Goal: Task Accomplishment & Management: Contribute content

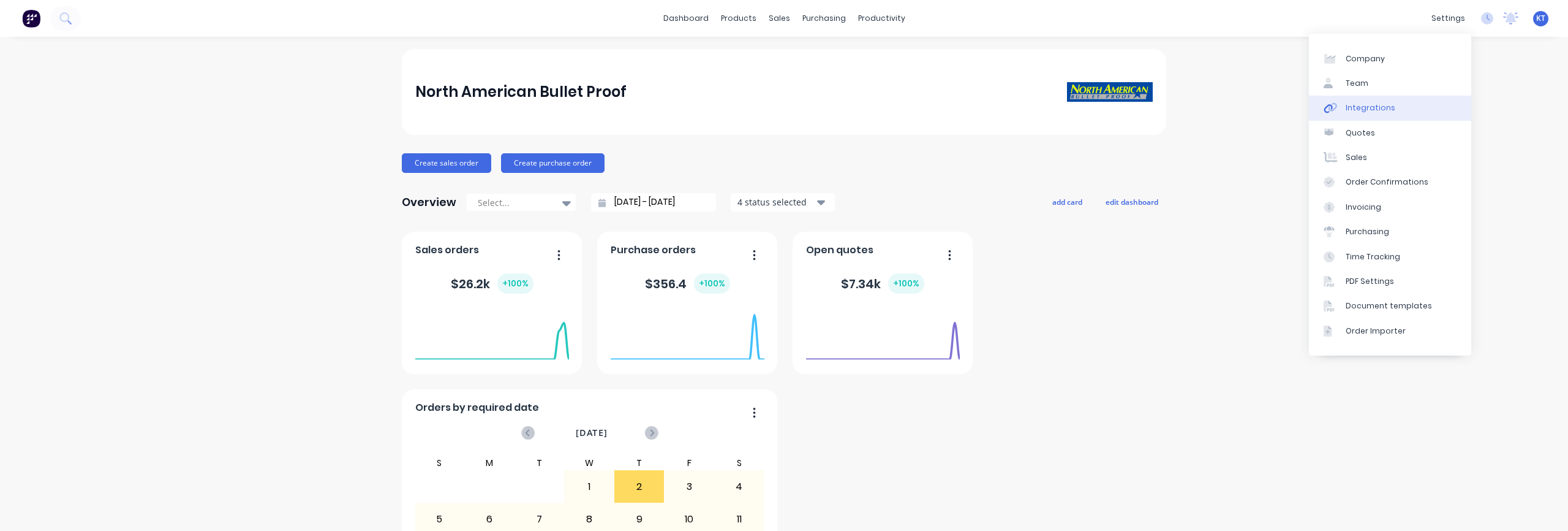
click at [1375, 112] on div "Integrations" at bounding box center [1370, 107] width 50 height 11
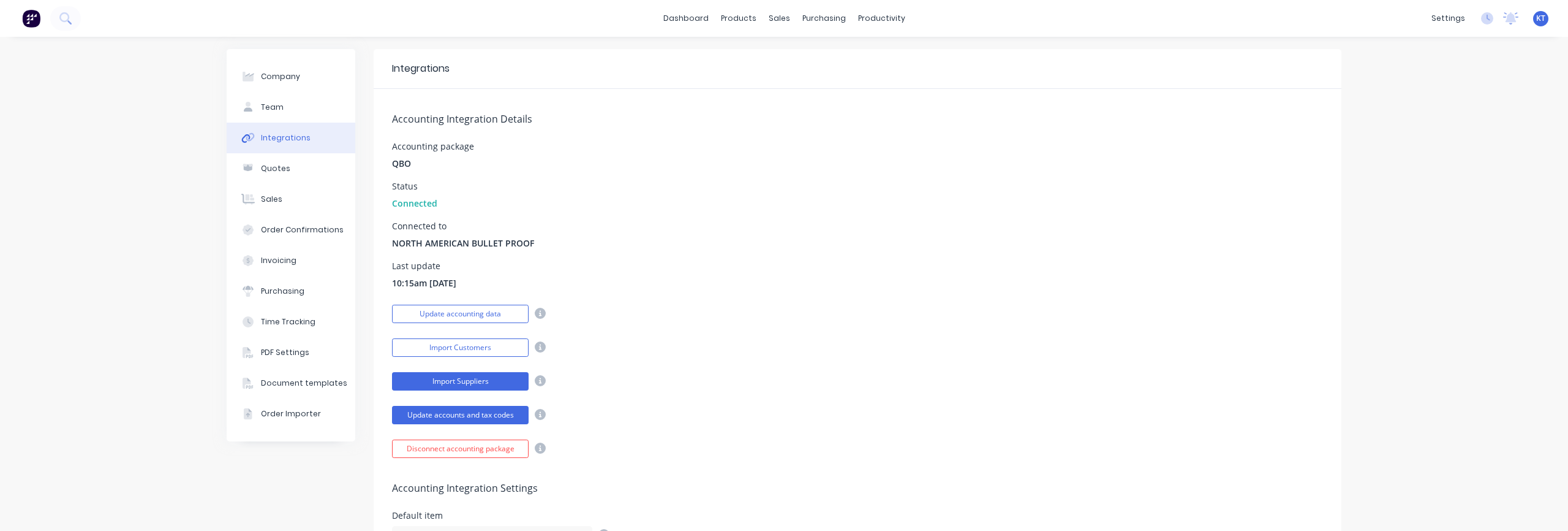
click at [472, 386] on button "Import Suppliers" at bounding box center [460, 381] width 137 height 18
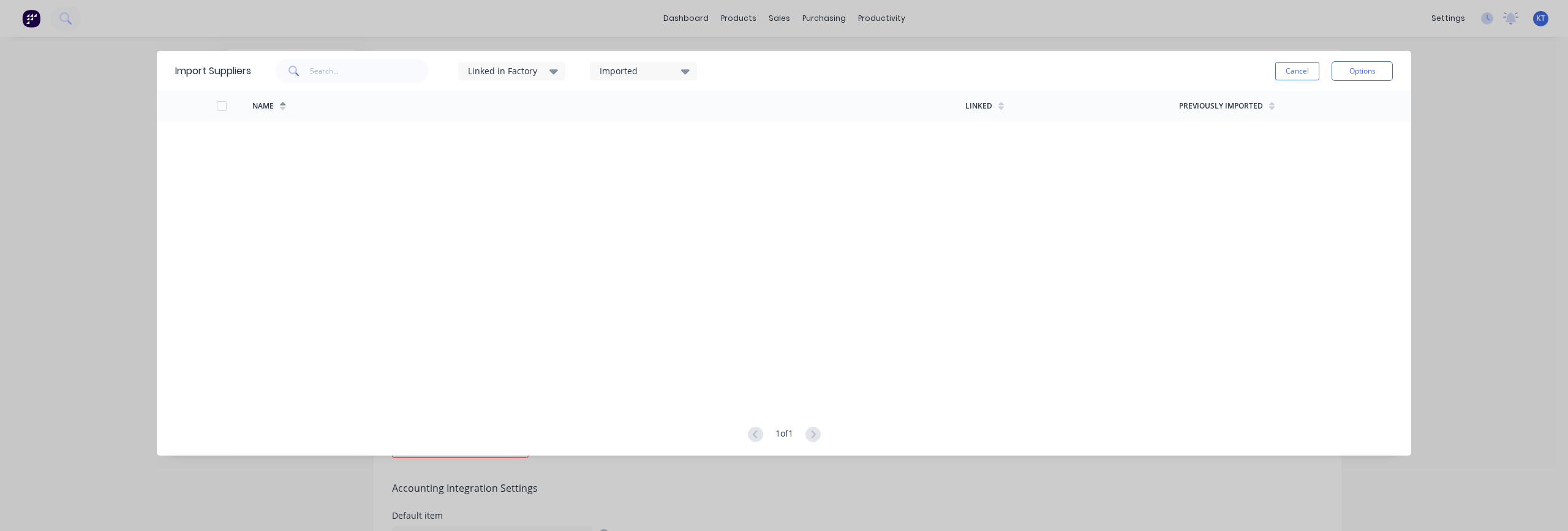
click at [639, 78] on div "Imported" at bounding box center [643, 71] width 107 height 18
click at [543, 75] on div "Linked in Factory" at bounding box center [506, 71] width 77 height 13
click at [355, 67] on input "text" at bounding box center [369, 71] width 120 height 24
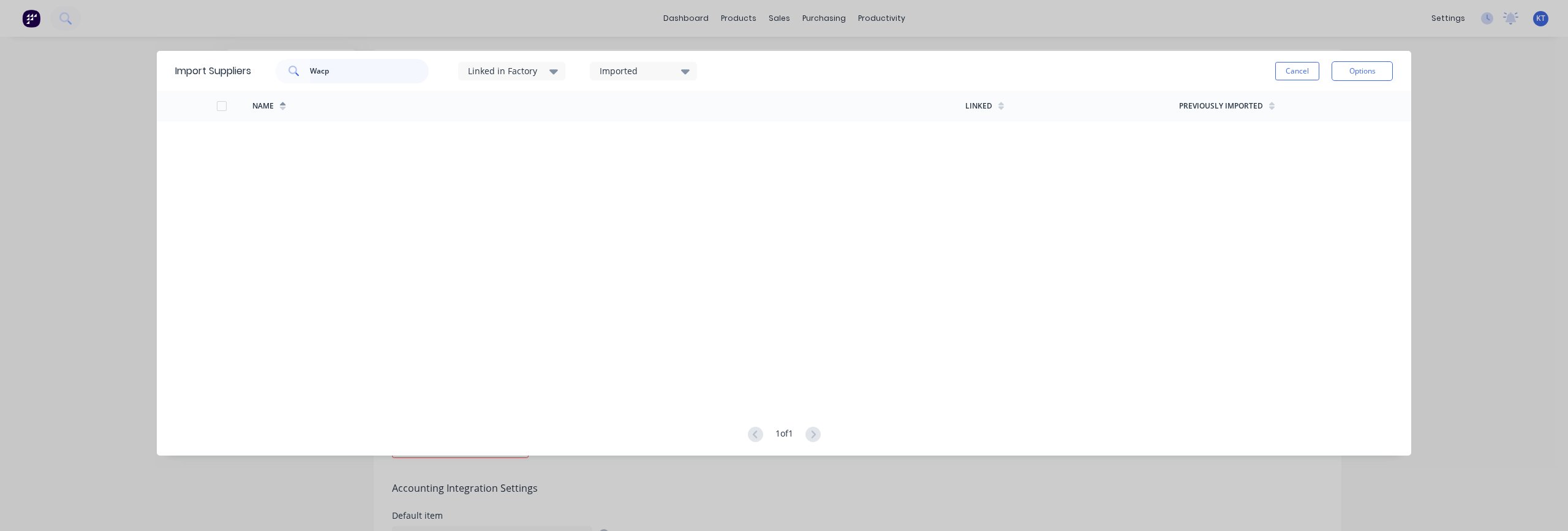
click at [375, 77] on input "Wacp" at bounding box center [369, 71] width 120 height 24
type input "Wac"
click at [1366, 73] on button "Options" at bounding box center [1362, 71] width 61 height 19
click at [1304, 72] on button "Cancel" at bounding box center [1298, 71] width 45 height 18
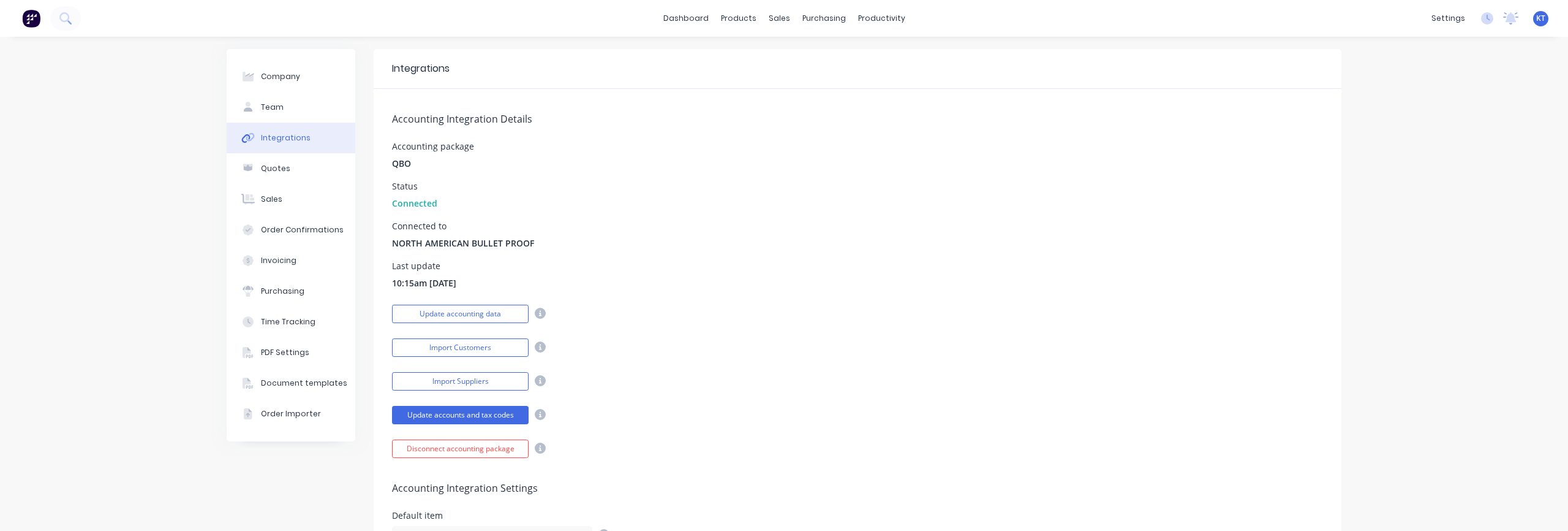
click at [928, 216] on div "Accounting Integration Details Accounting package QBO Status Connected Connecte…" at bounding box center [857, 273] width 968 height 369
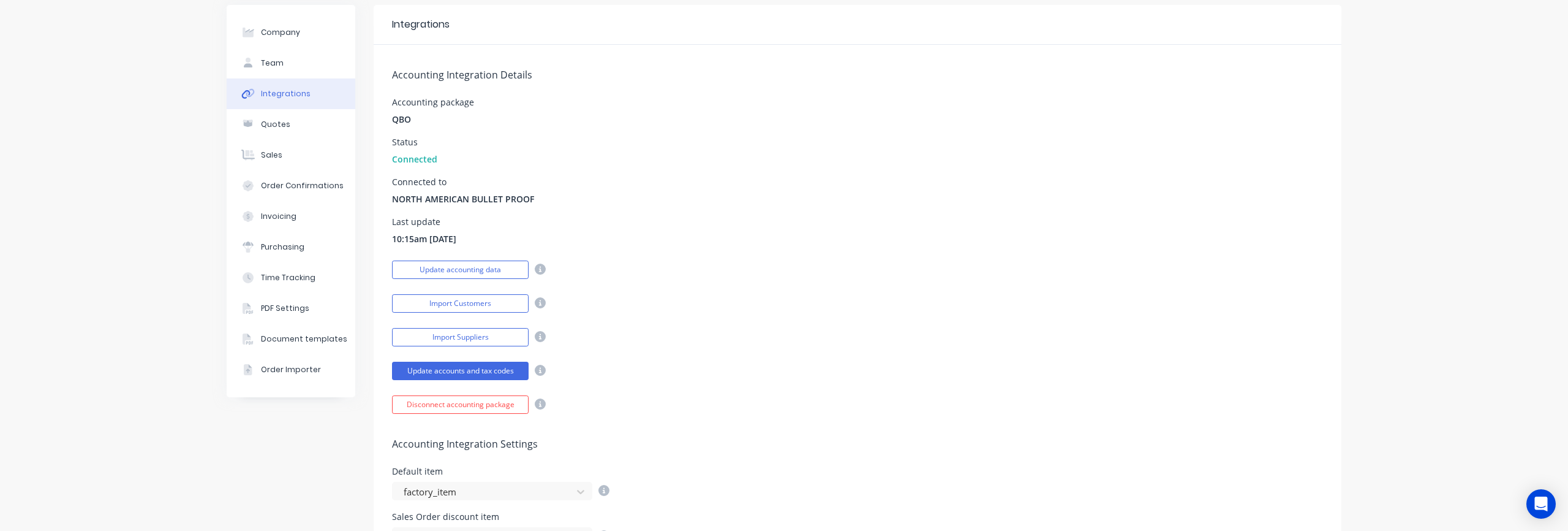
scroll to position [71, 0]
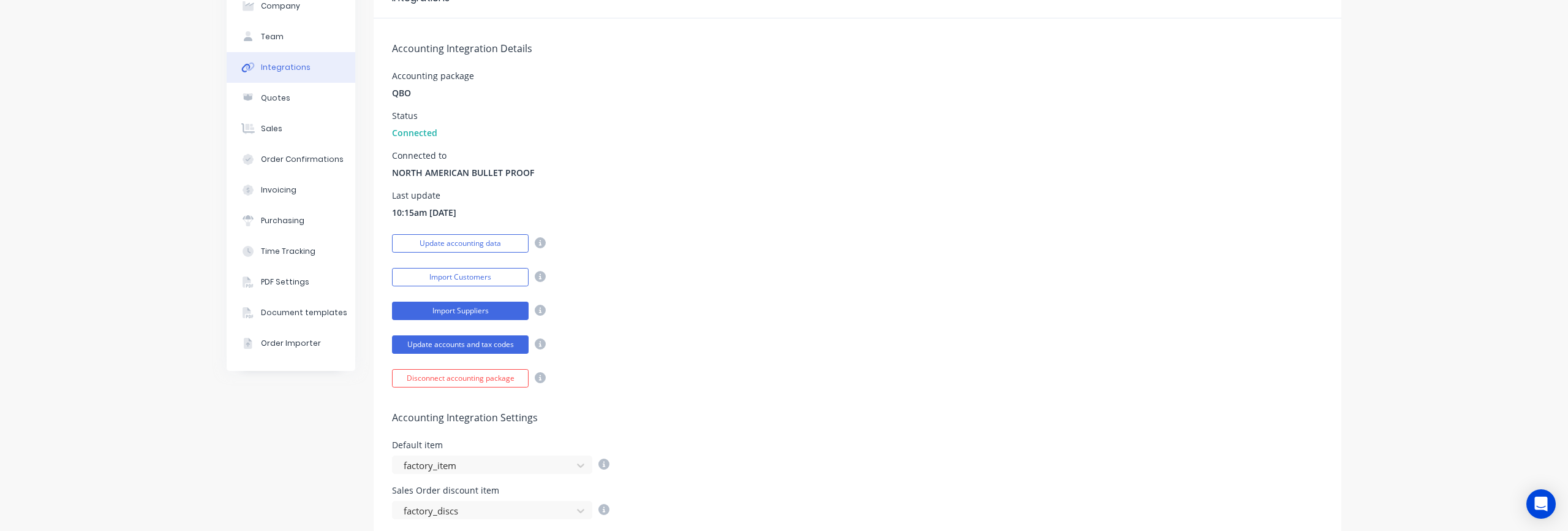
click at [476, 313] on button "Import Suppliers" at bounding box center [460, 310] width 137 height 18
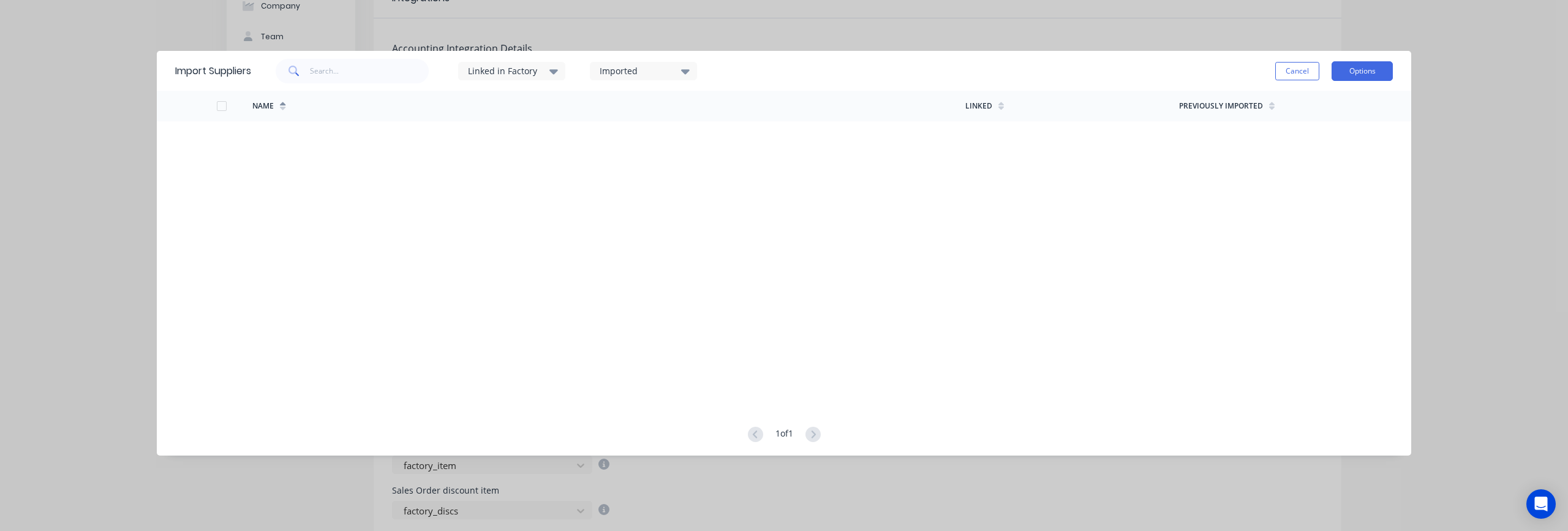
click at [1378, 76] on button "Options" at bounding box center [1362, 71] width 61 height 19
click at [1305, 69] on button "Cancel" at bounding box center [1298, 71] width 45 height 18
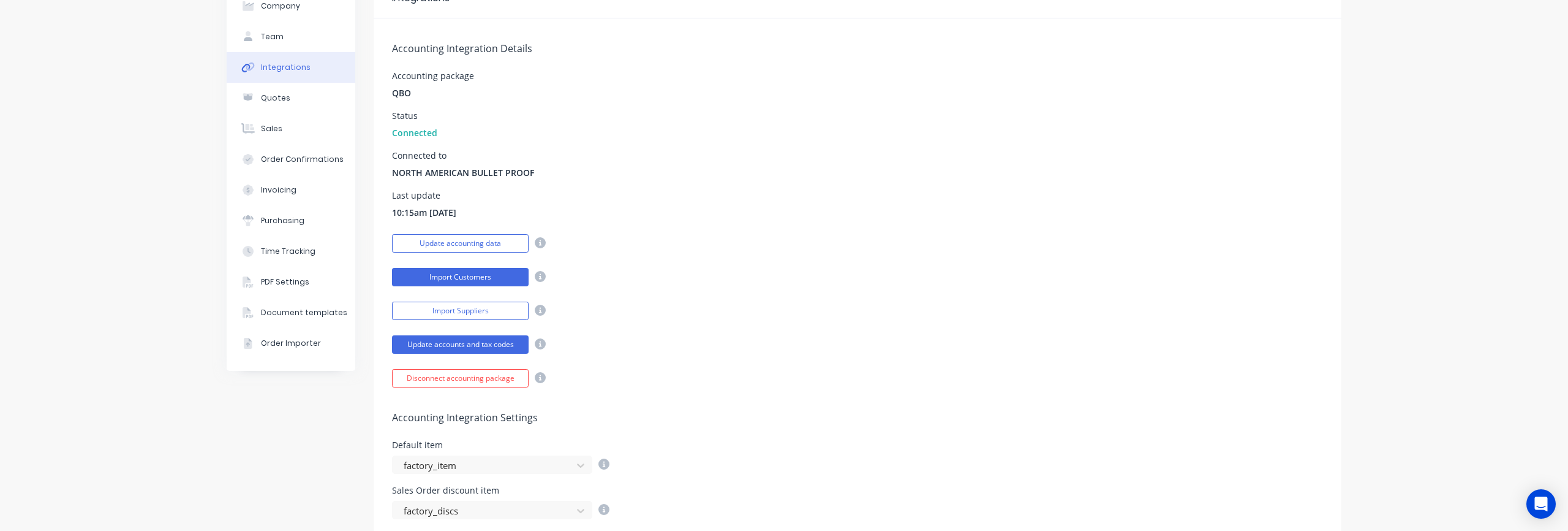
click at [453, 281] on button "Import Customers" at bounding box center [460, 277] width 137 height 18
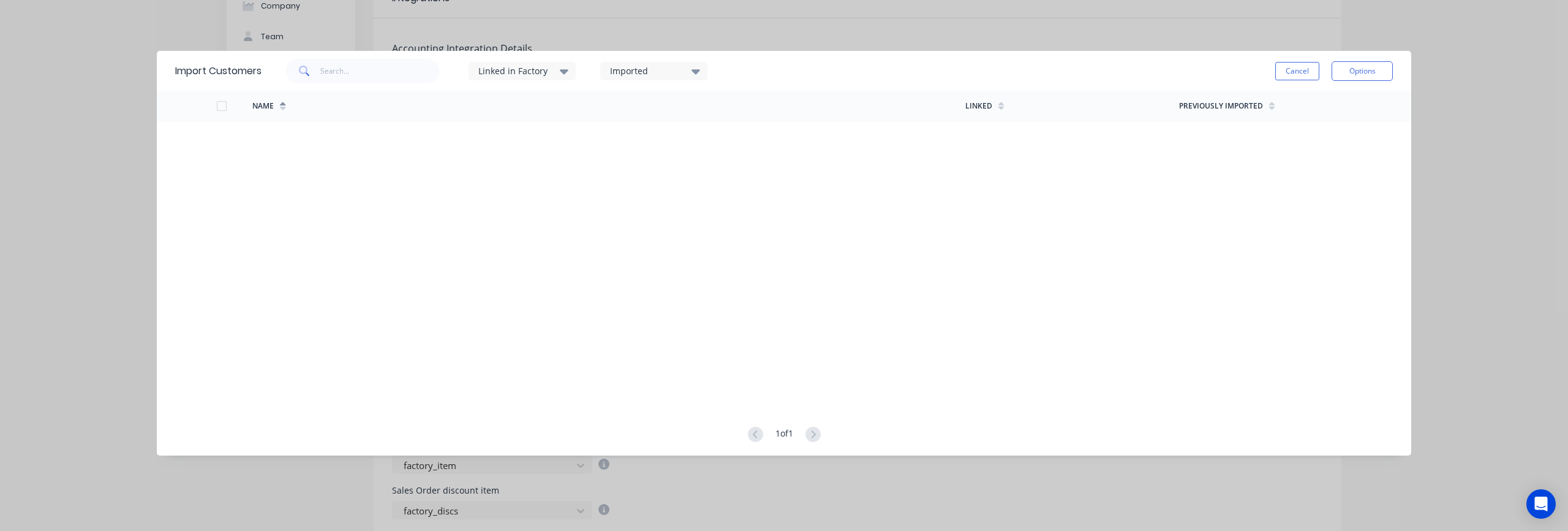
click at [542, 75] on div "Linked in Factory" at bounding box center [517, 71] width 77 height 13
click at [626, 71] on div "Imported" at bounding box center [648, 71] width 77 height 13
click at [1304, 72] on button "Cancel" at bounding box center [1298, 71] width 45 height 18
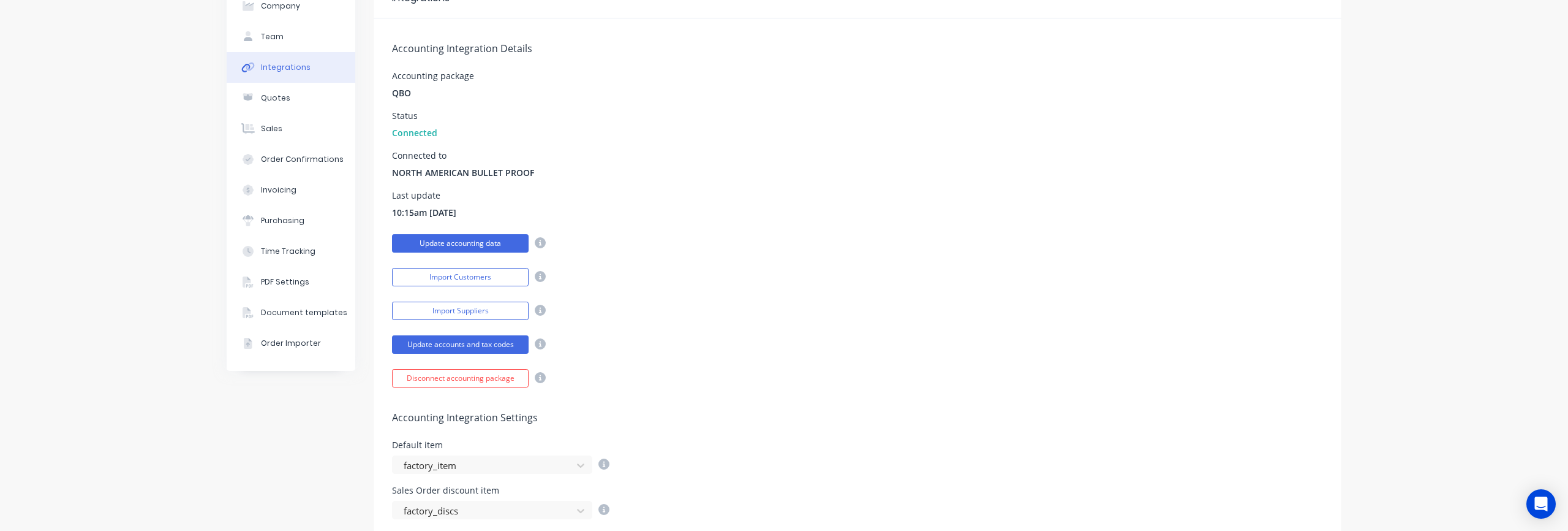
click at [451, 246] on button "Update accounting data" at bounding box center [460, 243] width 137 height 18
click at [462, 279] on button "Import Customers" at bounding box center [460, 277] width 137 height 18
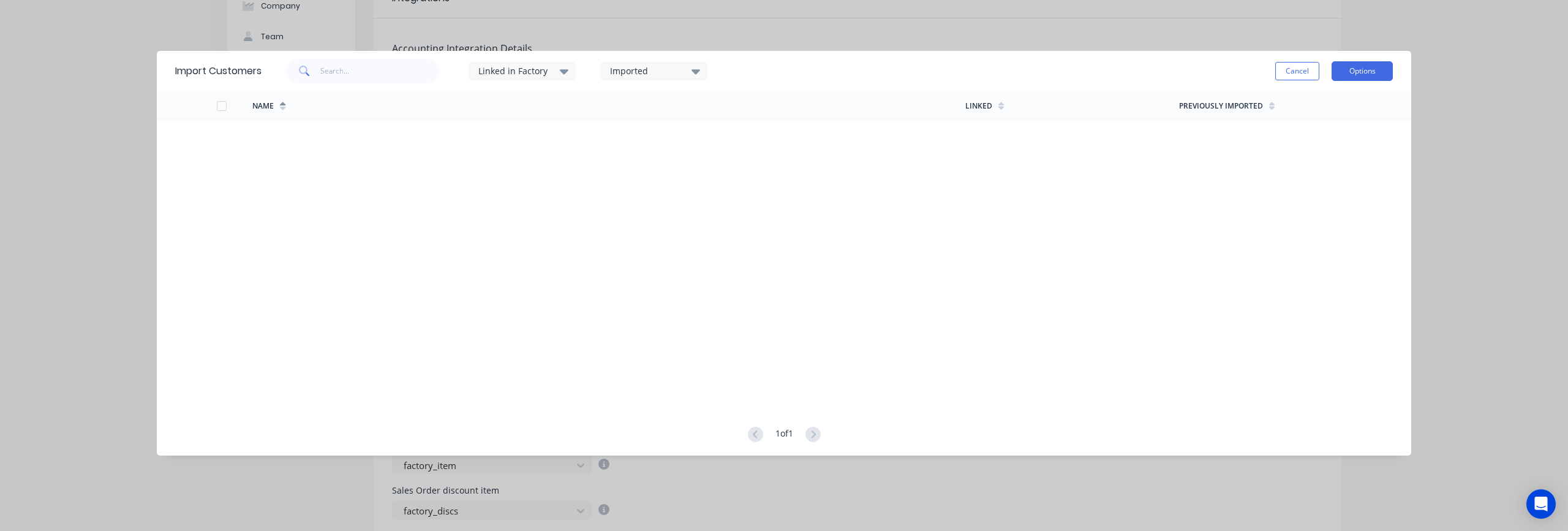
click at [1368, 73] on button "Options" at bounding box center [1362, 71] width 61 height 19
click at [1313, 73] on button "Cancel" at bounding box center [1298, 71] width 45 height 18
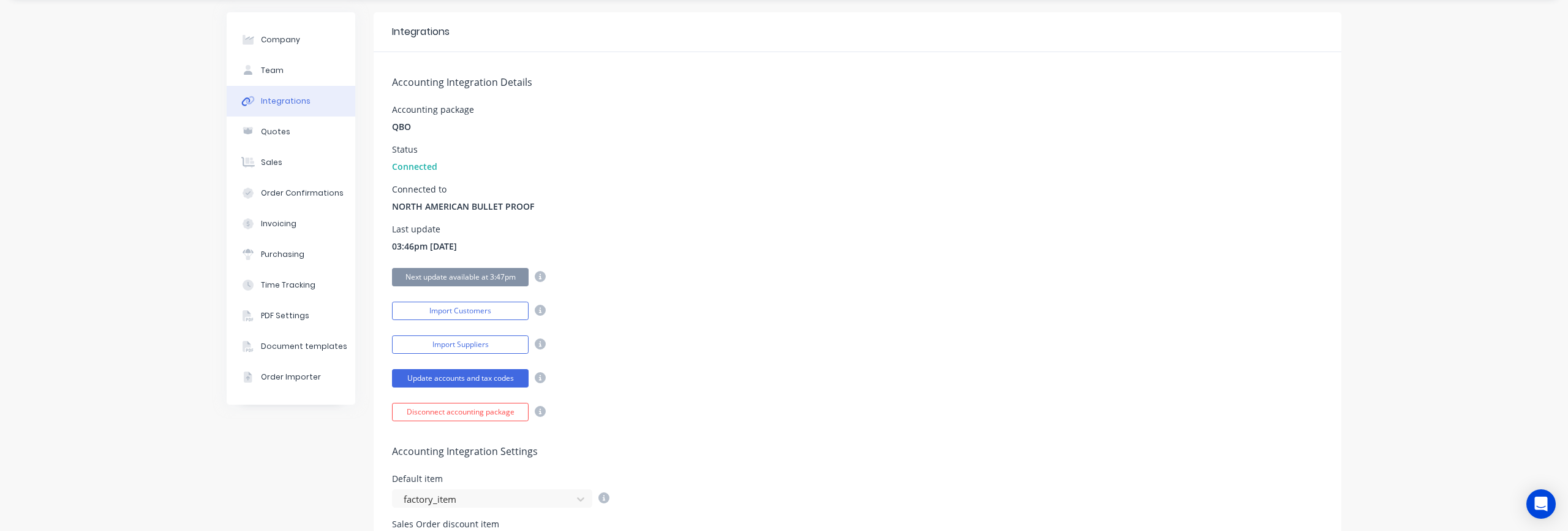
scroll to position [0, 0]
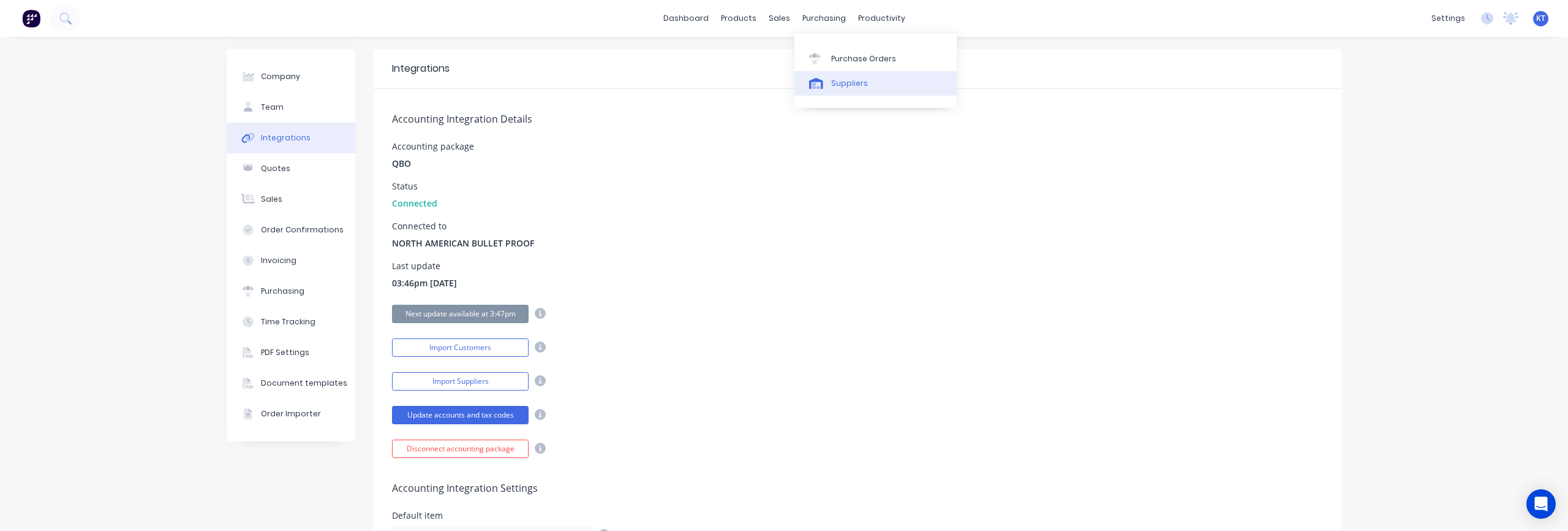
click at [845, 79] on div "Suppliers" at bounding box center [850, 83] width 37 height 11
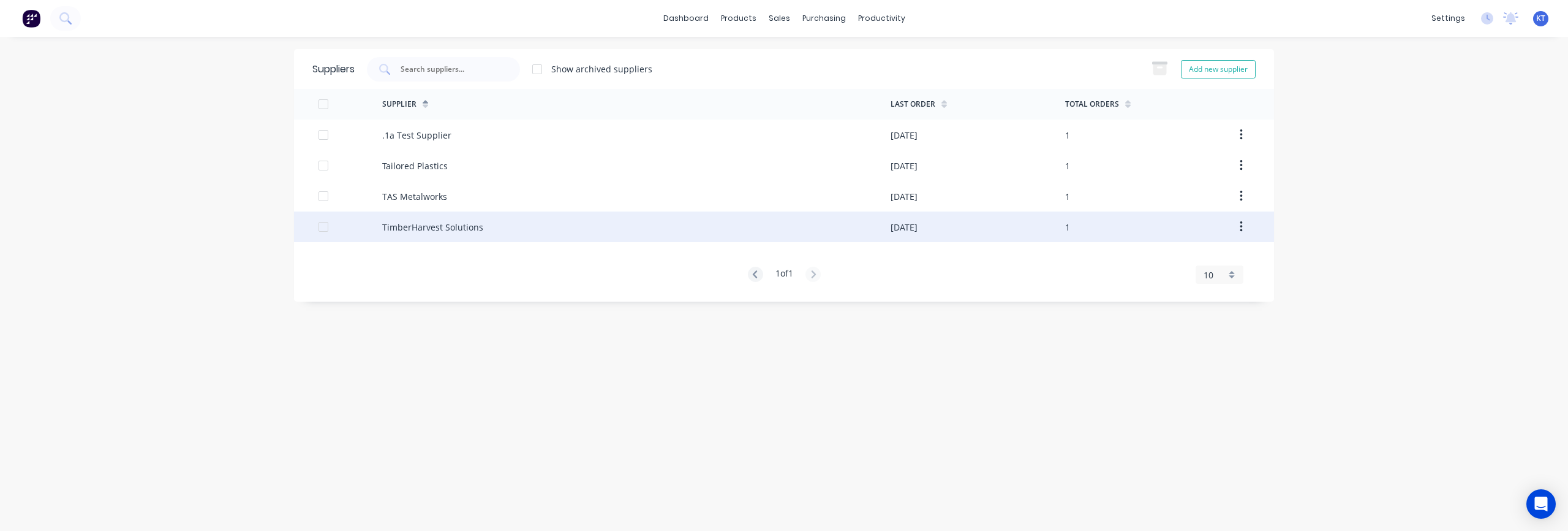
click at [424, 231] on div "TimberHarvest Solutions" at bounding box center [433, 227] width 101 height 13
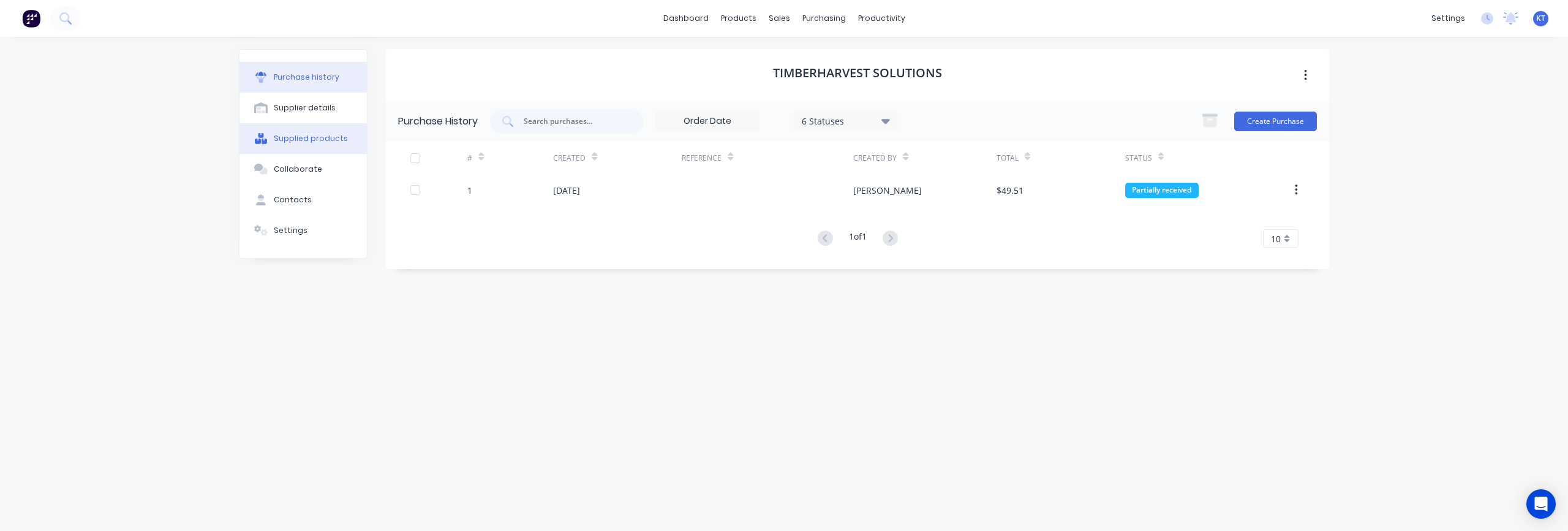
click at [298, 142] on div "Supplied products" at bounding box center [311, 138] width 74 height 11
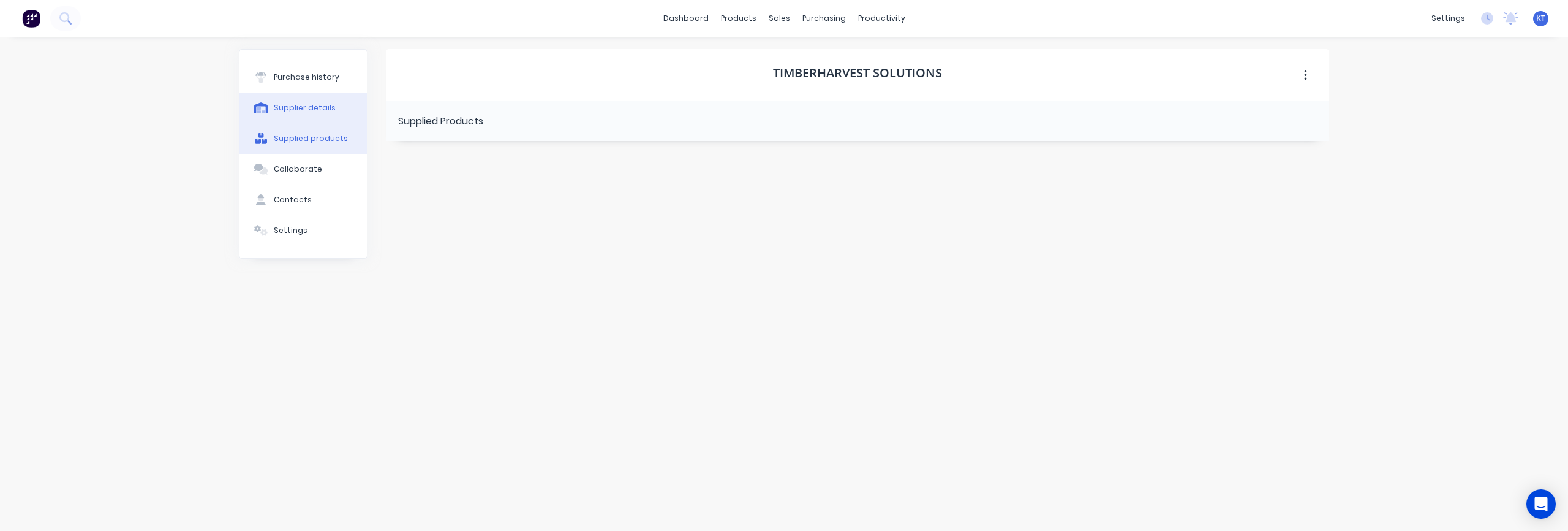
click at [322, 104] on div "Supplier details" at bounding box center [305, 107] width 62 height 11
select select "US"
click at [310, 143] on div "Supplied products" at bounding box center [311, 138] width 74 height 11
click at [305, 169] on div "Collaborate" at bounding box center [298, 169] width 48 height 11
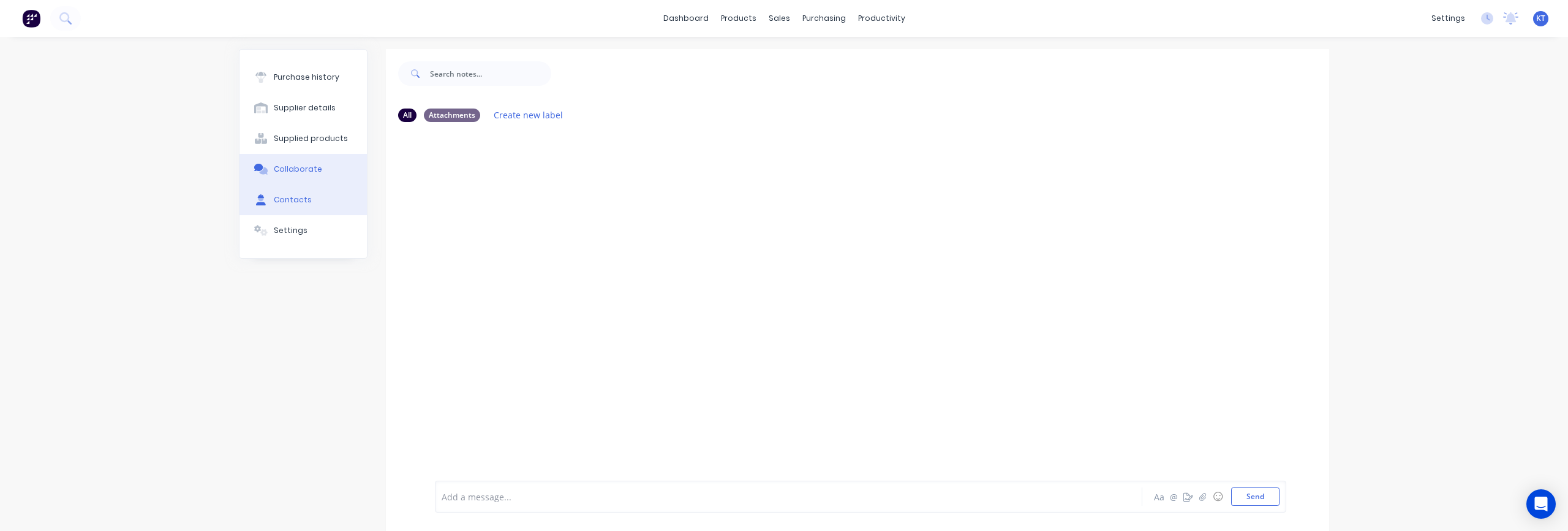
click at [296, 200] on div "Contacts" at bounding box center [293, 200] width 38 height 11
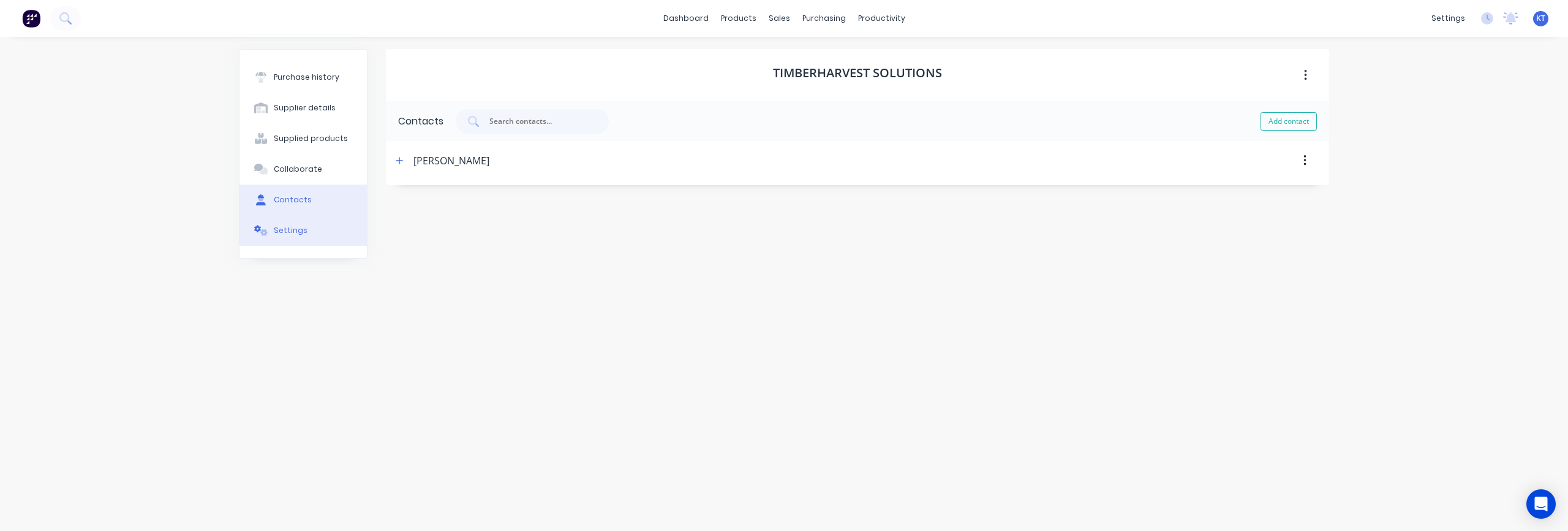
click at [295, 229] on div "Settings" at bounding box center [291, 231] width 34 height 11
click at [315, 203] on button "Contacts" at bounding box center [304, 199] width 127 height 31
click at [296, 170] on div "Collaborate" at bounding box center [298, 169] width 48 height 11
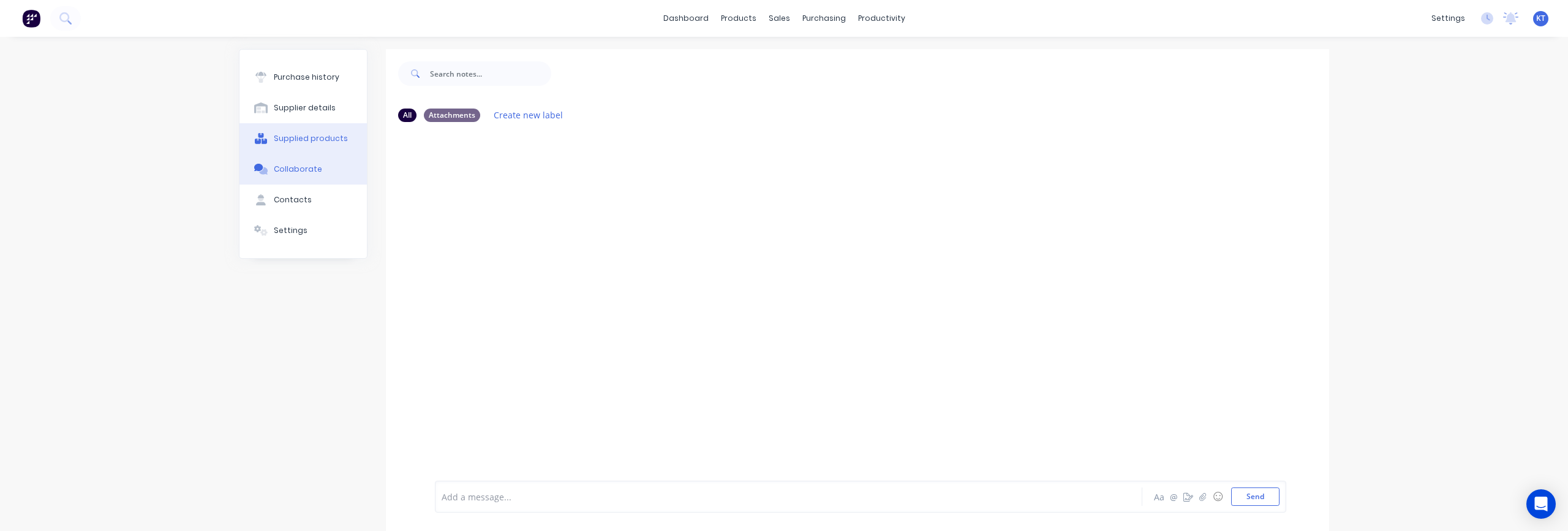
click at [321, 139] on div "Supplied products" at bounding box center [311, 138] width 74 height 11
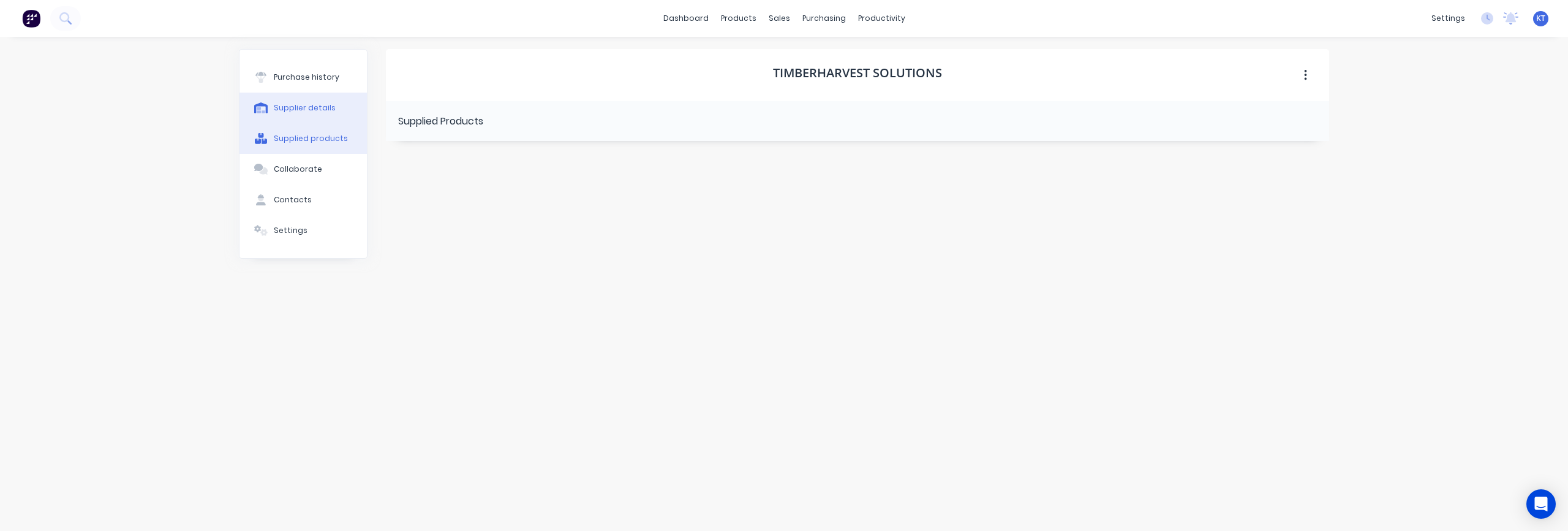
click at [305, 105] on div "Supplier details" at bounding box center [305, 107] width 62 height 11
select select "US"
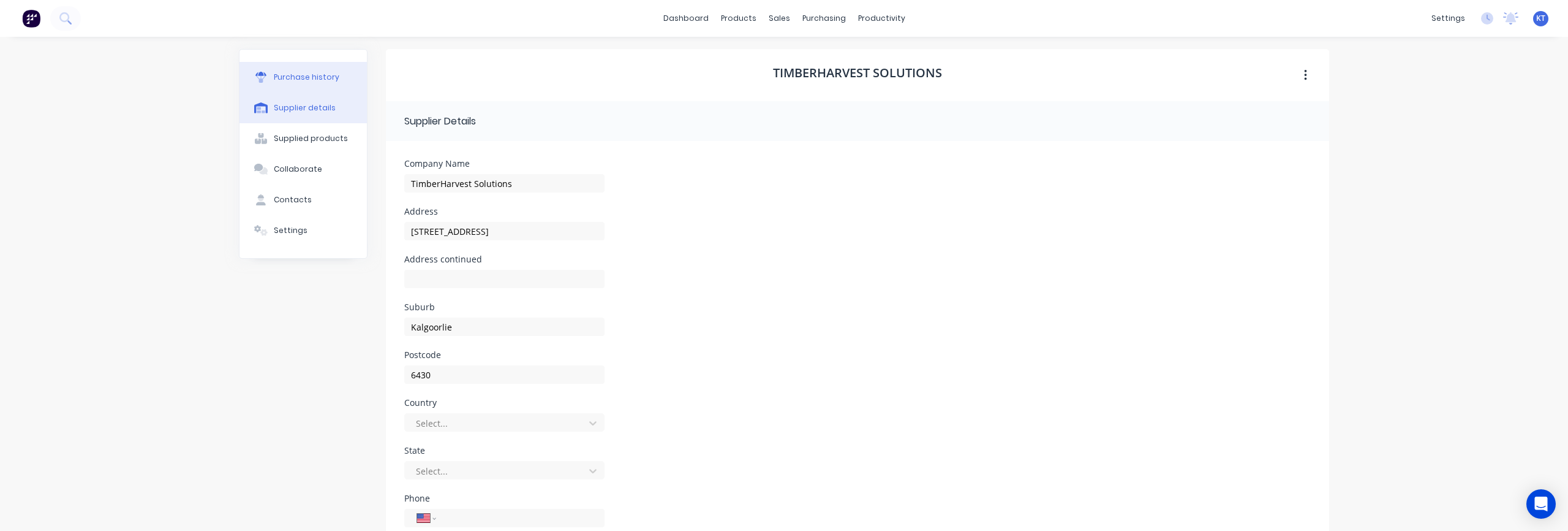
click at [305, 80] on div "Purchase history" at bounding box center [306, 77] width 65 height 11
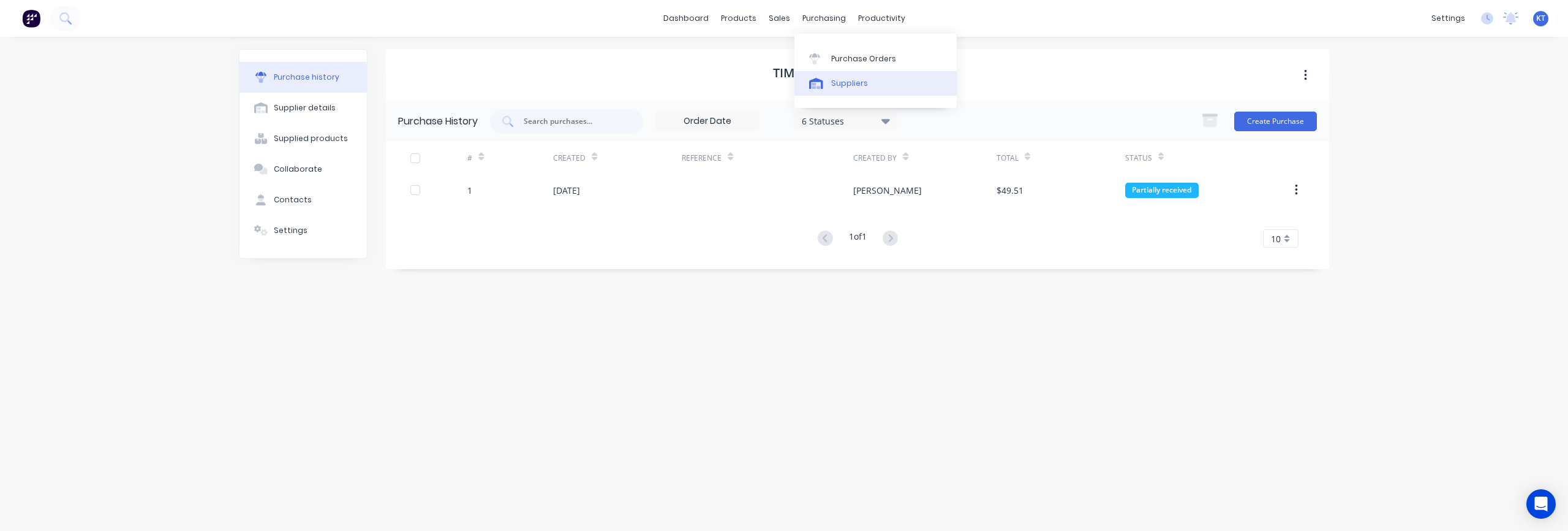
click at [852, 91] on link "Suppliers" at bounding box center [876, 83] width 162 height 24
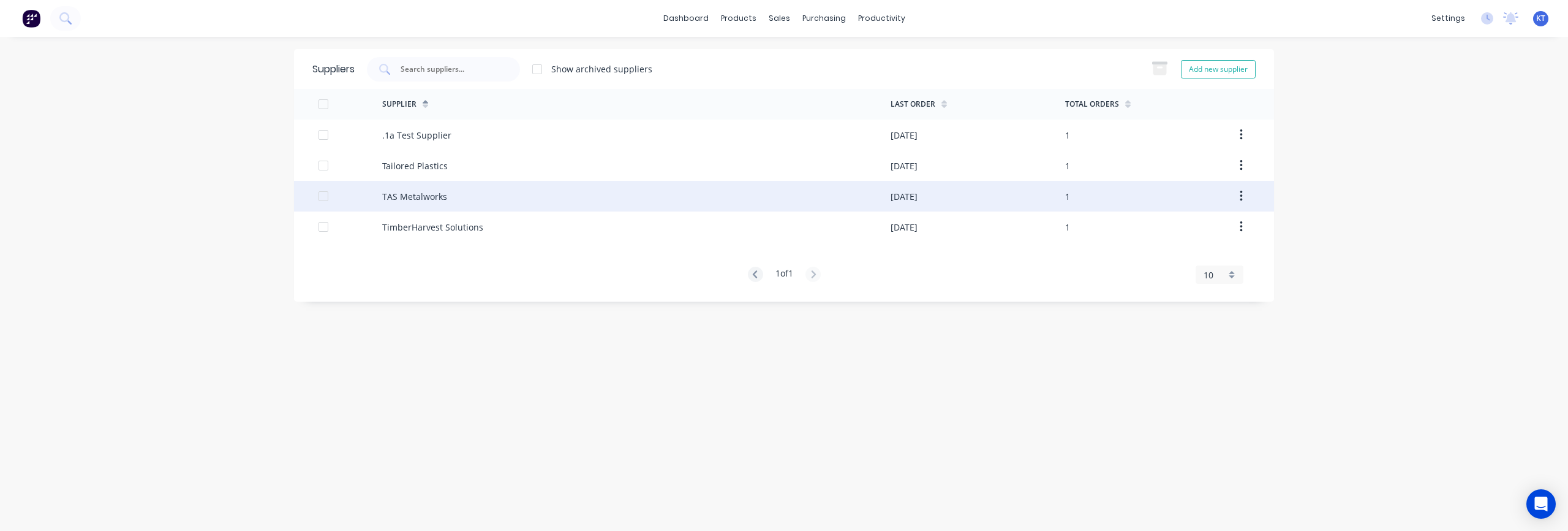
click at [426, 198] on div "TAS Metalworks" at bounding box center [414, 197] width 65 height 13
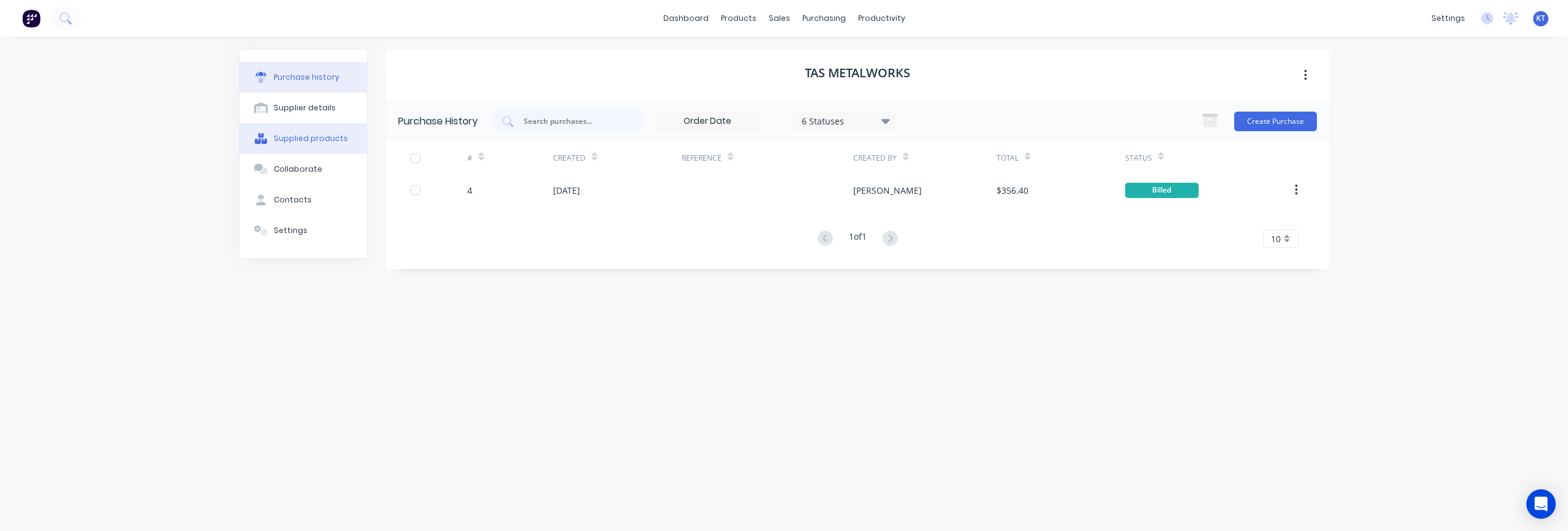
click at [323, 142] on div "Supplied products" at bounding box center [311, 138] width 74 height 11
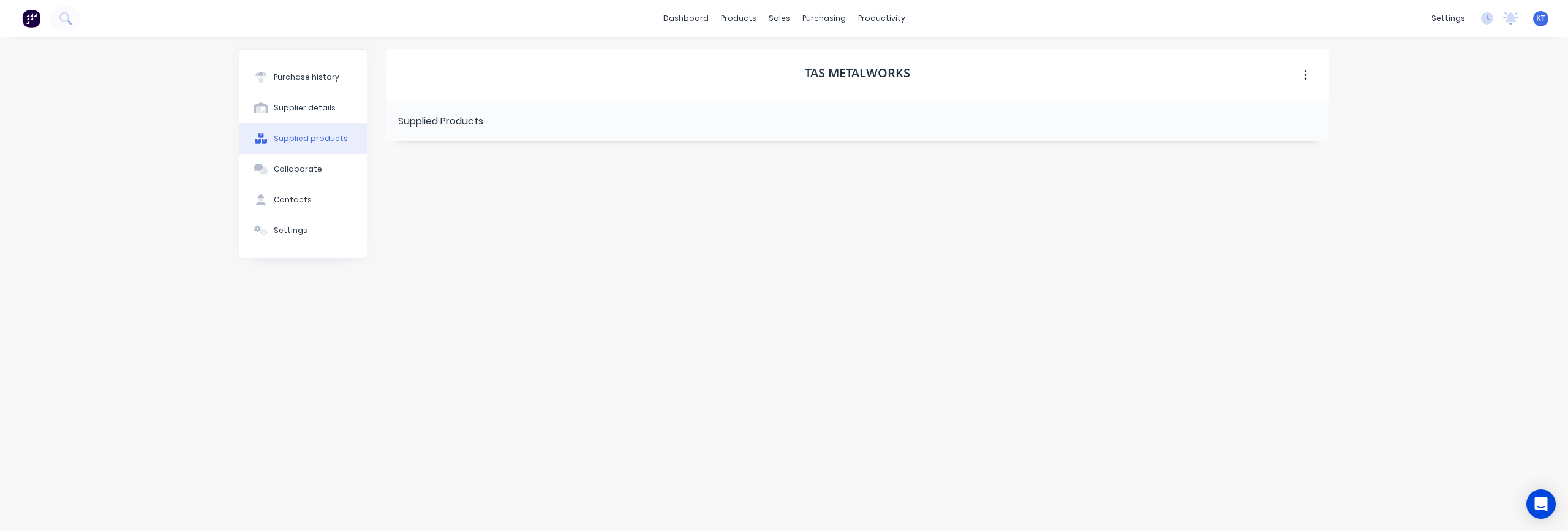
click at [440, 121] on div "Supplied Products" at bounding box center [441, 121] width 86 height 15
click at [318, 110] on div "Supplier details" at bounding box center [305, 107] width 62 height 11
select select "AU"
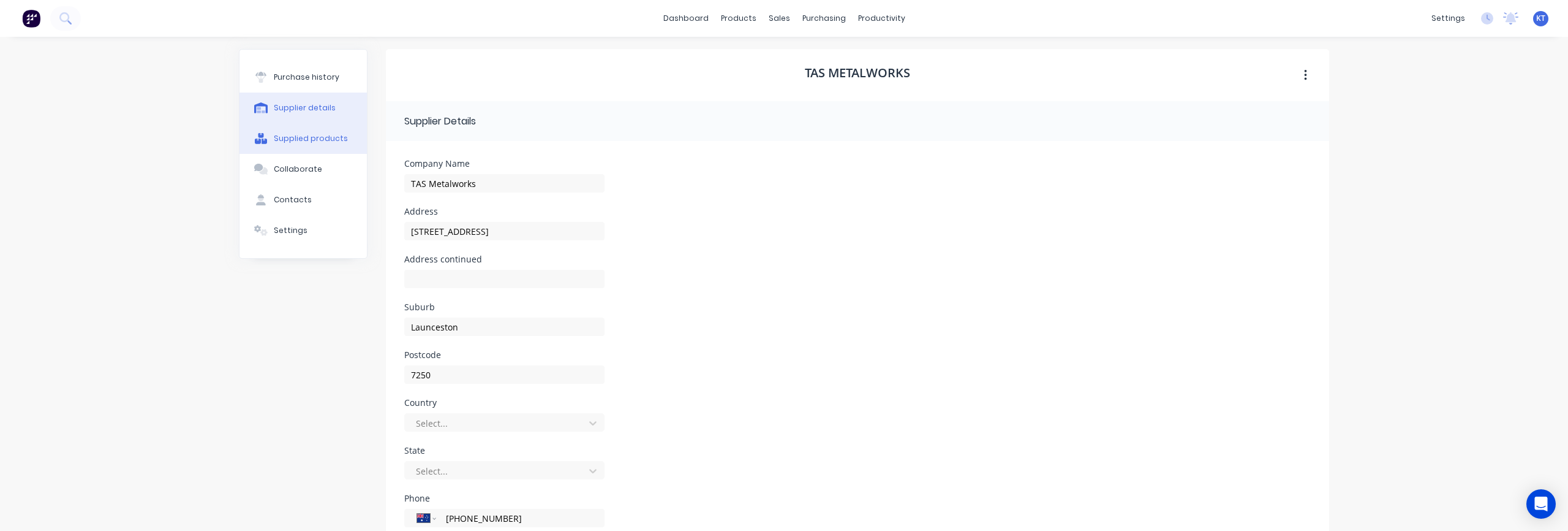
click at [310, 139] on div "Supplied products" at bounding box center [311, 138] width 74 height 11
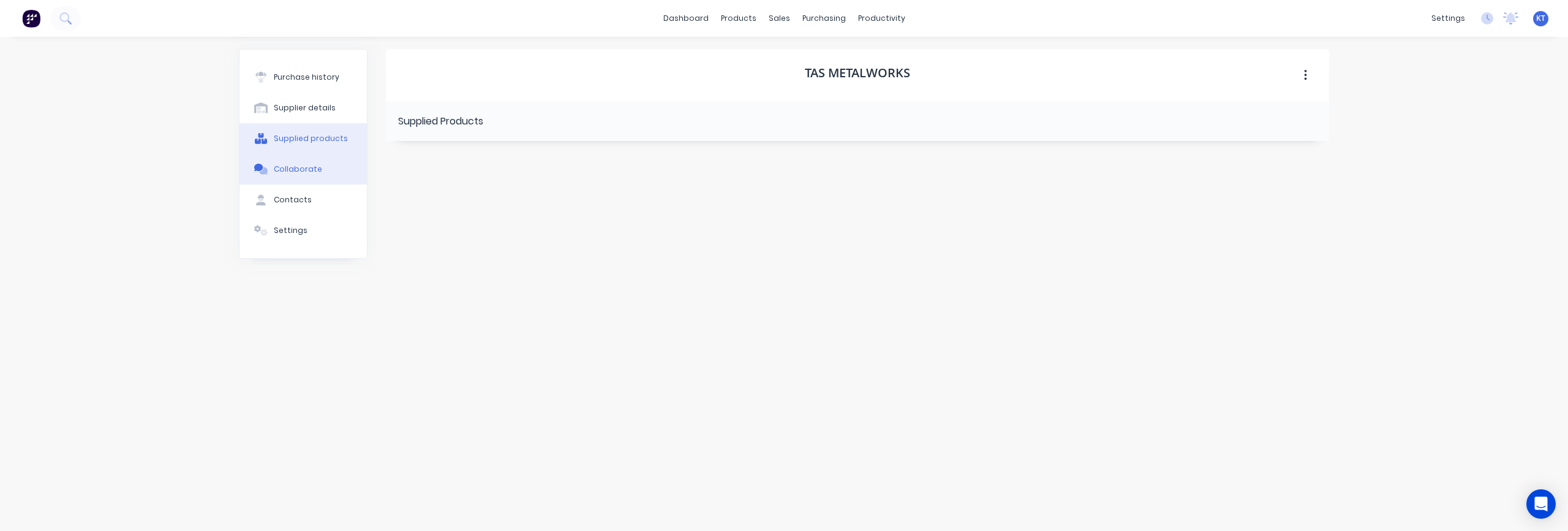
click at [307, 172] on div "Collaborate" at bounding box center [298, 169] width 48 height 11
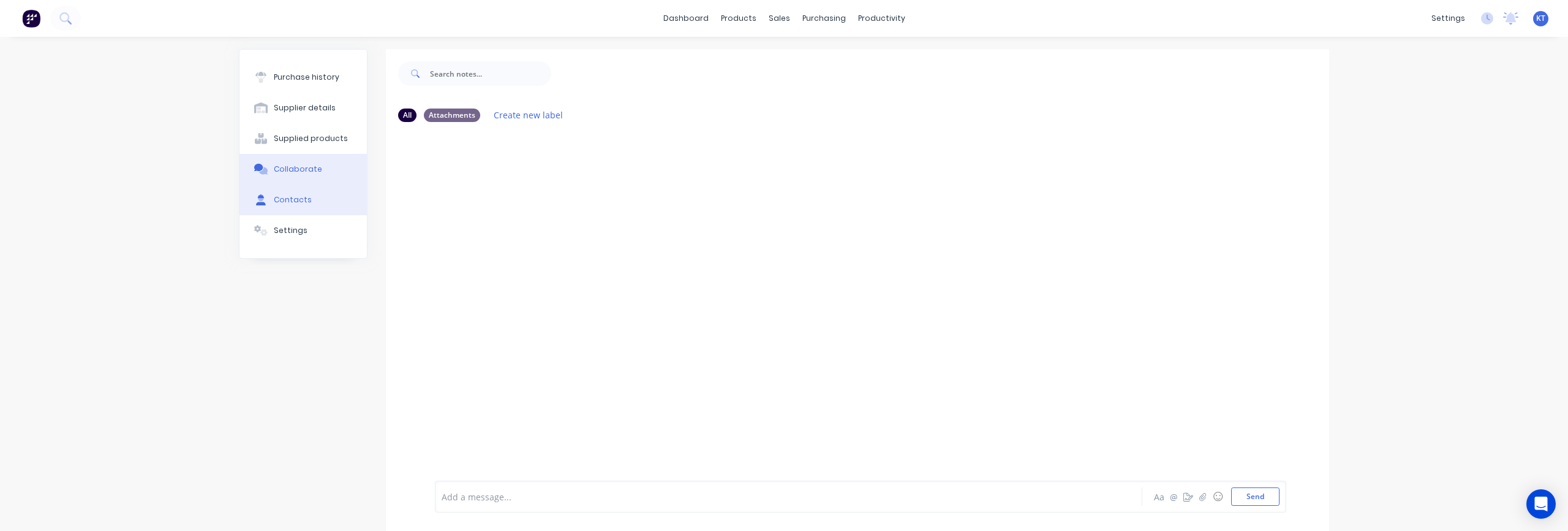
click at [317, 195] on button "Contacts" at bounding box center [304, 199] width 127 height 31
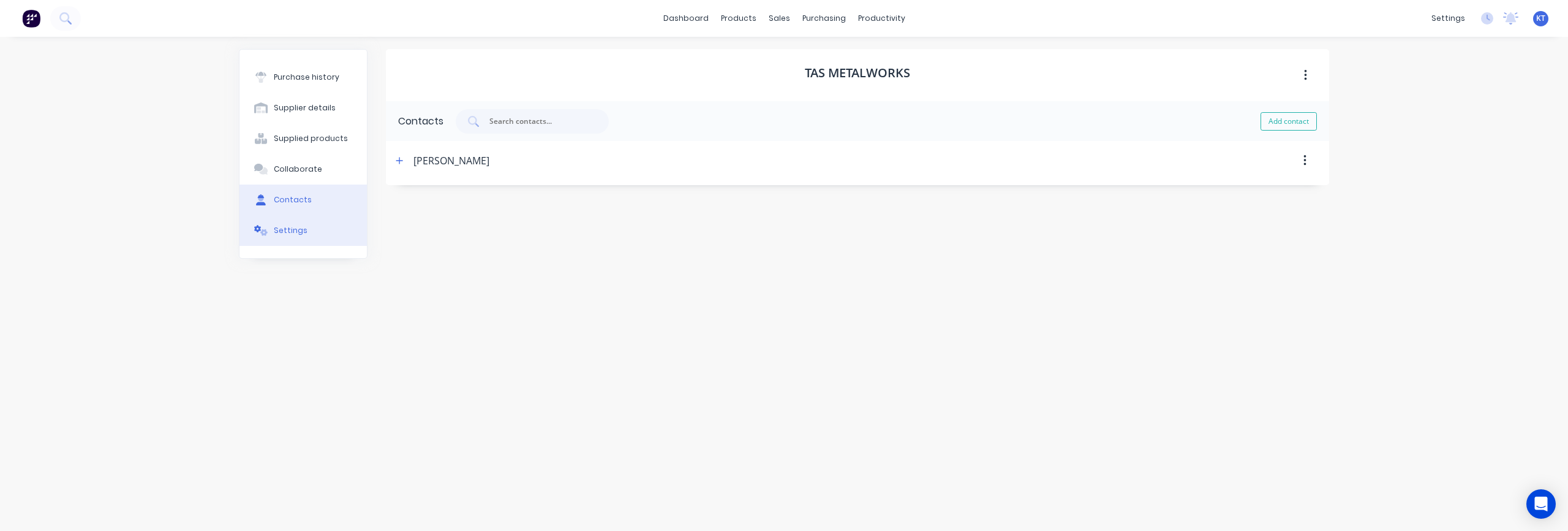
click at [295, 236] on div "Settings" at bounding box center [291, 231] width 34 height 11
click at [298, 200] on div "Contacts" at bounding box center [293, 200] width 38 height 11
click at [303, 76] on div "Purchase history" at bounding box center [306, 77] width 65 height 11
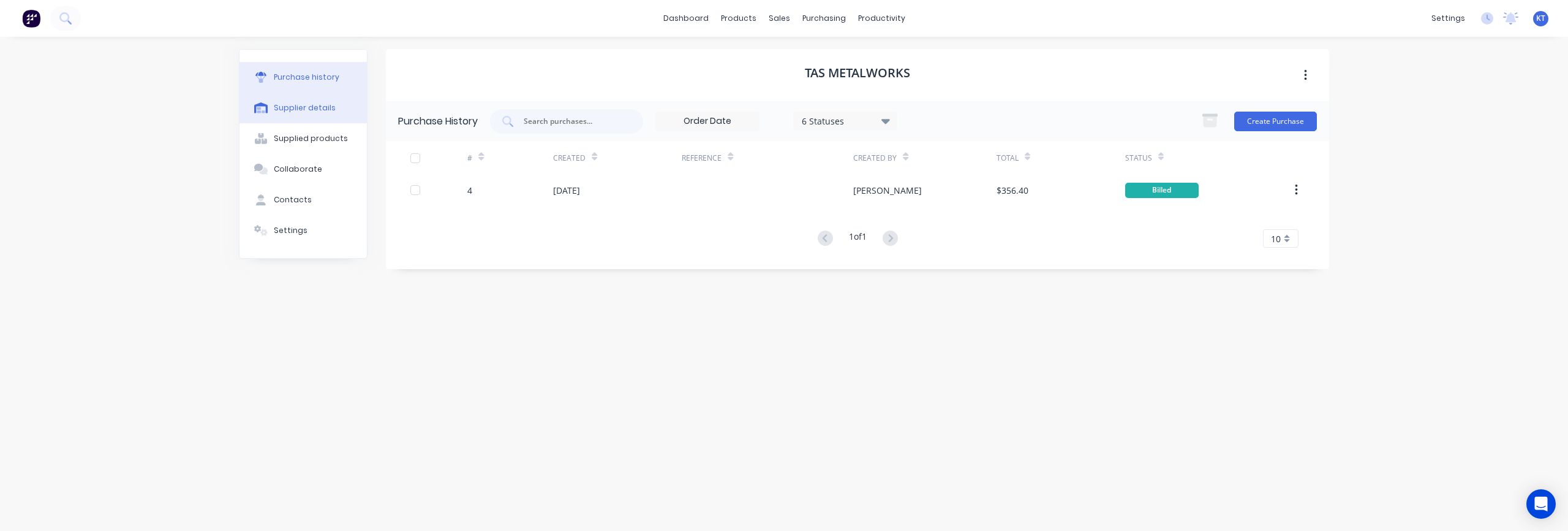
click at [321, 112] on div "Supplier details" at bounding box center [305, 107] width 62 height 11
select select "AU"
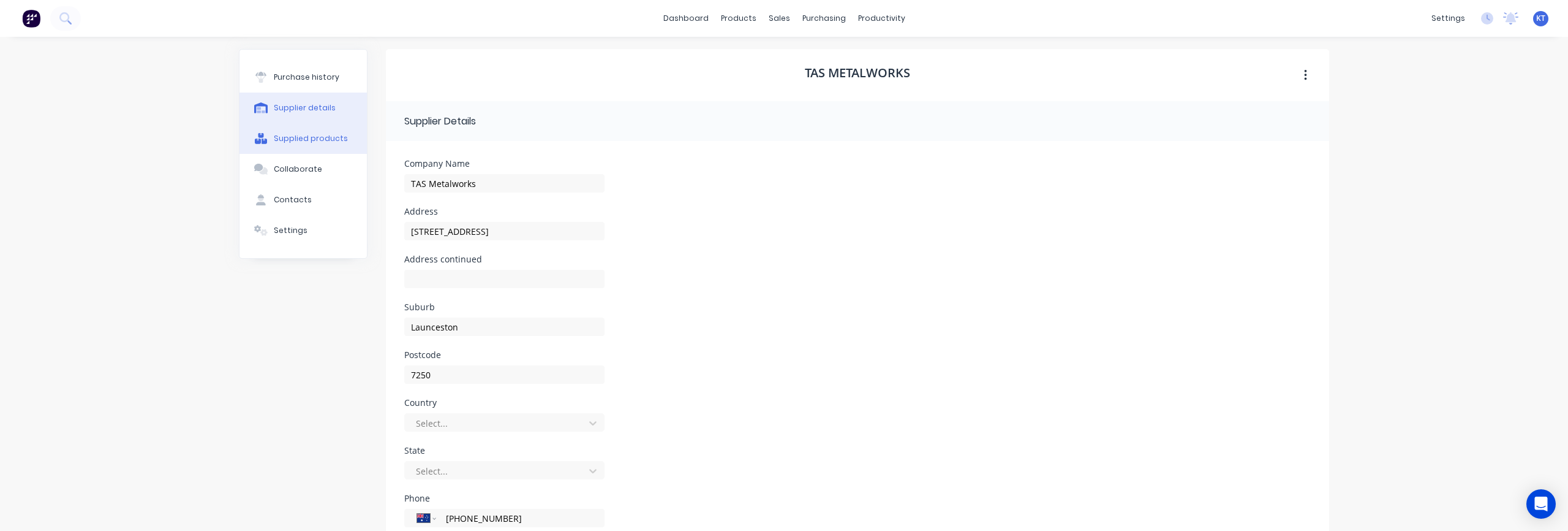
click at [301, 141] on div "Supplied products" at bounding box center [311, 138] width 74 height 11
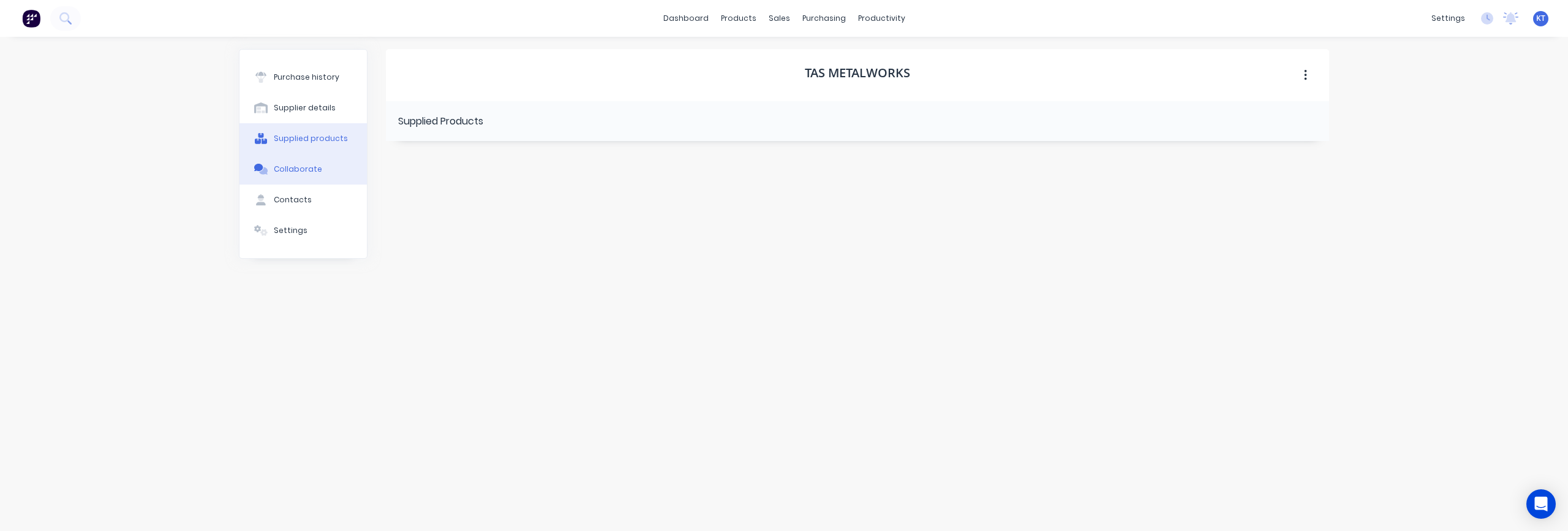
click at [314, 163] on div "Collaborate" at bounding box center [298, 169] width 48 height 11
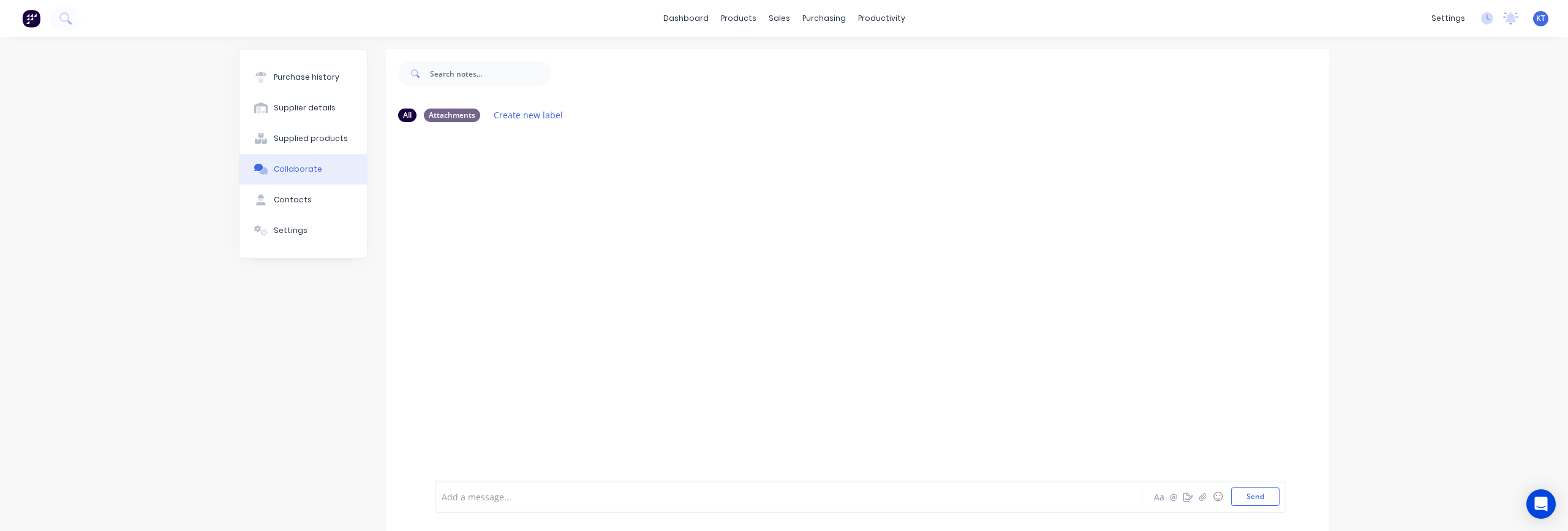
click at [41, 20] on button at bounding box center [31, 18] width 25 height 24
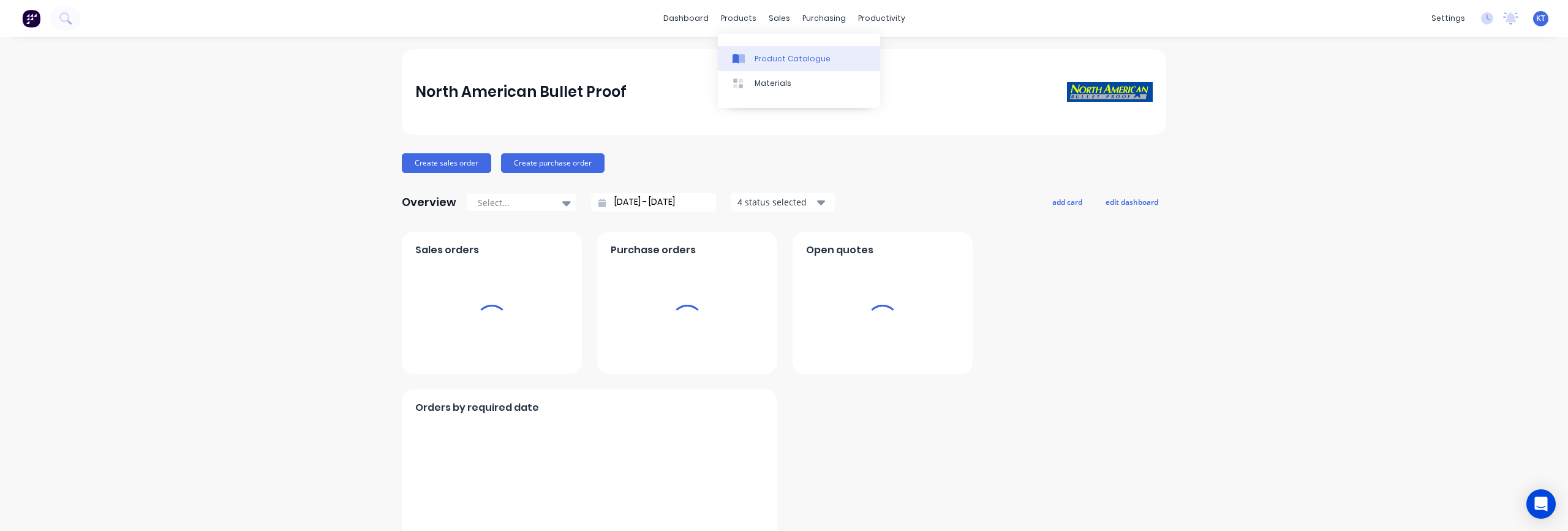
click at [793, 60] on div "Product Catalogue" at bounding box center [792, 59] width 76 height 11
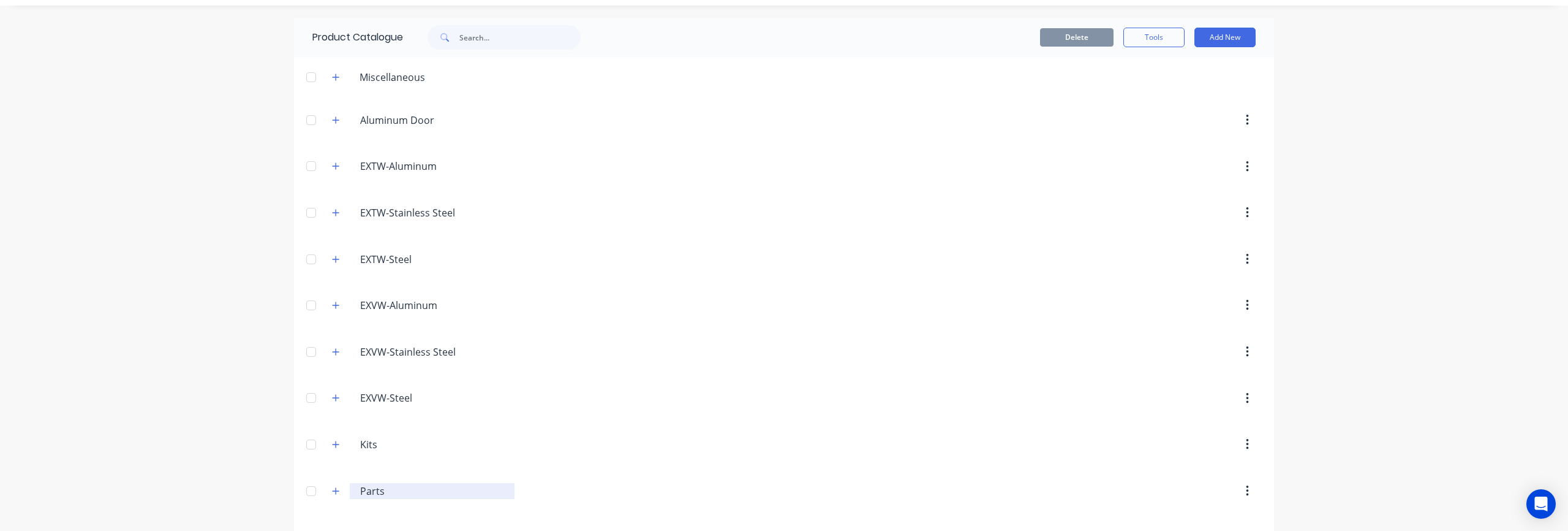
scroll to position [69, 0]
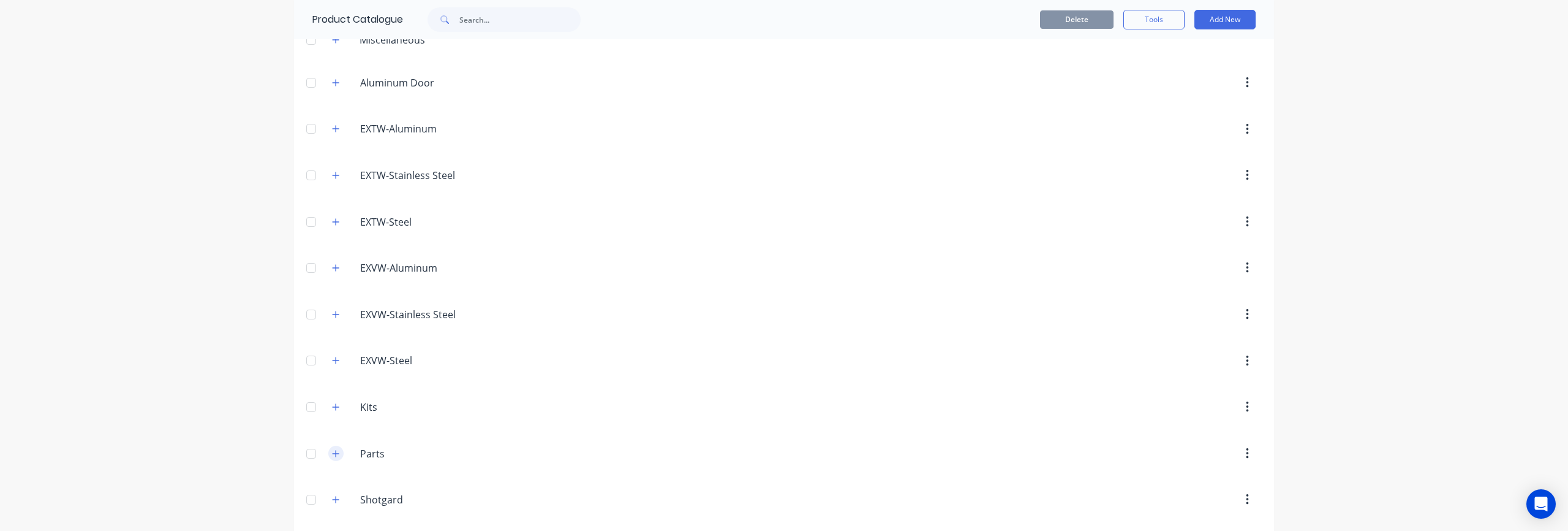
click at [332, 452] on icon "button" at bounding box center [336, 454] width 7 height 9
click at [1253, 354] on button "button" at bounding box center [1247, 356] width 29 height 22
drag, startPoint x: 1101, startPoint y: 312, endPoint x: 1103, endPoint y: 295, distance: 17.1
click at [1101, 311] on div at bounding box center [888, 310] width 748 height 22
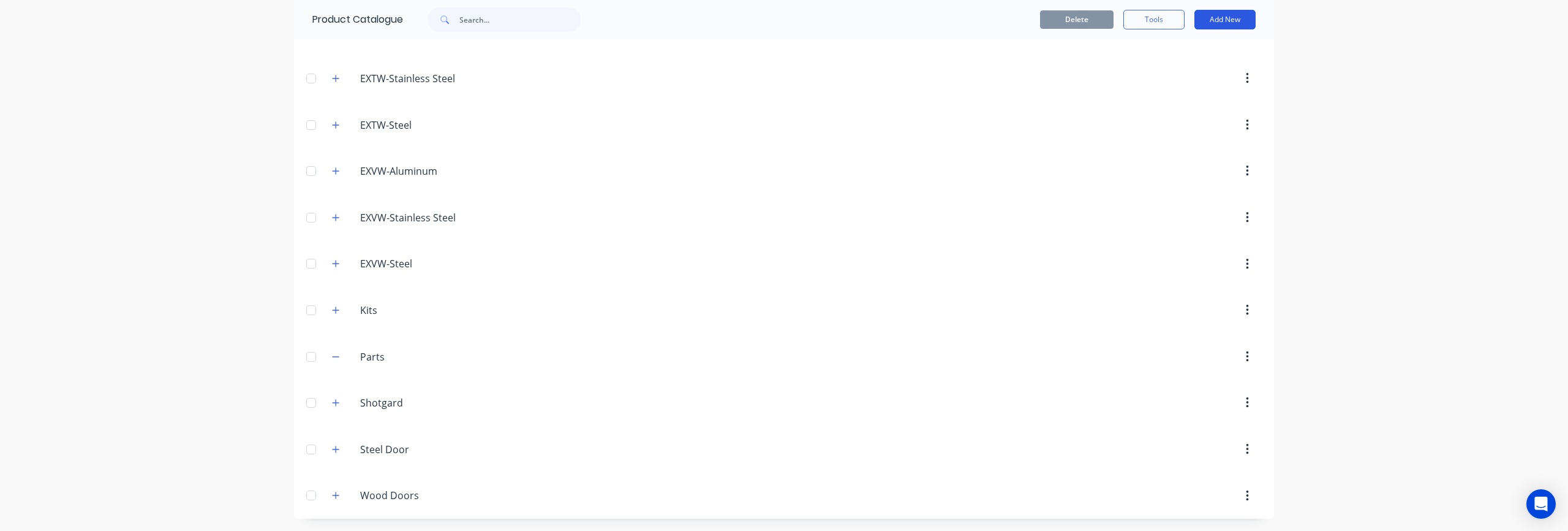
click at [1219, 19] on button "Add New" at bounding box center [1225, 19] width 61 height 19
click at [1181, 72] on div "Product" at bounding box center [1198, 76] width 94 height 17
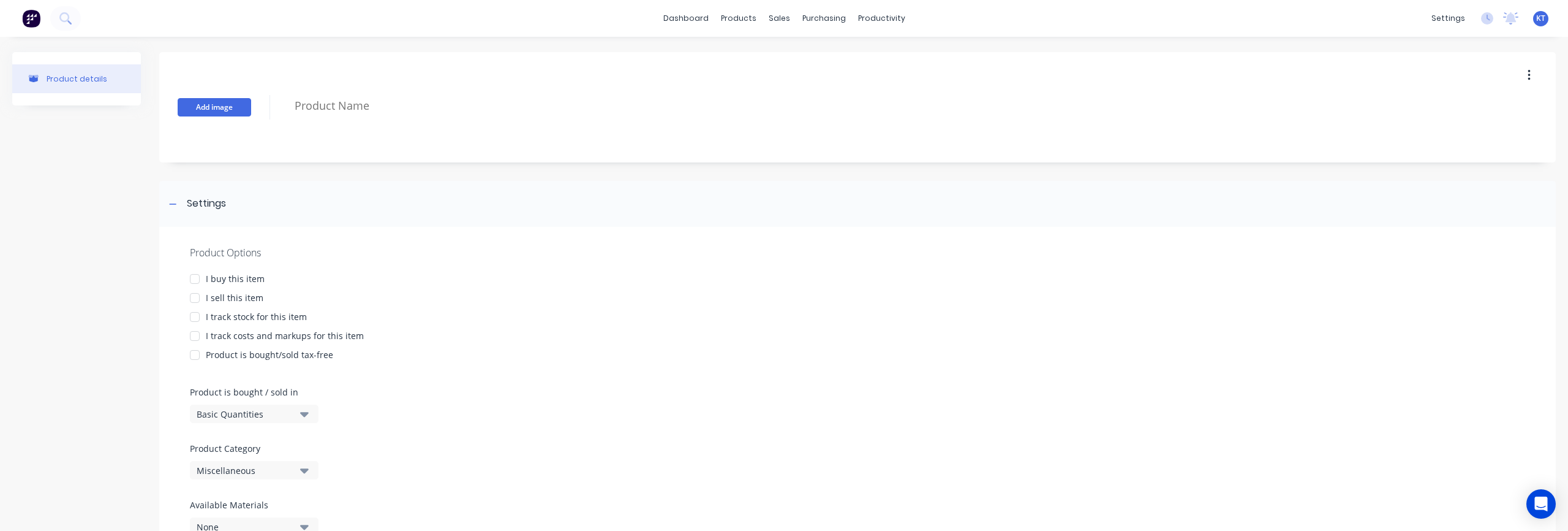
click at [216, 108] on button "Add image" at bounding box center [215, 107] width 73 height 18
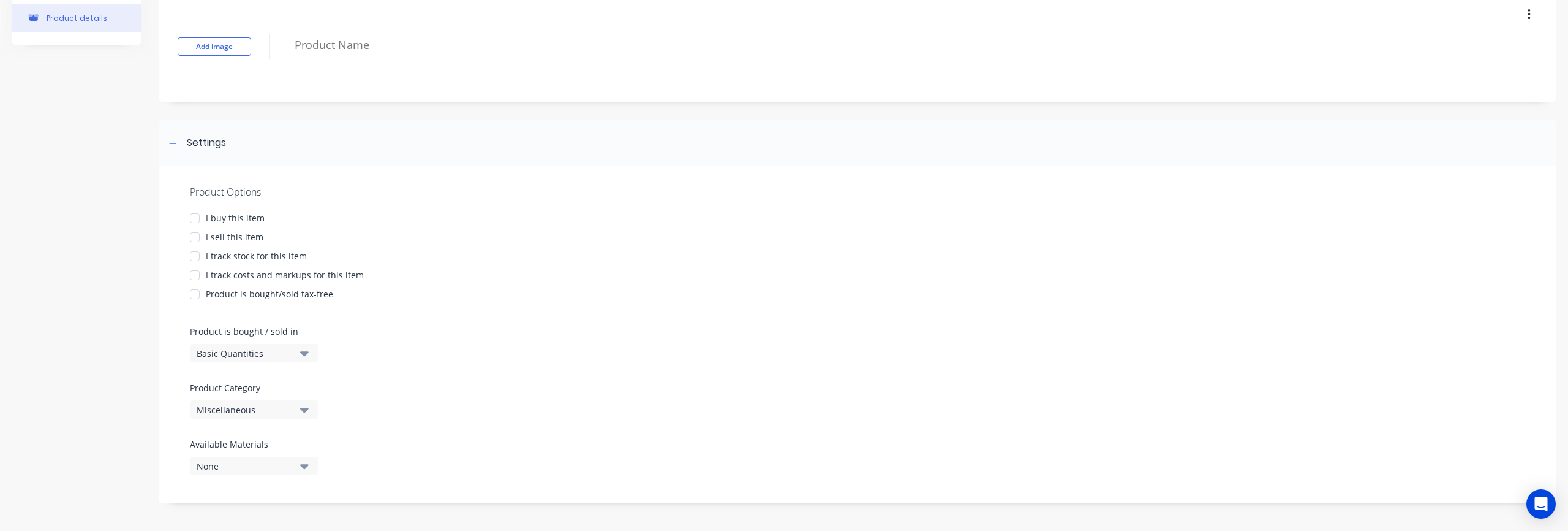
click at [195, 239] on div at bounding box center [195, 238] width 24 height 24
click at [194, 220] on div at bounding box center [195, 218] width 24 height 24
click at [195, 279] on div at bounding box center [195, 275] width 24 height 24
click at [195, 295] on div at bounding box center [195, 294] width 24 height 24
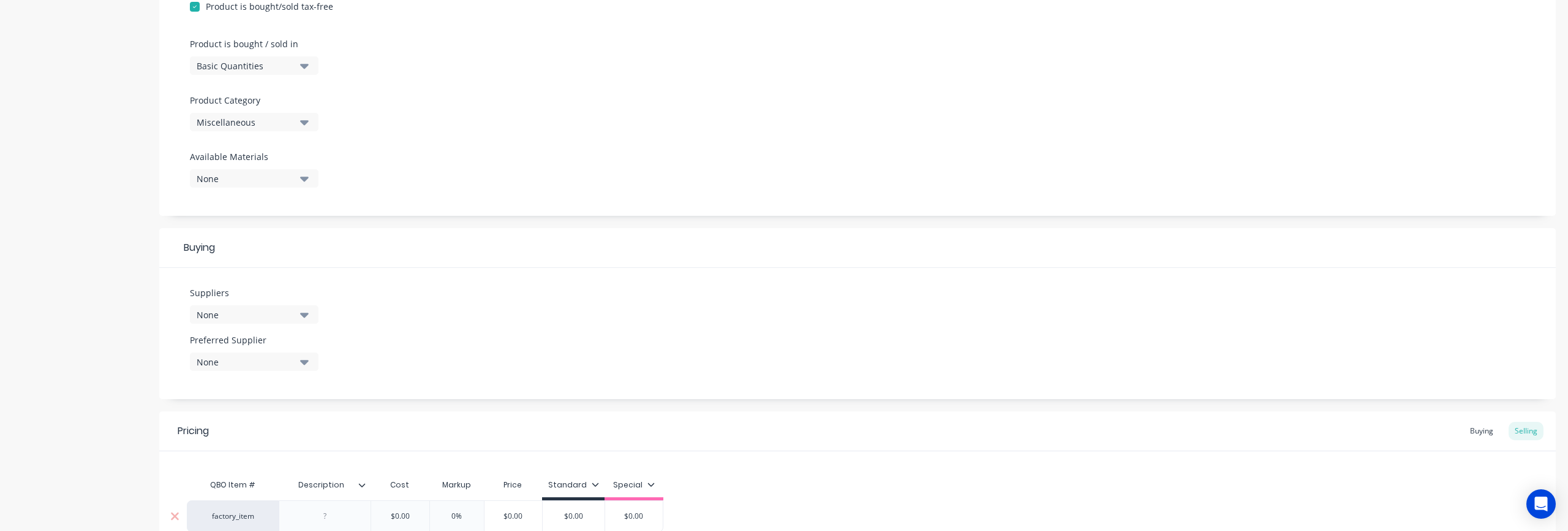
scroll to position [471, 0]
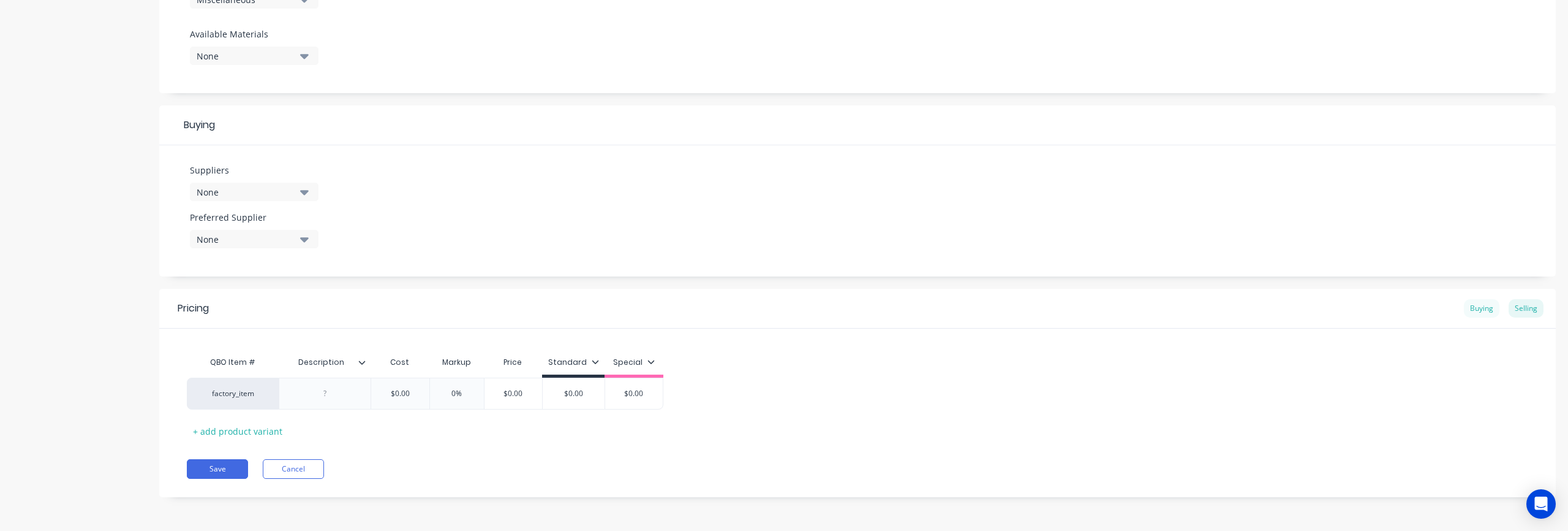
click at [1488, 316] on div "Buying" at bounding box center [1482, 308] width 36 height 18
click at [231, 395] on div "factory_item" at bounding box center [232, 394] width 67 height 11
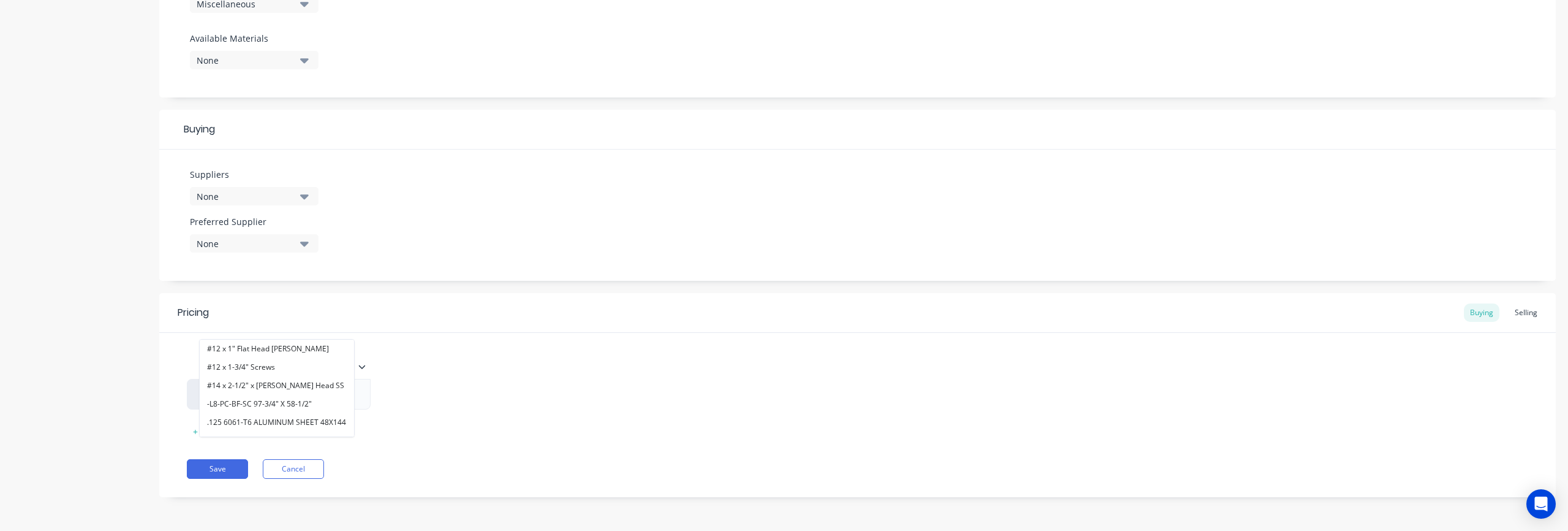
click at [628, 439] on div "QBO Item # Description factory_item #12 x 1" Flat Head [PERSON_NAME] #12 x 1-3/…" at bounding box center [858, 397] width 1342 height 86
click at [248, 438] on div "+ add product variant" at bounding box center [237, 431] width 102 height 19
type textarea "x"
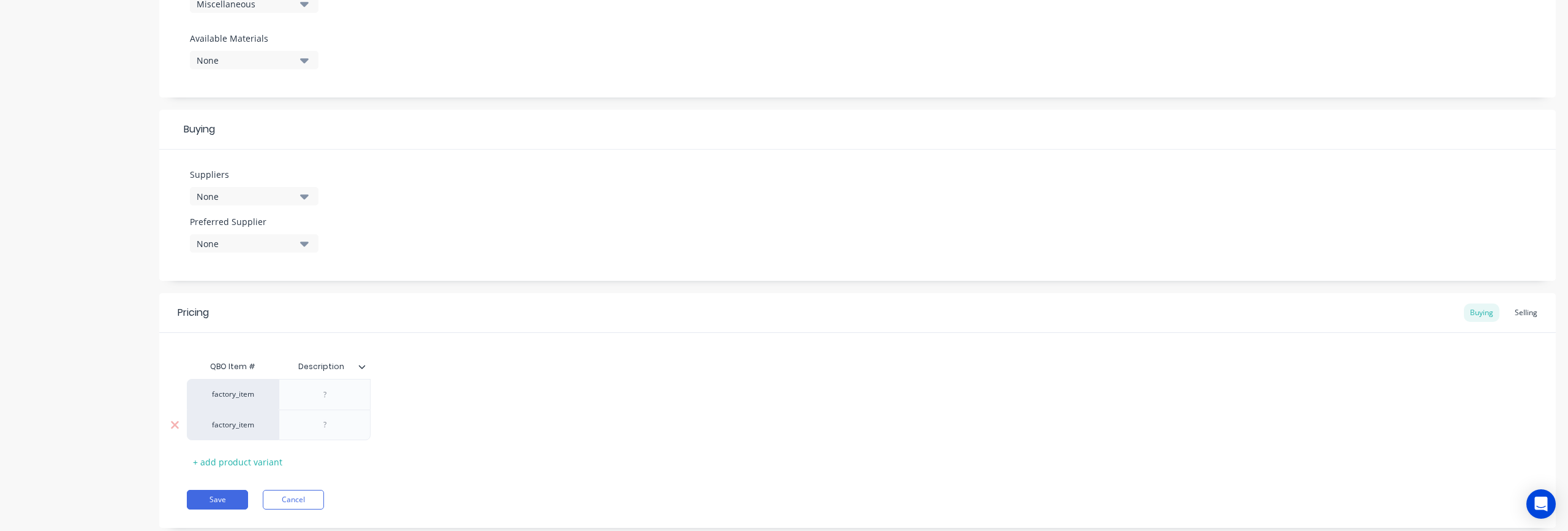
click at [225, 428] on div "factory_item" at bounding box center [232, 424] width 67 height 11
click at [668, 433] on div "factory_item factory_item #12 x 1" Flat Head [PERSON_NAME] #12 x 1-3/4" Screws …" at bounding box center [858, 410] width 1342 height 61
click at [240, 398] on div "factory_item" at bounding box center [232, 394] width 67 height 11
click at [258, 392] on input "sdsadasdasdas" at bounding box center [232, 395] width 67 height 12
drag, startPoint x: 260, startPoint y: 392, endPoint x: 195, endPoint y: 383, distance: 65.6
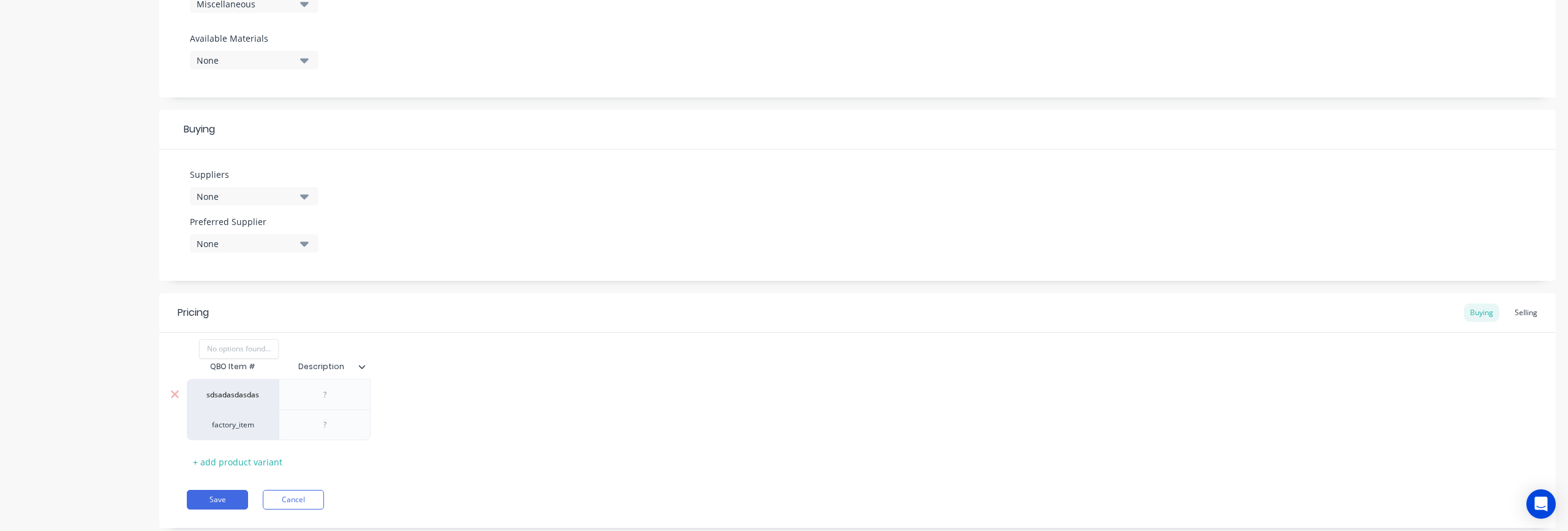
click at [195, 383] on div "factory_item sdsadasdasdas No options found..." at bounding box center [232, 394] width 92 height 31
type input "sdsadasdasdas"
click at [312, 499] on button "Cancel" at bounding box center [293, 500] width 61 height 19
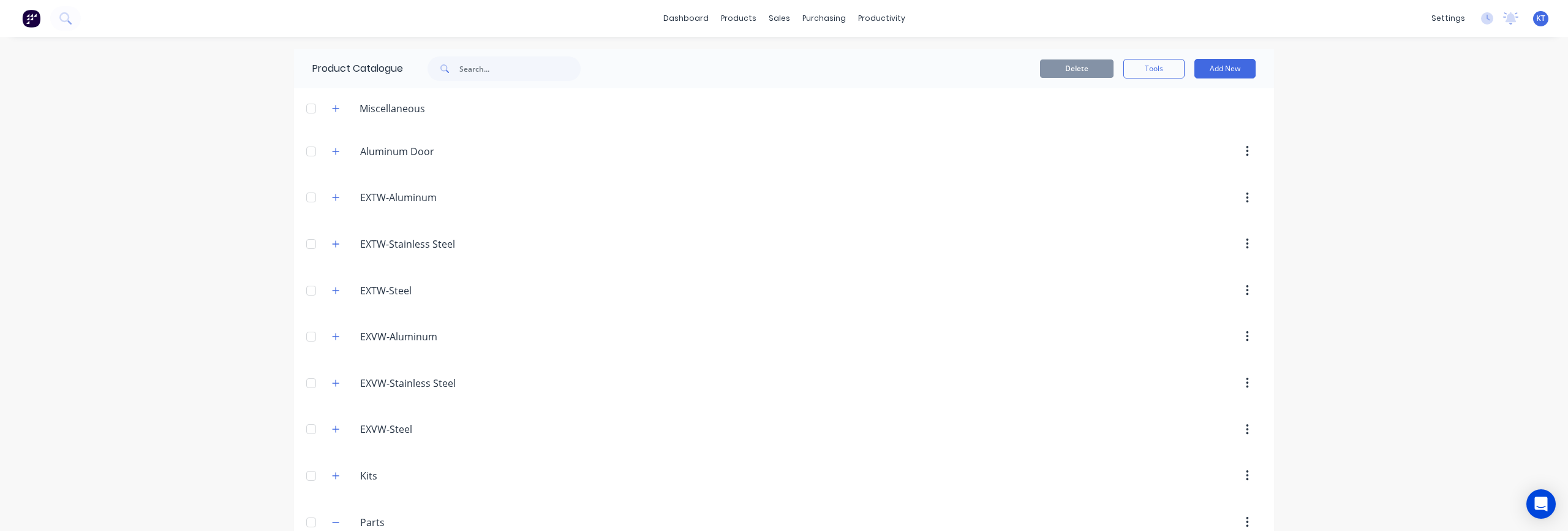
scroll to position [166, 0]
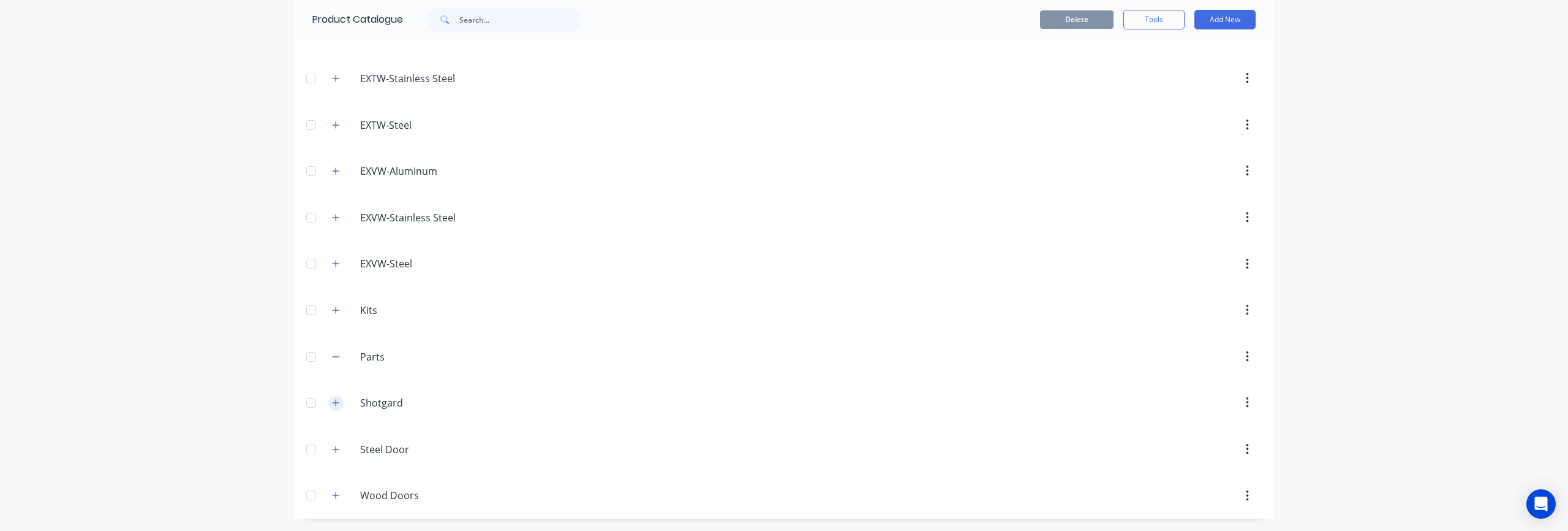
click at [339, 406] on icon "button" at bounding box center [336, 403] width 7 height 9
click at [1242, 25] on button "Add New" at bounding box center [1225, 19] width 61 height 19
click at [1202, 78] on div "Product" at bounding box center [1198, 76] width 94 height 17
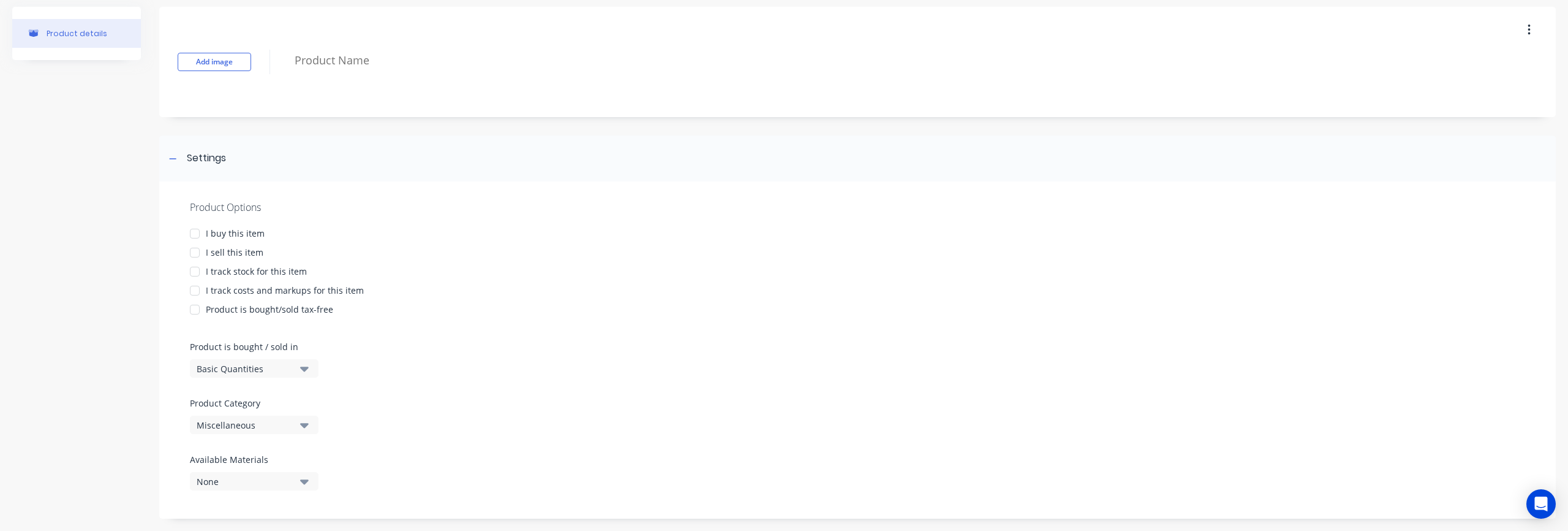
scroll to position [61, 0]
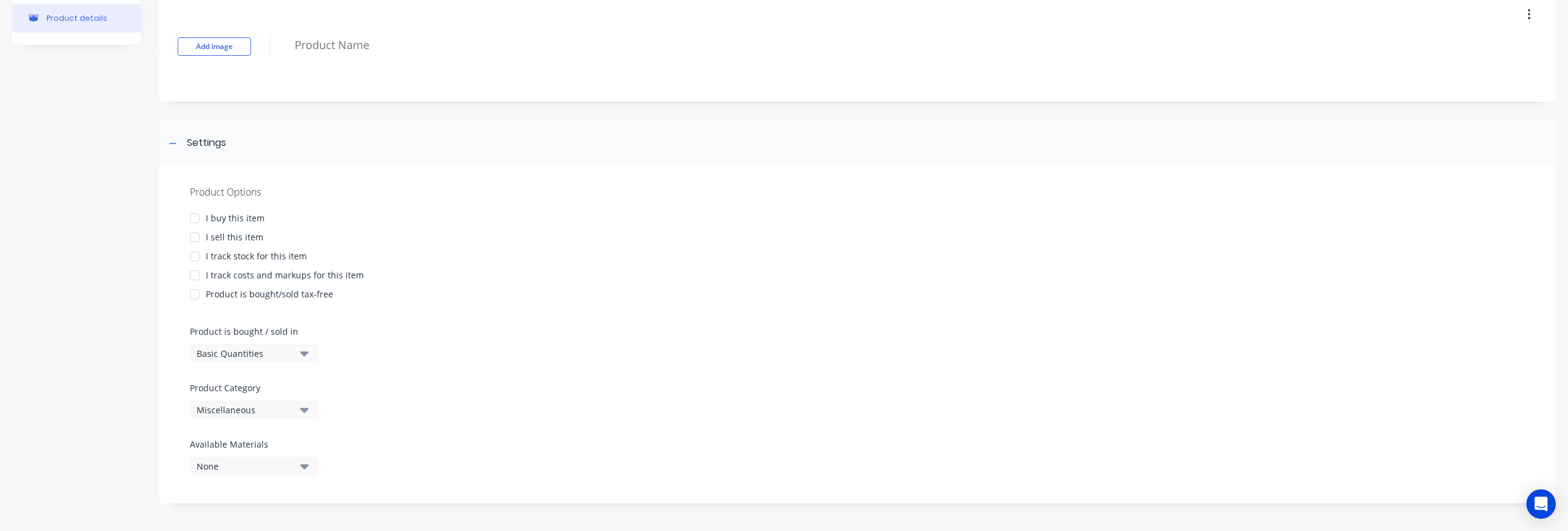
click at [307, 409] on icon "button" at bounding box center [305, 410] width 9 height 5
click at [242, 336] on div "Shotgard" at bounding box center [282, 333] width 184 height 24
click at [194, 219] on div at bounding box center [195, 218] width 24 height 24
click at [196, 237] on div at bounding box center [195, 238] width 24 height 24
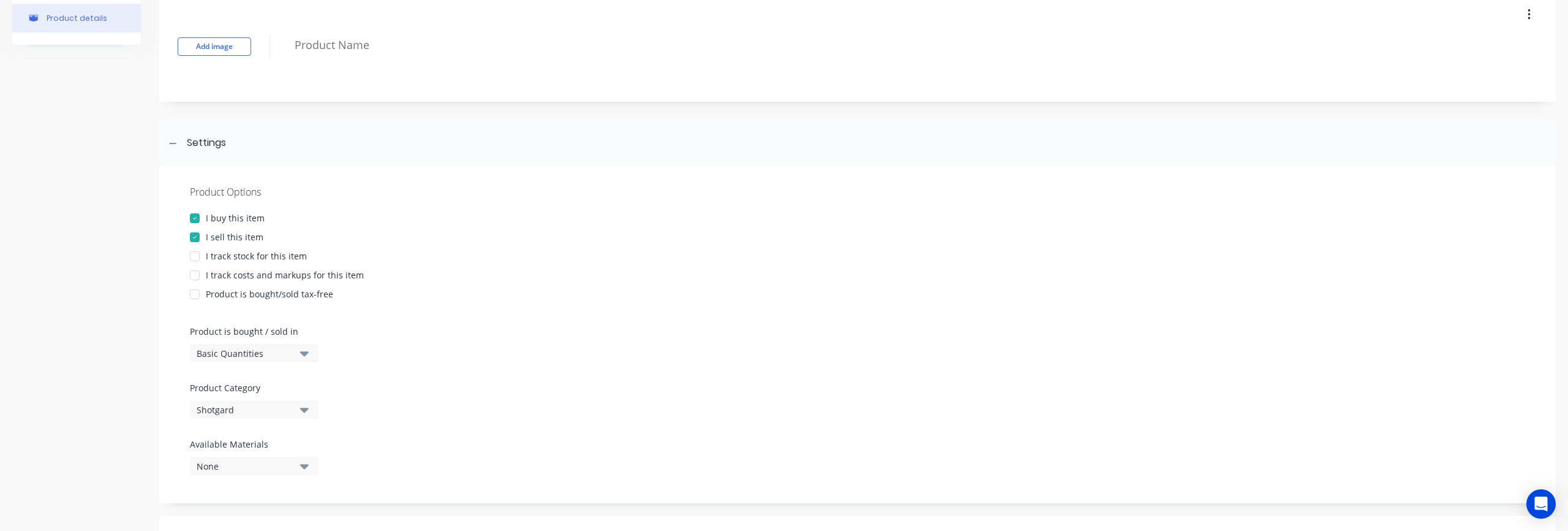
click at [195, 278] on div at bounding box center [195, 275] width 24 height 24
click at [194, 296] on div at bounding box center [195, 294] width 24 height 24
click at [309, 355] on button "Basic Quantities" at bounding box center [254, 353] width 128 height 18
click at [268, 390] on div "Basic Quantities" at bounding box center [282, 383] width 184 height 24
type textarea "x"
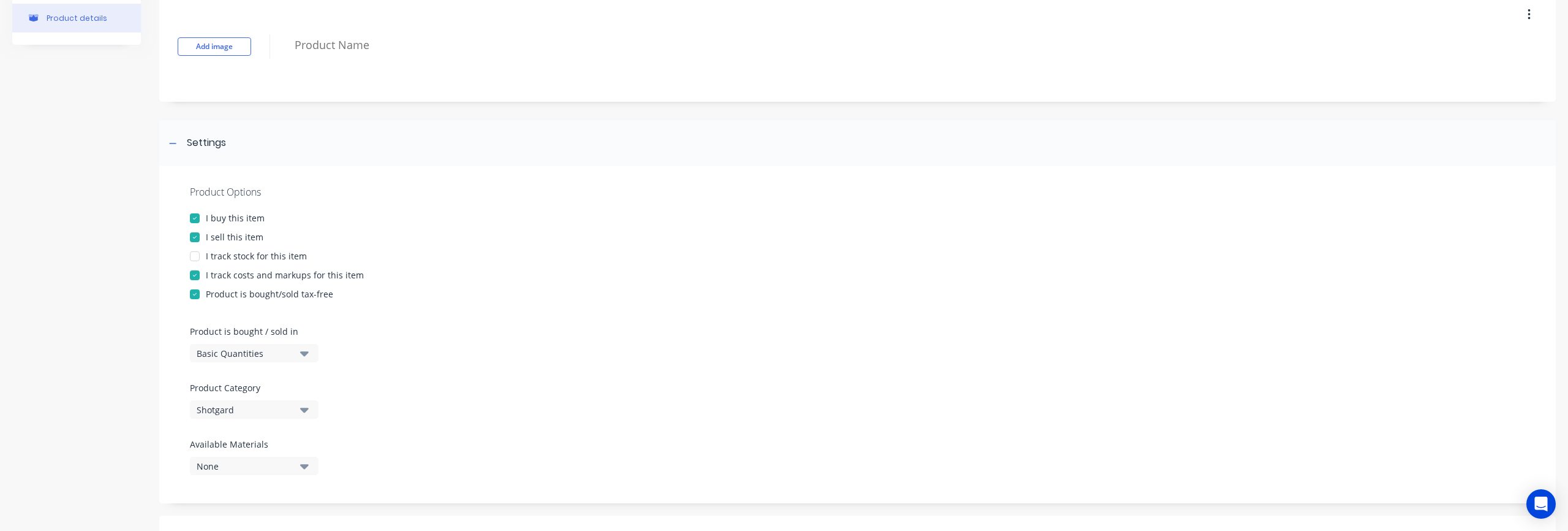
click at [435, 381] on div at bounding box center [858, 376] width 1336 height 10
click at [275, 407] on div "Shotgard" at bounding box center [245, 410] width 98 height 13
drag, startPoint x: 468, startPoint y: 423, endPoint x: 431, endPoint y: 427, distance: 37.2
click at [466, 423] on div "Product Options I buy this item I sell this item I track stock for this item I …" at bounding box center [858, 334] width 1397 height 337
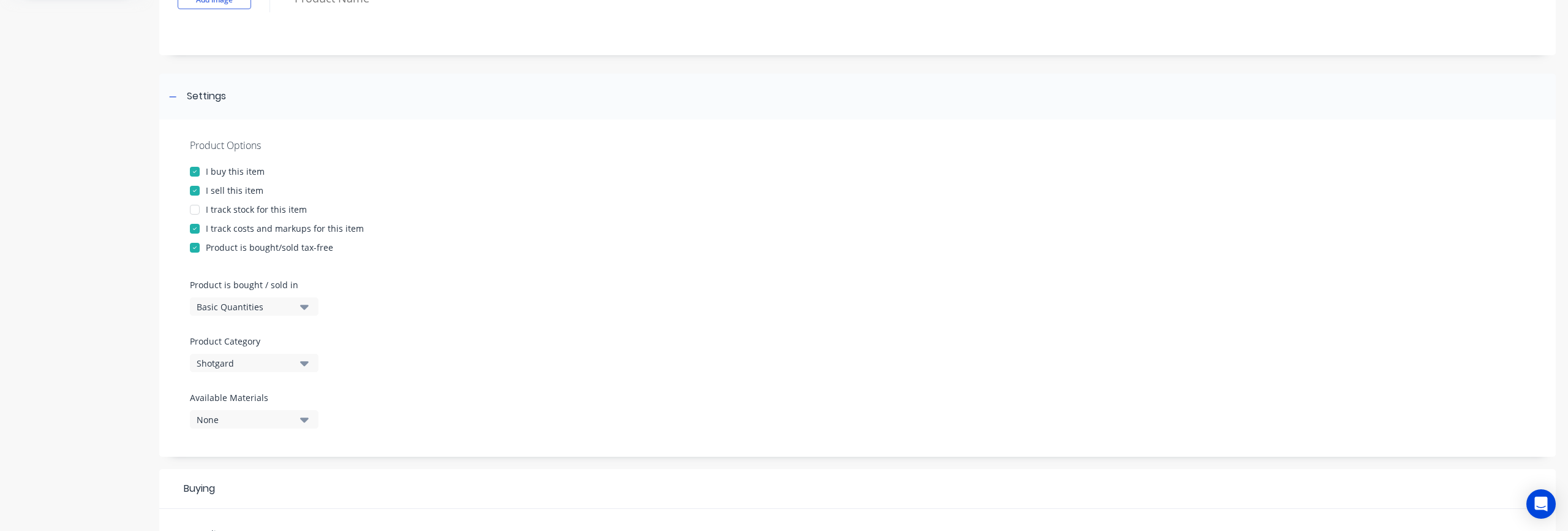
scroll to position [243, 0]
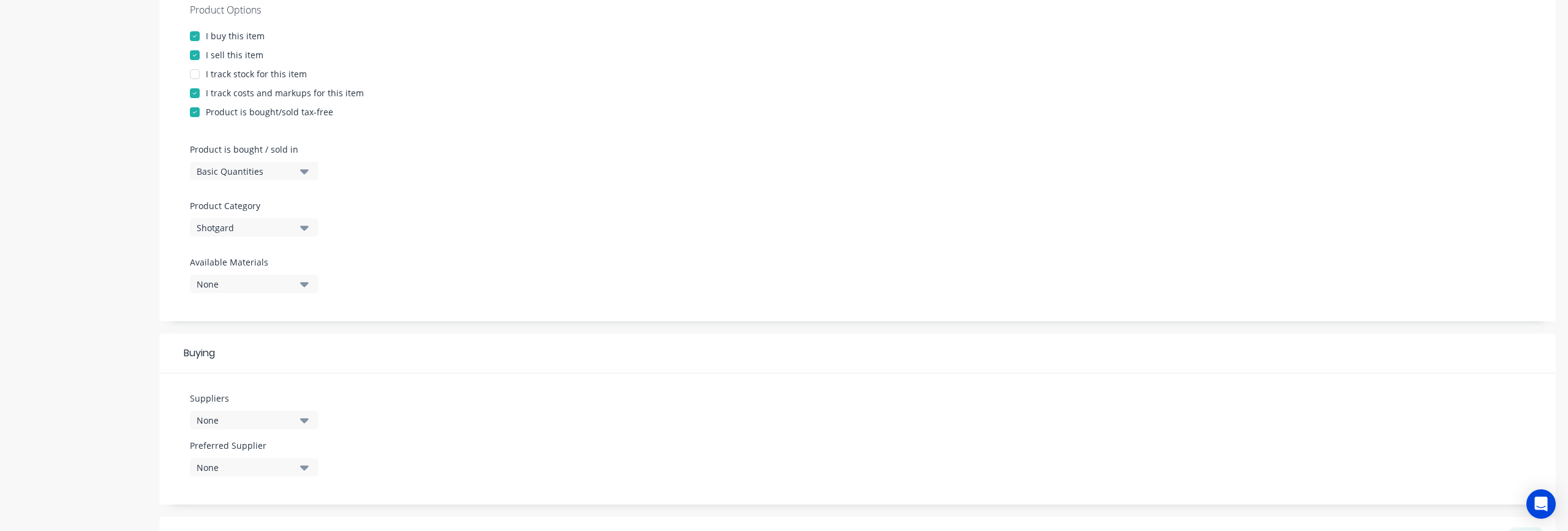
click at [265, 285] on div "None" at bounding box center [245, 284] width 98 height 13
click at [480, 286] on div "Product Options I buy this item I sell this item I track stock for this item I …" at bounding box center [858, 153] width 1397 height 337
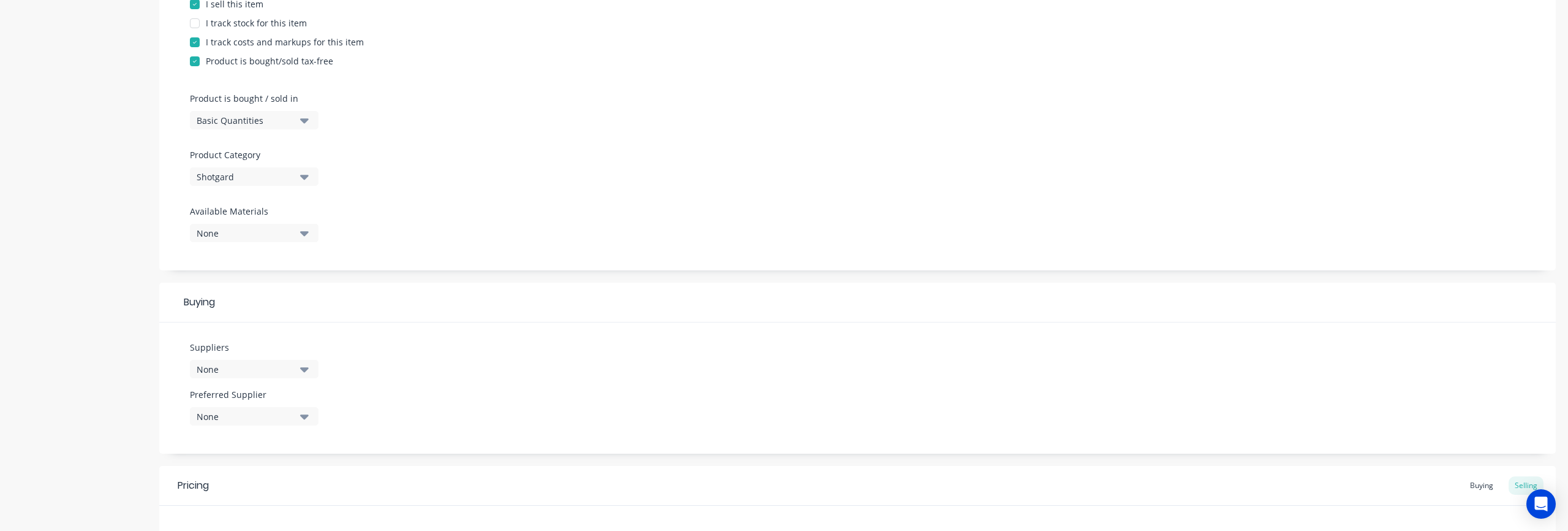
click at [267, 369] on div "None" at bounding box center [245, 369] width 98 height 13
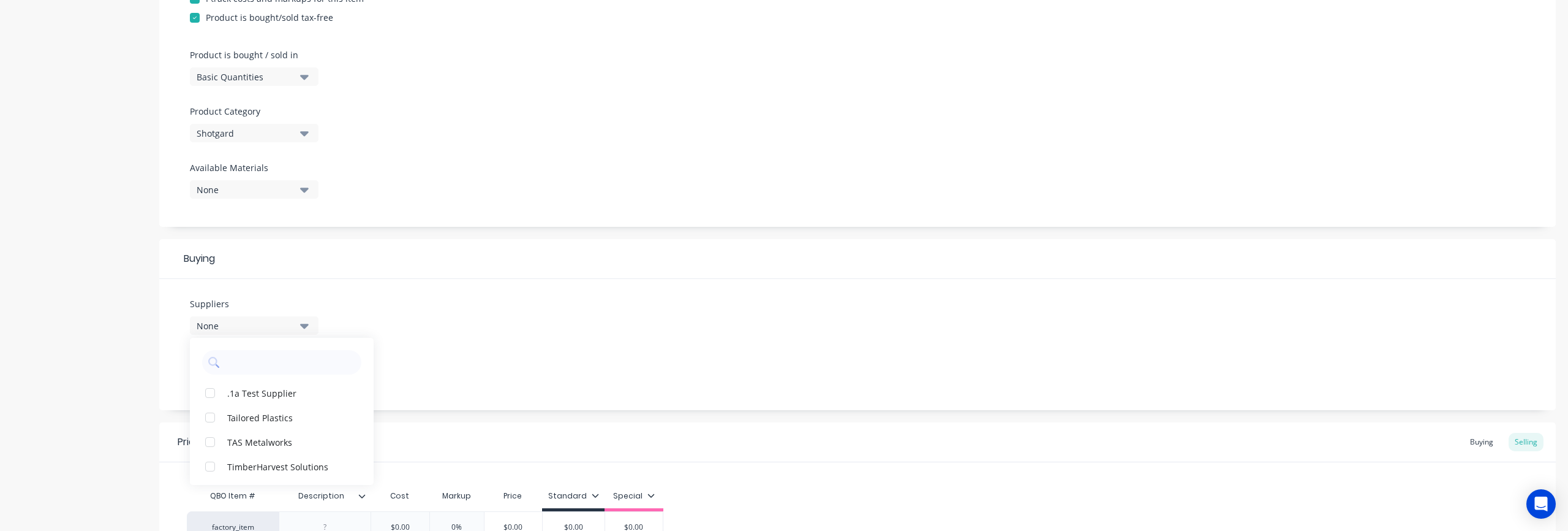
scroll to position [394, 0]
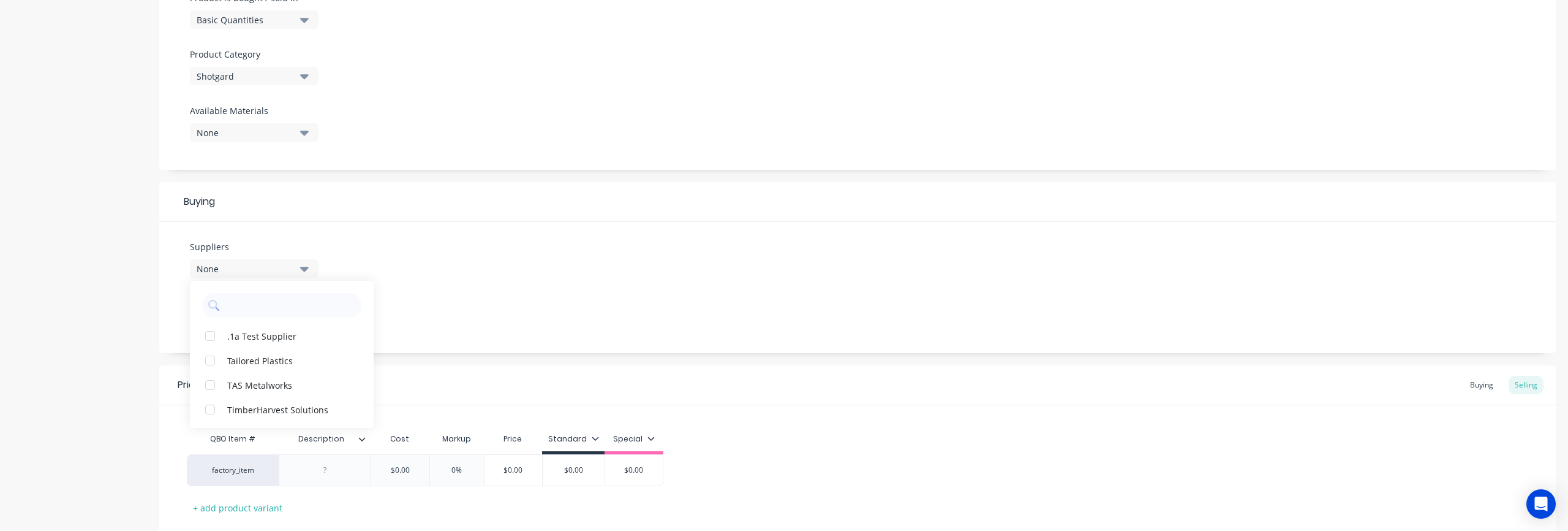
click at [480, 307] on div "Suppliers None .1a Test Supplier Tailored Plastics TAS Metalworks TimberHarvest…" at bounding box center [858, 287] width 1397 height 131
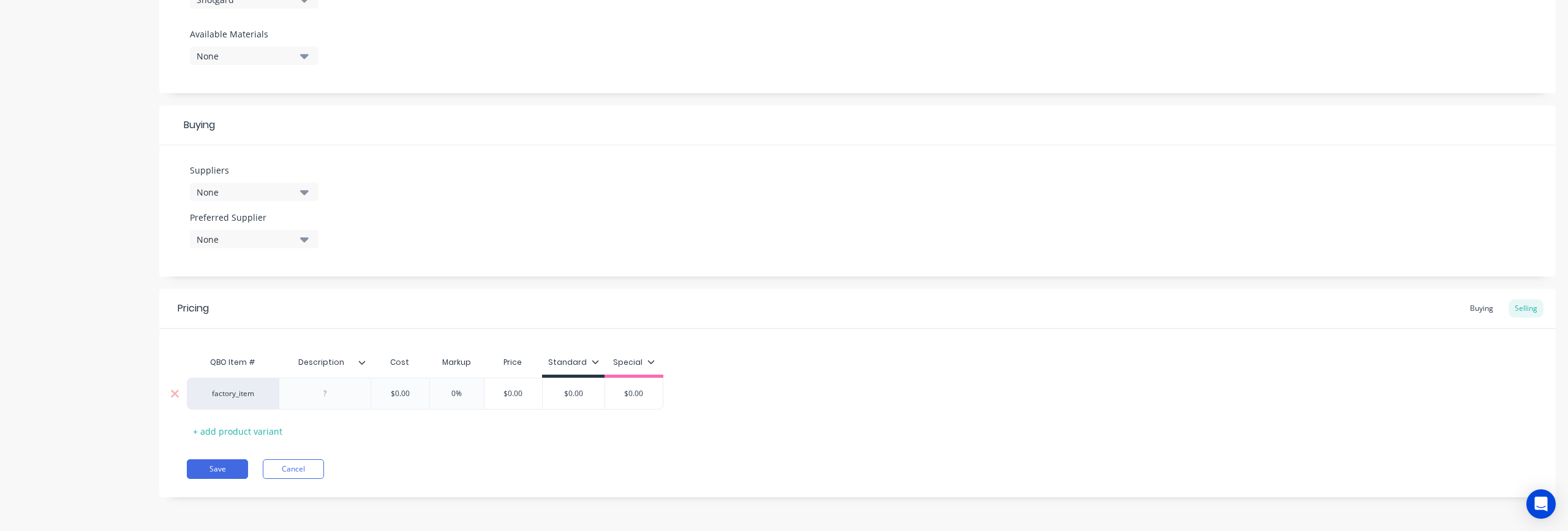
click at [204, 396] on div "factory_item" at bounding box center [232, 393] width 67 height 11
type input "shotgard-l3-48"
click at [254, 381] on button "SHOTGARD-L3-48X96" at bounding box center [246, 381] width 93 height 18
type textarea "x"
click at [198, 394] on div "SHOTGARD-L3-48X96" at bounding box center [232, 393] width 92 height 32
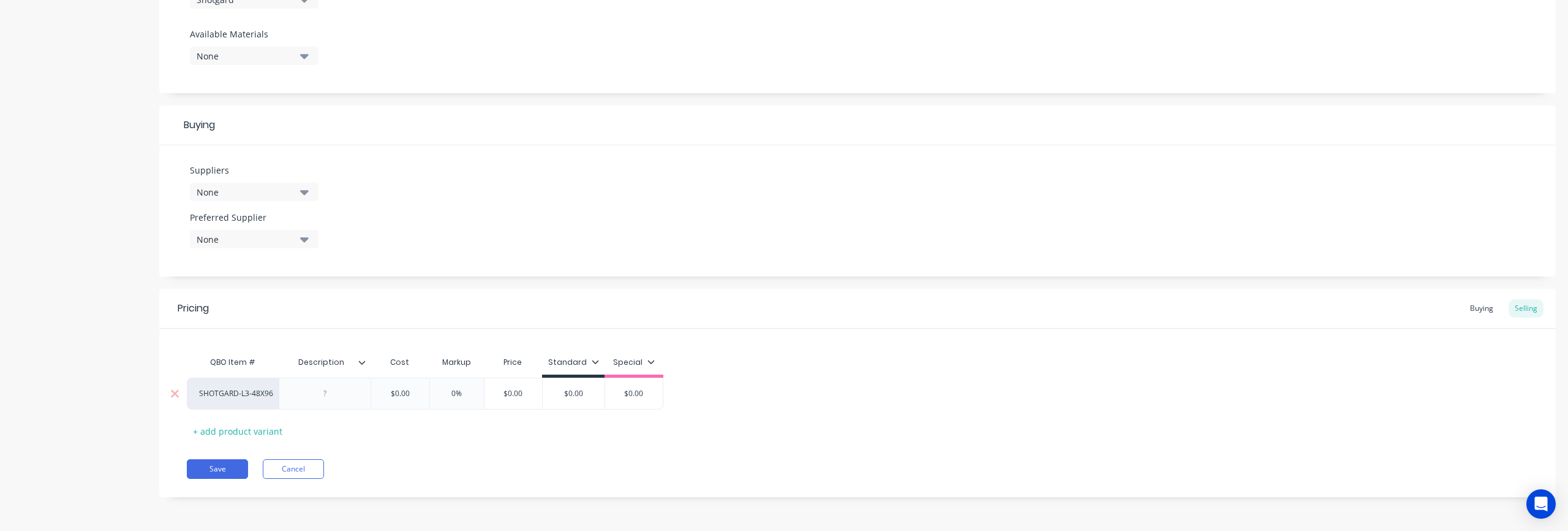
click at [198, 394] on div "SHOTGARD-L3-48X96" at bounding box center [232, 393] width 92 height 32
drag, startPoint x: 198, startPoint y: 393, endPoint x: 221, endPoint y: 394, distance: 23.0
click at [221, 394] on div "SHOTGARD-L3-48X96 $0.00 0% $0.00 $0.00 $0.00" at bounding box center [858, 393] width 1342 height 32
click at [509, 436] on div "QBO Item # Description Cost Markup Price Standard Special SHOTGARD-L3-48X96 $0.…" at bounding box center [858, 396] width 1342 height 91
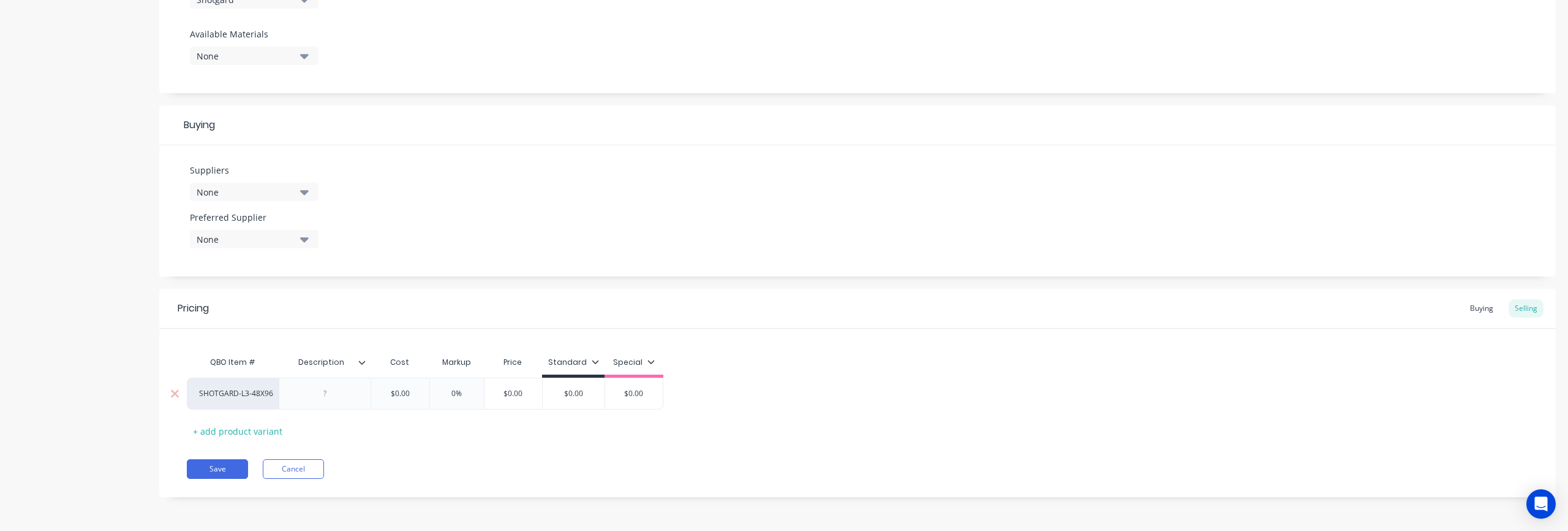
type input "0%"
drag, startPoint x: 431, startPoint y: 397, endPoint x: 419, endPoint y: 396, distance: 12.0
click at [428, 397] on input "0%" at bounding box center [457, 393] width 61 height 11
type input "$0.00"
click at [418, 396] on input "$0.00" at bounding box center [400, 393] width 61 height 11
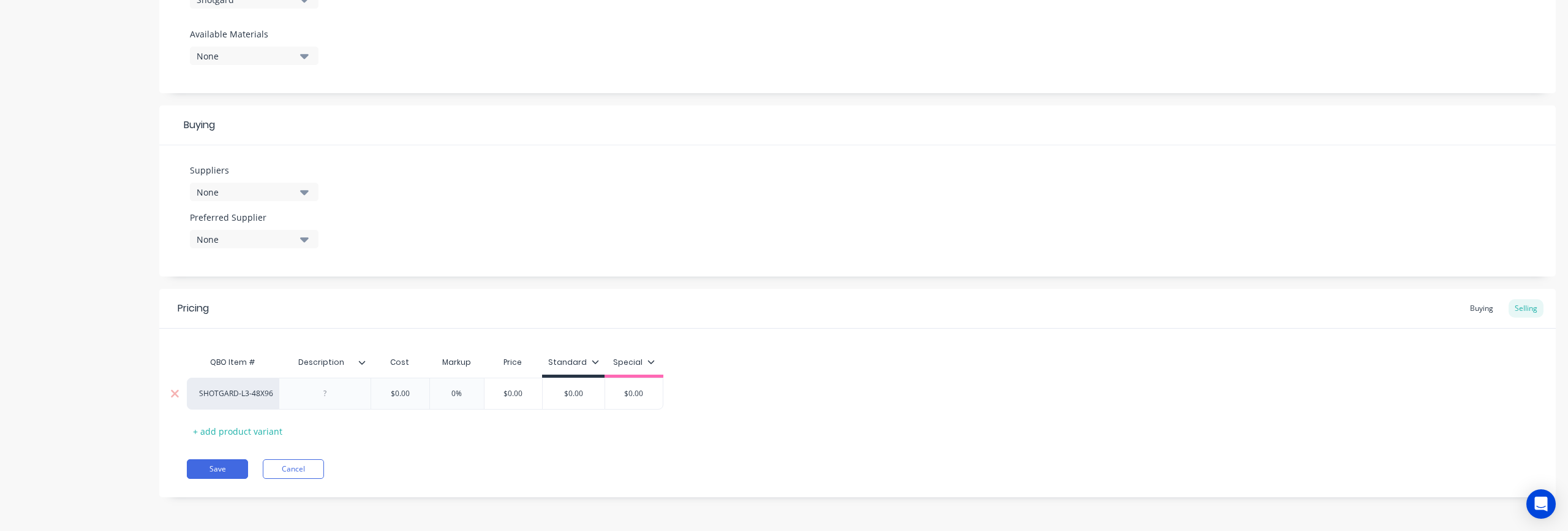
drag, startPoint x: 411, startPoint y: 394, endPoint x: 354, endPoint y: 392, distance: 57.0
click at [354, 392] on div "SHOTGARD-L3-48X96 $0.00 $0.00 0% 0% $0.00 $0.00 $0.00" at bounding box center [425, 393] width 476 height 32
paste input "424"
type textarea "x"
type input "$424.00"
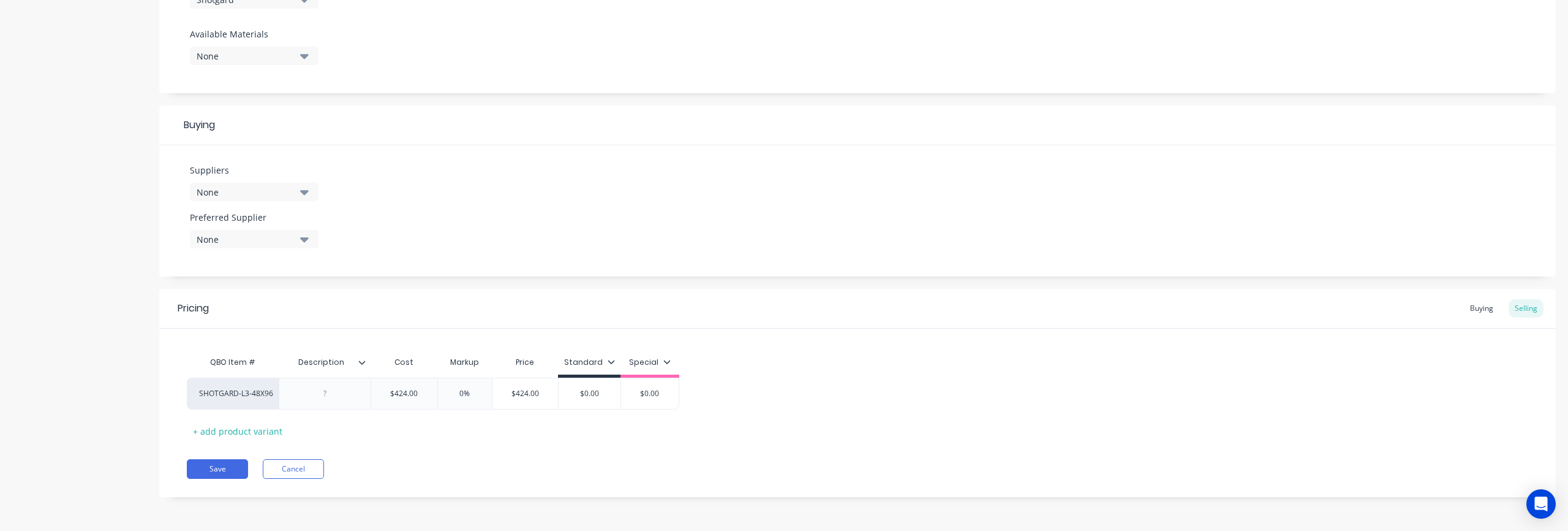
type textarea "x"
type input "2"
type textarea "x"
type input "20"
type input "$508.80"
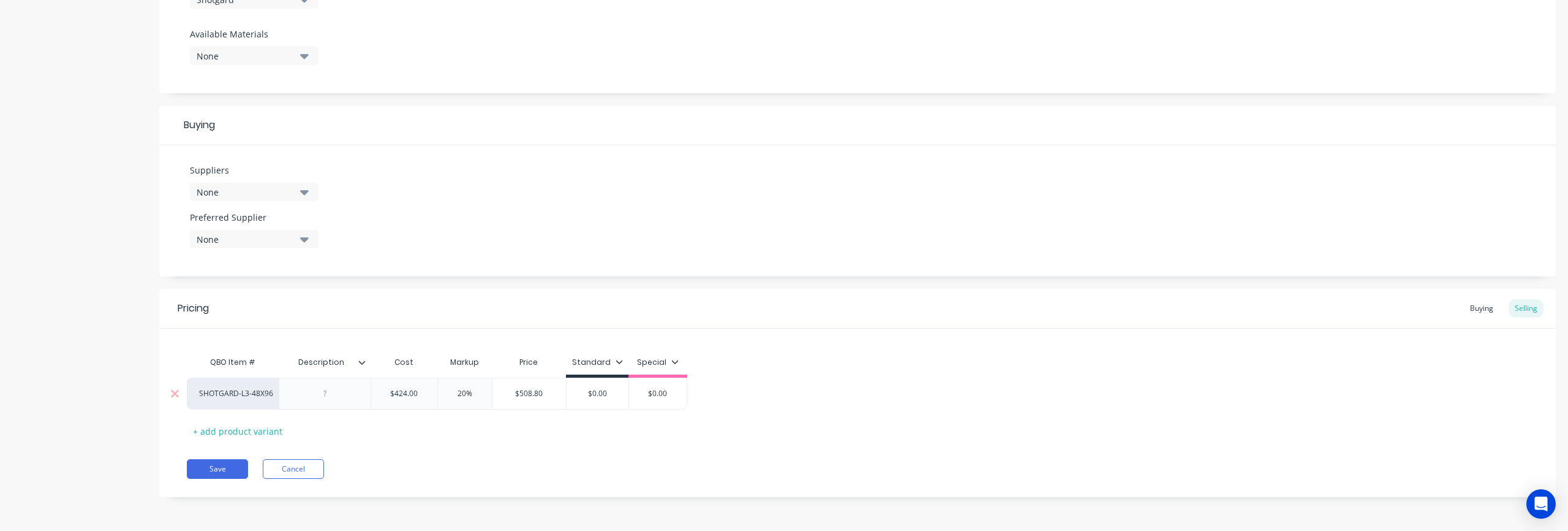
type input "20%"
drag, startPoint x: 473, startPoint y: 397, endPoint x: 454, endPoint y: 397, distance: 19.0
click at [454, 397] on input "20%" at bounding box center [465, 393] width 61 height 11
click at [522, 396] on input "$508.80" at bounding box center [529, 393] width 74 height 11
drag, startPoint x: 502, startPoint y: 393, endPoint x: 576, endPoint y: 395, distance: 74.0
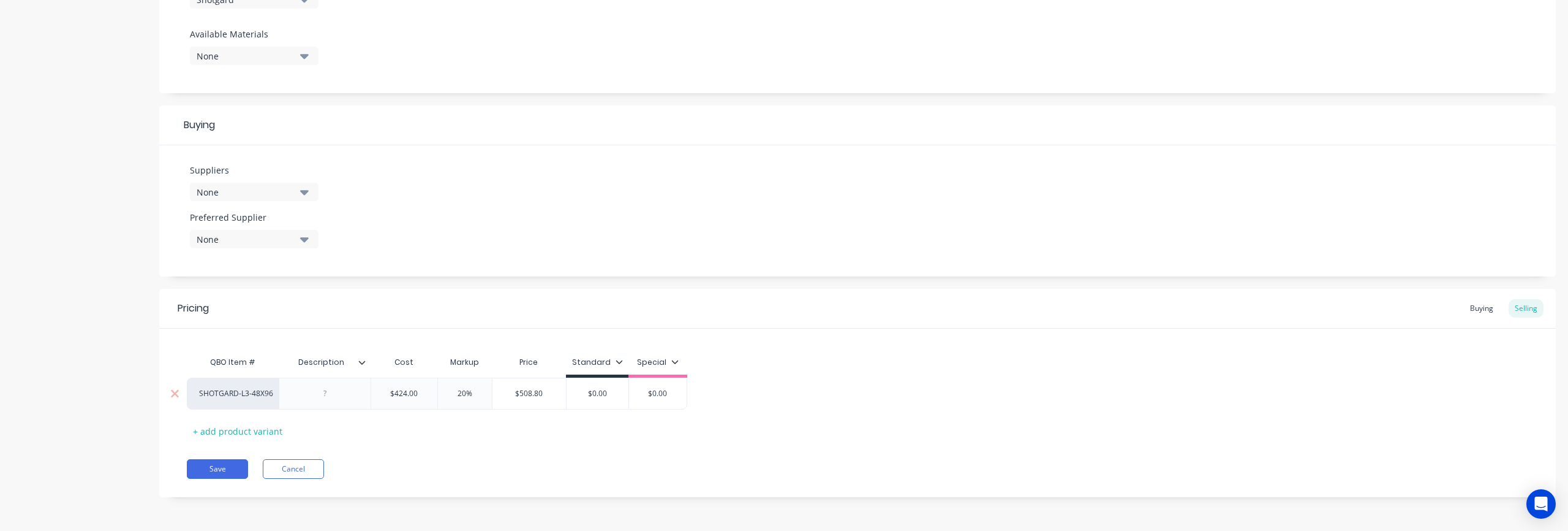
click at [576, 395] on div "SHOTGARD-L3-48X96 $424.00 $424.00 20% 20% $508.80 $508.80 $0.00 $0.00" at bounding box center [437, 393] width 501 height 32
type textarea "x"
type input "5"
type textarea "x"
type input "56"
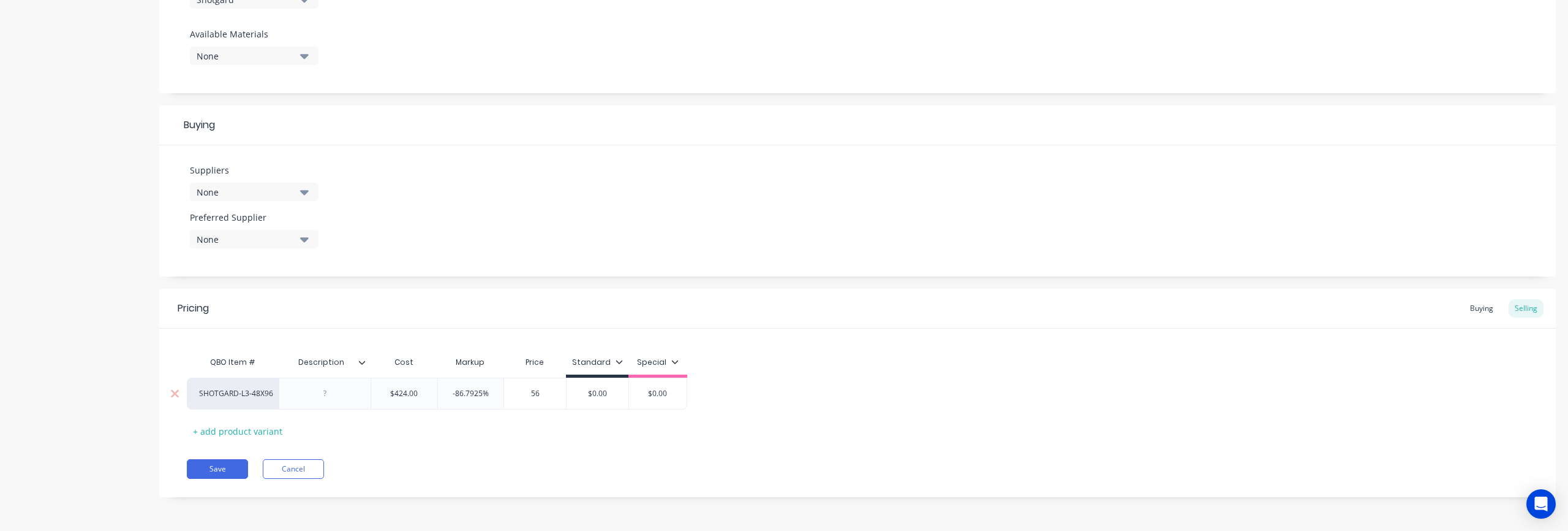
type textarea "x"
type input "565"
type input "$0.00"
click at [674, 363] on icon at bounding box center [674, 362] width 7 height 7
click at [774, 362] on div "QBO Item # Description Cost Markup Price Standard Special SHOTGARD-L3-48X96 $42…" at bounding box center [858, 396] width 1342 height 91
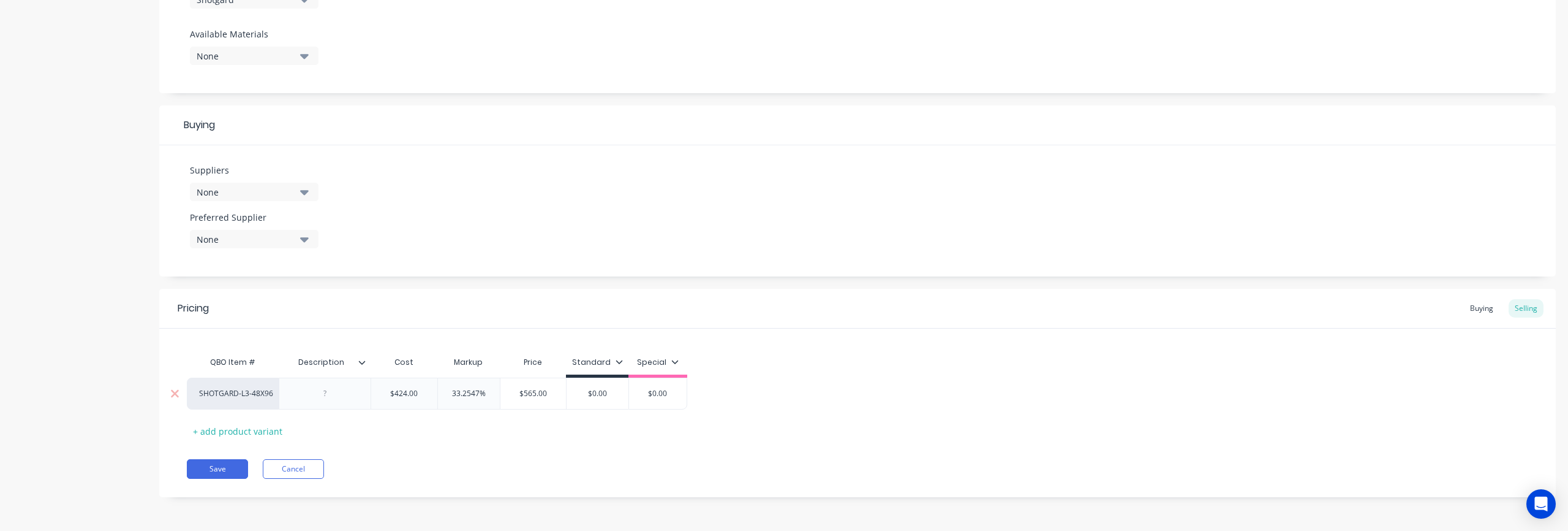
click at [610, 397] on input "$0.00" at bounding box center [597, 393] width 62 height 11
click at [618, 365] on div "Standard" at bounding box center [598, 362] width 51 height 11
click at [618, 365] on icon at bounding box center [620, 362] width 7 height 7
click at [609, 393] on input "$0.00" at bounding box center [597, 393] width 62 height 11
drag, startPoint x: 613, startPoint y: 394, endPoint x: 577, endPoint y: 395, distance: 36.0
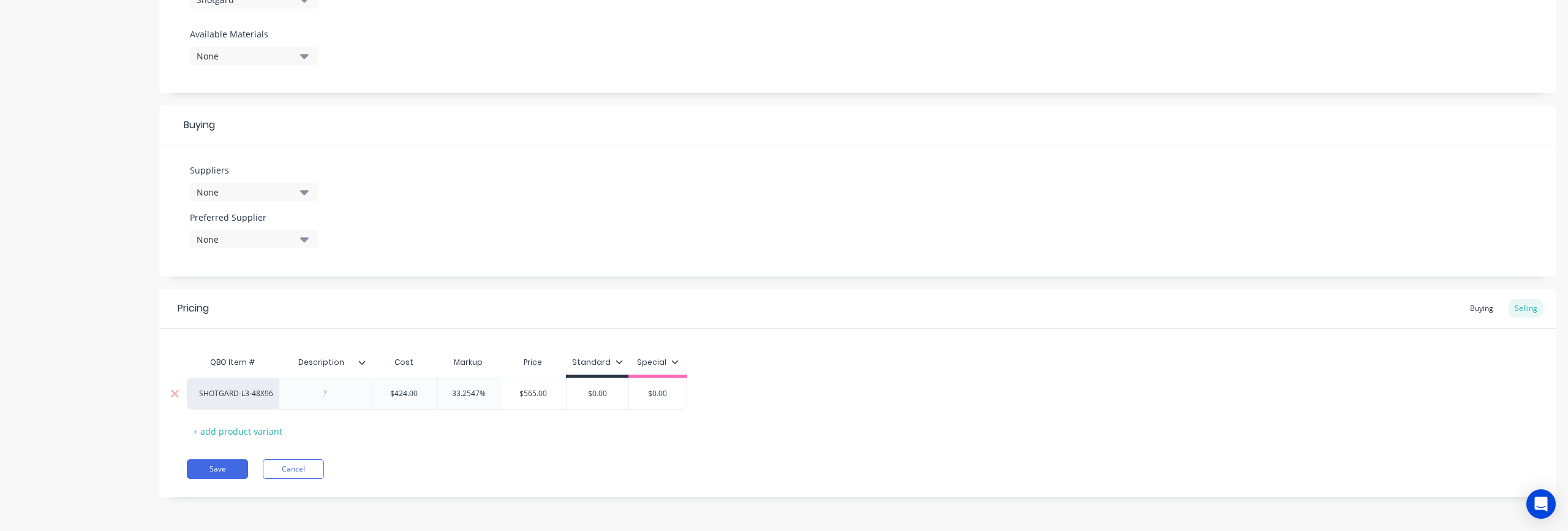
click at [577, 395] on input "$0.00" at bounding box center [597, 393] width 62 height 11
type textarea "x"
type input "5"
type textarea "x"
type input "56"
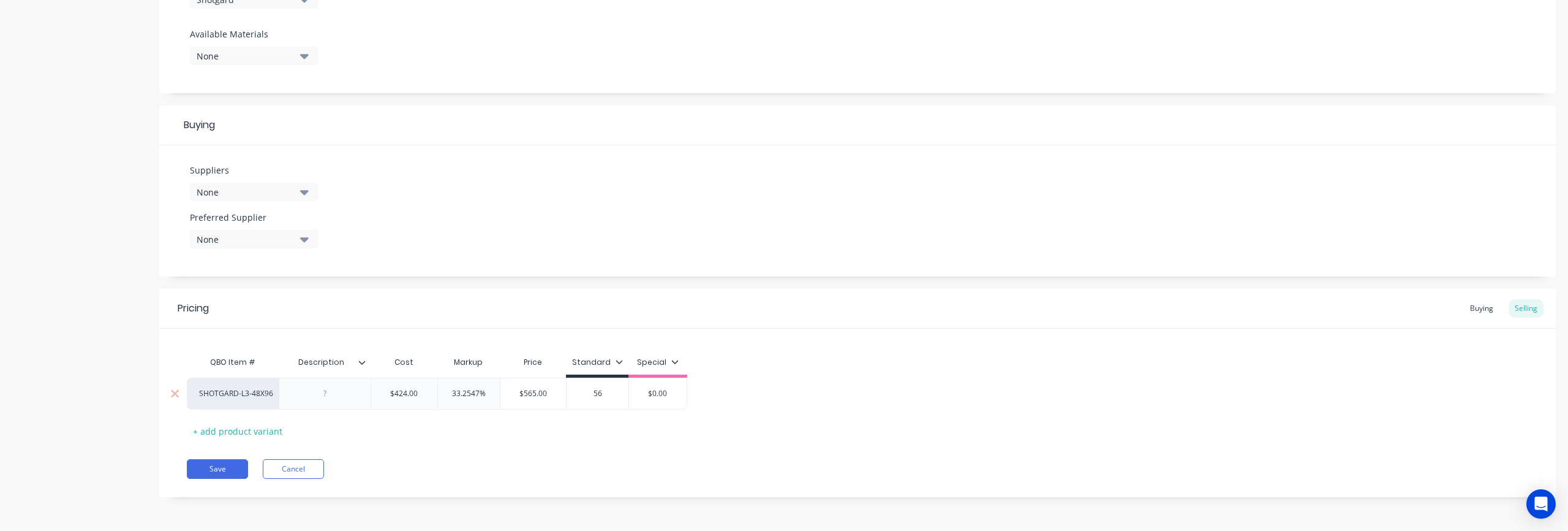
type textarea "x"
type input "565"
type input "$0.00"
drag, startPoint x: 674, startPoint y: 397, endPoint x: 646, endPoint y: 397, distance: 28.0
click at [646, 397] on input "$0.00" at bounding box center [658, 393] width 61 height 11
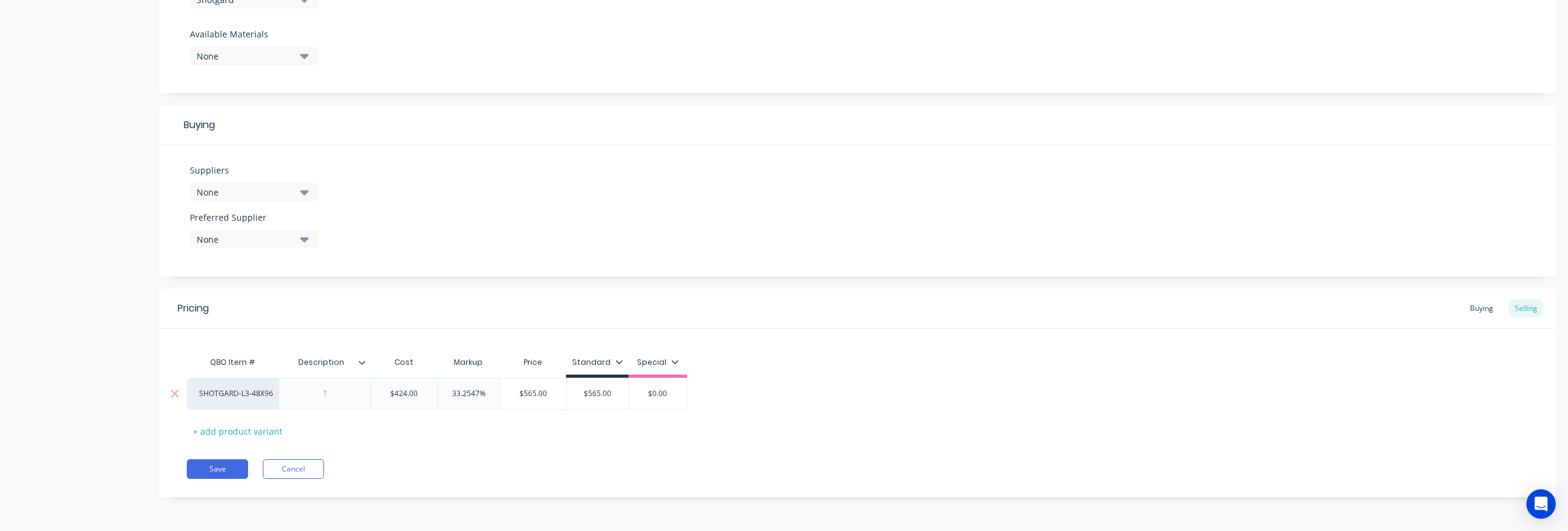
type textarea "x"
type input "5"
type textarea "x"
type input "53"
type textarea "x"
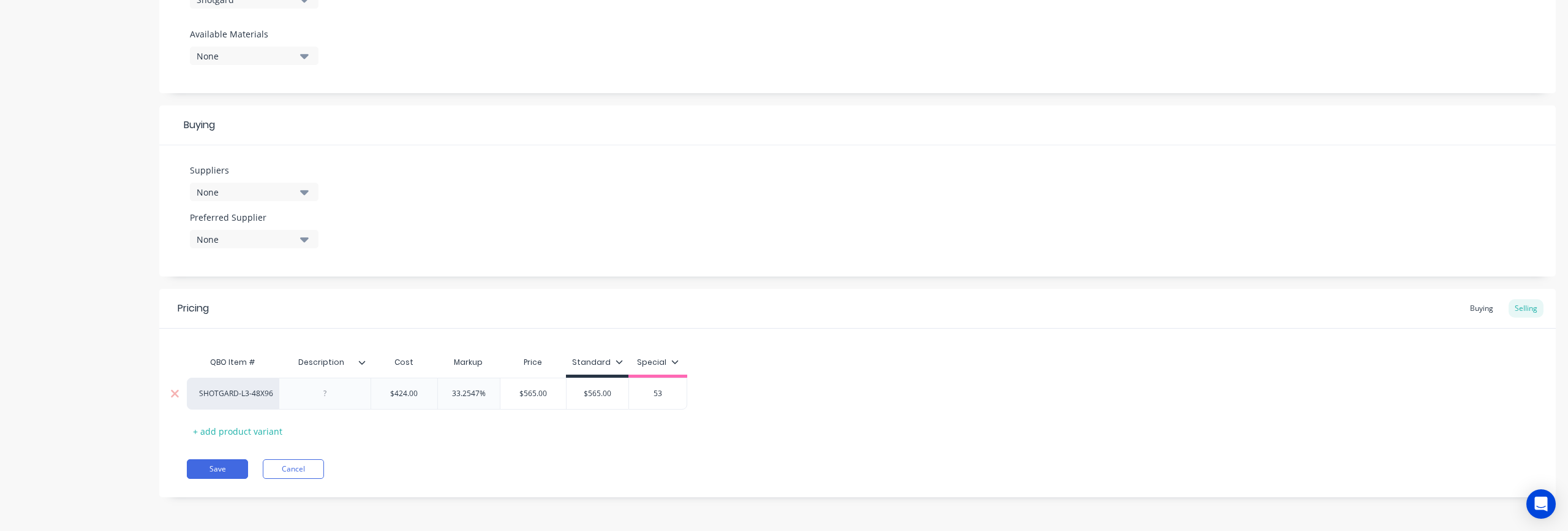
type input "530"
type textarea "x"
type input "530."
type textarea "x"
type input "530.0"
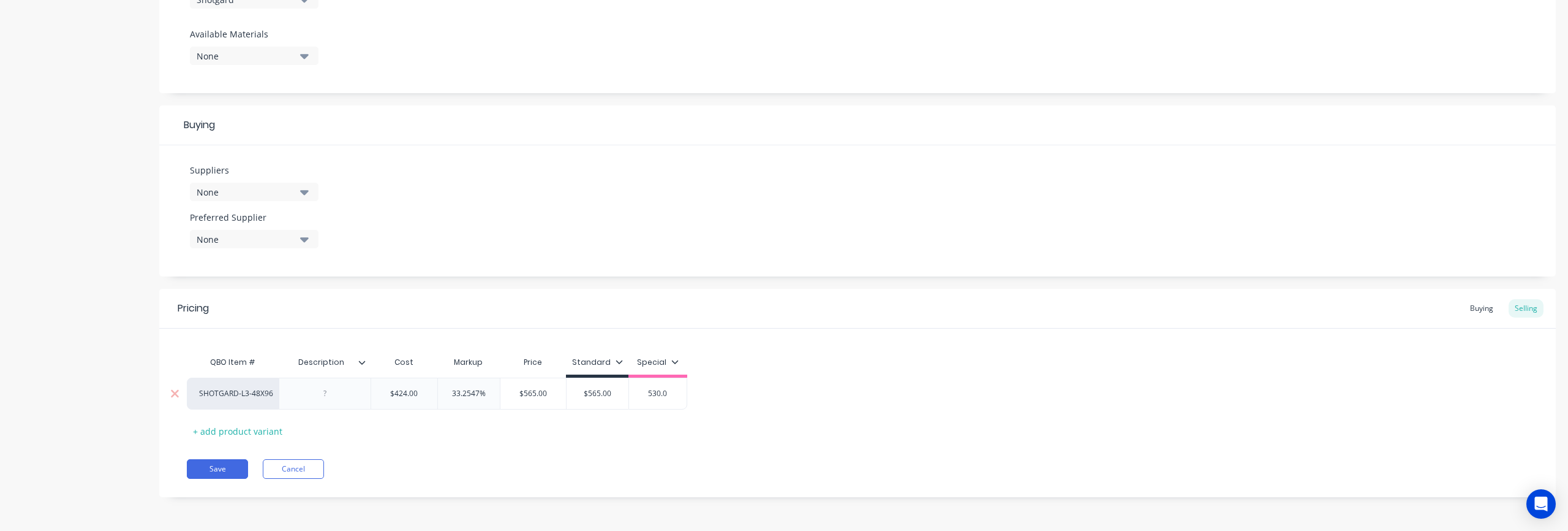
type textarea "x"
type input "530.00"
click at [942, 430] on div "QBO Item # Description Cost Markup Price Standard Special SHOTGARD-L3-48X96 $42…" at bounding box center [858, 396] width 1342 height 91
click at [1482, 312] on div "Buying" at bounding box center [1482, 308] width 36 height 18
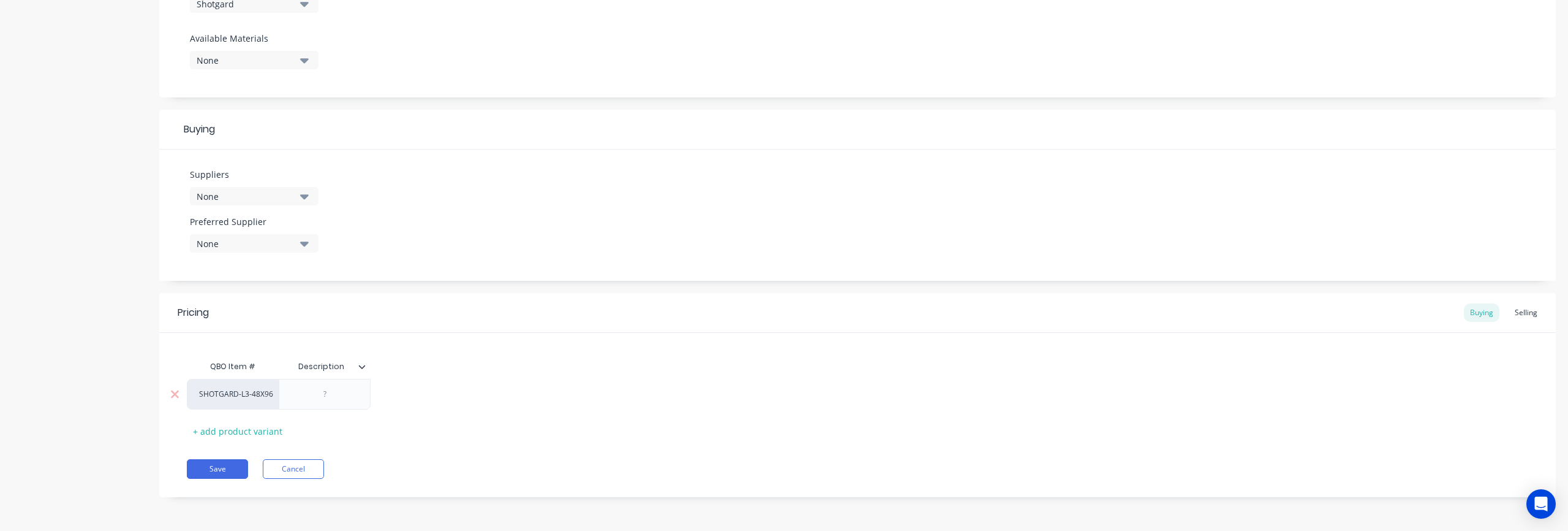
click at [313, 401] on div at bounding box center [325, 394] width 61 height 16
type textarea "x"
paste div
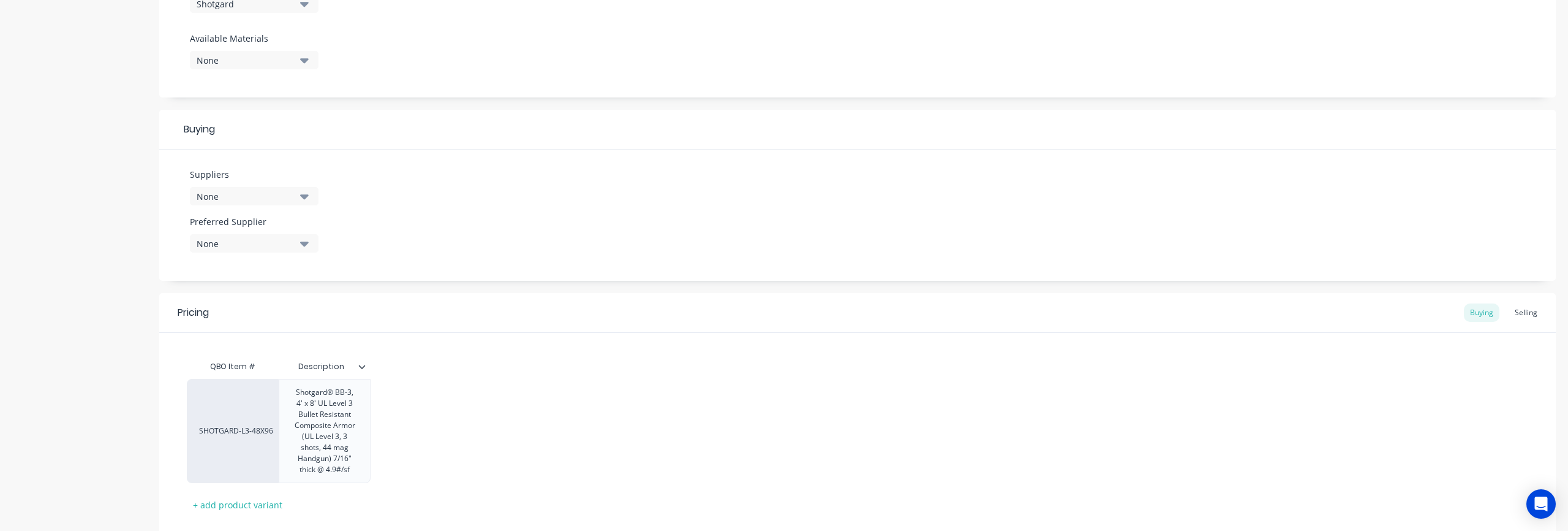
click at [492, 444] on div "QBO Item # Description SHOTGARD-L3-48X96 Shotgard® BB-3, 4' x 8' UL Level 3 Bul…" at bounding box center [858, 434] width 1342 height 160
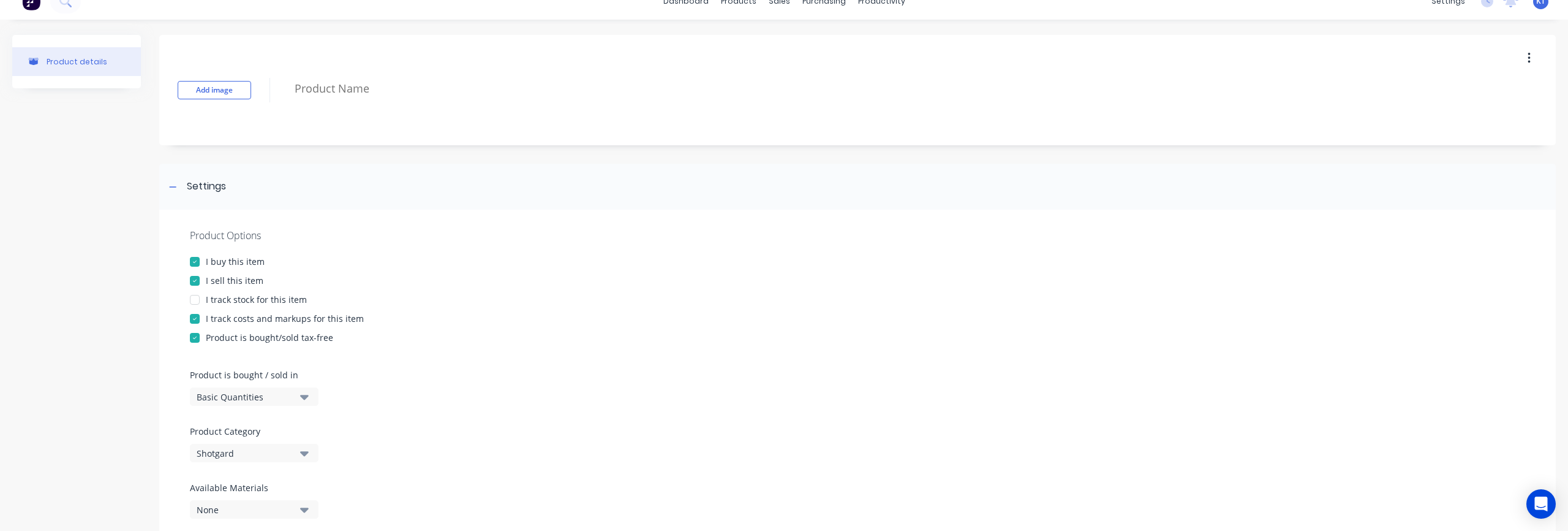
scroll to position [0, 0]
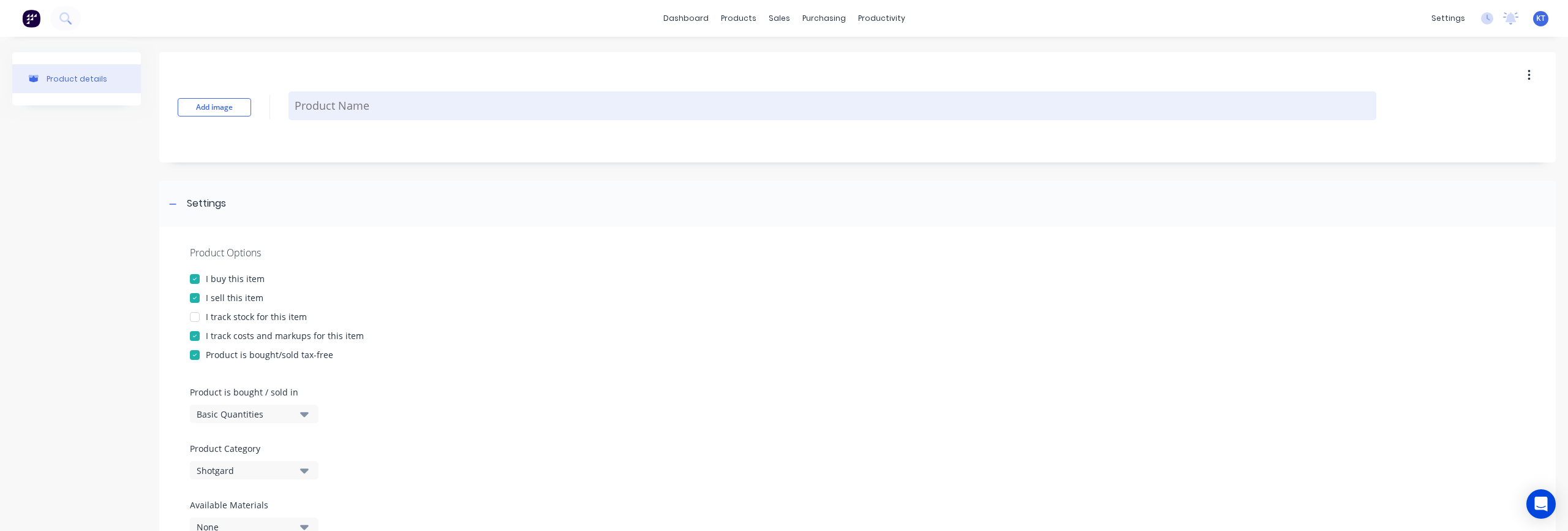
click at [361, 103] on textarea at bounding box center [832, 106] width 1088 height 29
paste textarea "Shotgard® BB-3, 4' x 8' UL Level 3 Bullet Resistant Composite Armor (UL Level 3…"
type textarea "x"
type textarea "Shotgard® BB-3, 4' x 8' UL Level 3 Bullet Resistant Composite Armor (UL Level 3…"
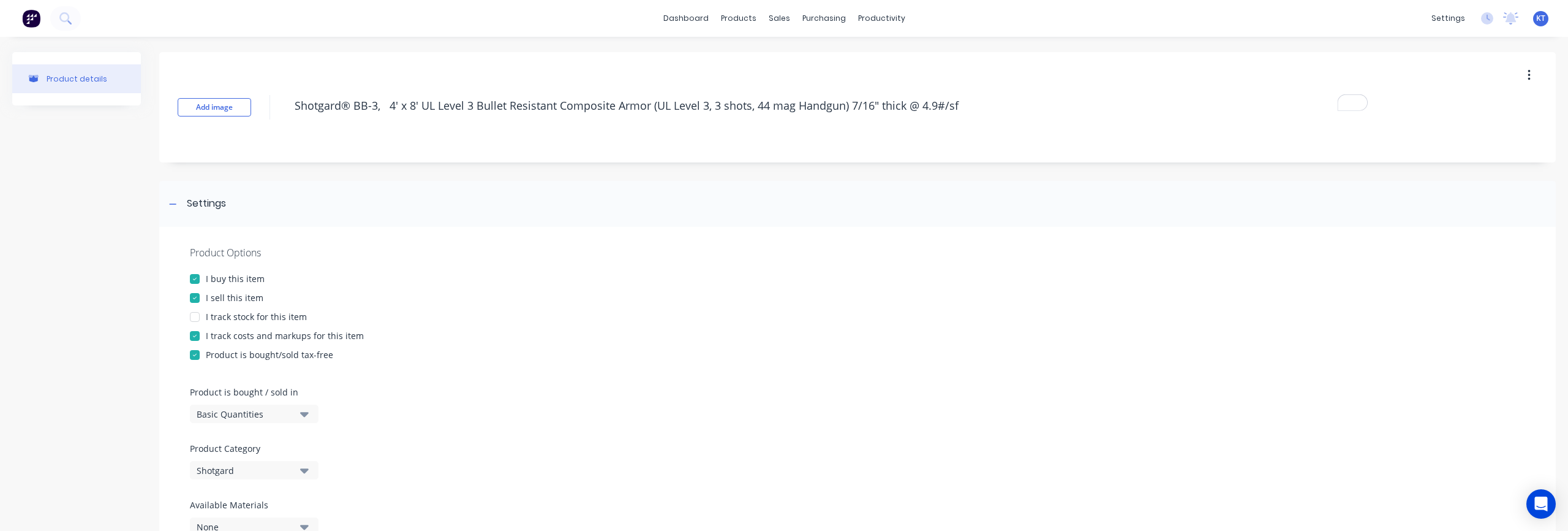
type textarea "x"
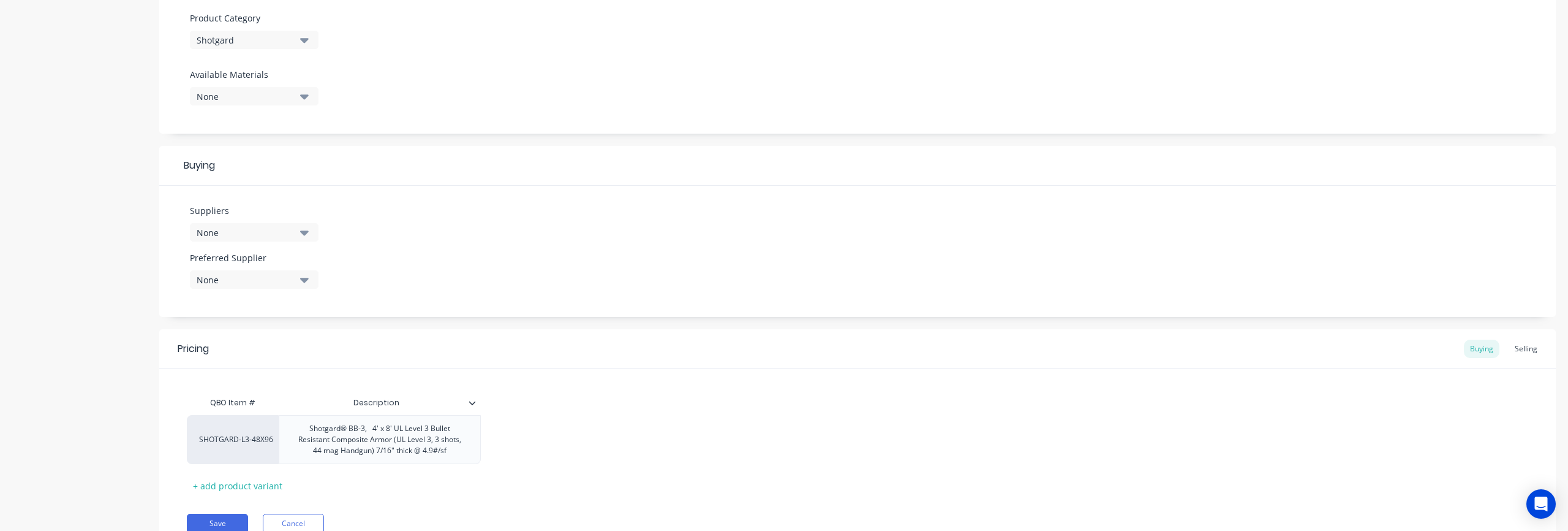
scroll to position [485, 0]
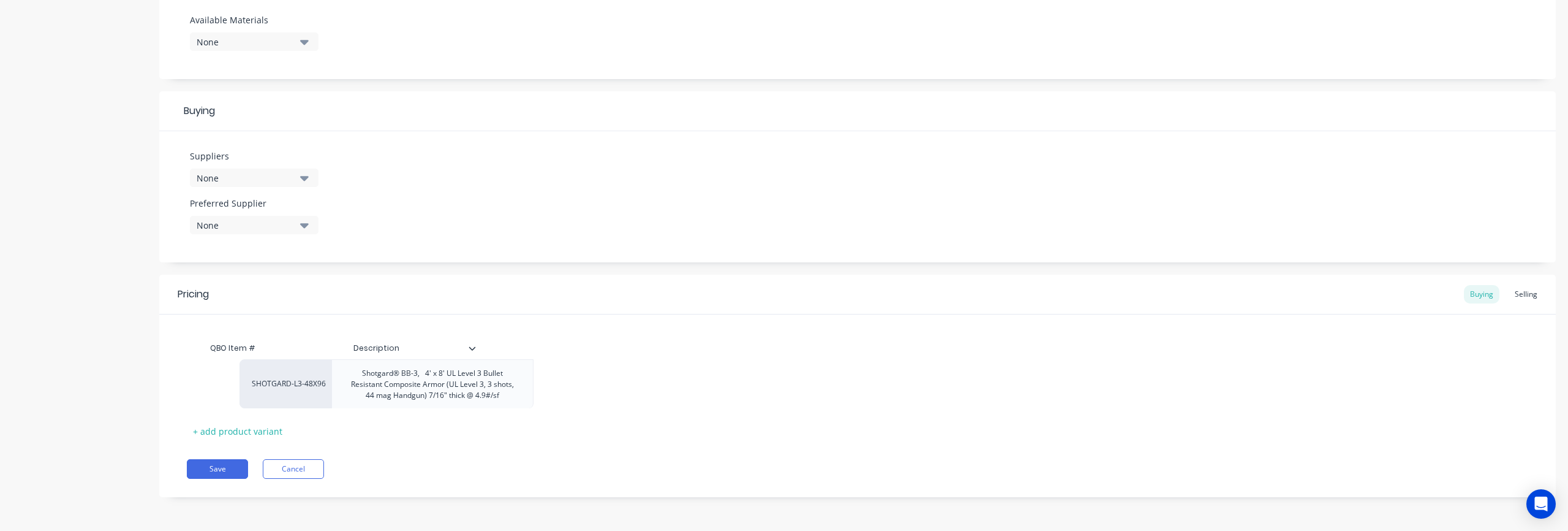
drag, startPoint x: 198, startPoint y: 386, endPoint x: 254, endPoint y: 384, distance: 56.0
click at [254, 384] on div "SHOTGARD-L3-48X96 Shotgard® BB-3, 4' x 8' UL Level 3 Bullet Resistant Composite…" at bounding box center [858, 385] width 1342 height 49
click at [264, 383] on div "SHOTGARD-L3-48X96" at bounding box center [232, 385] width 67 height 11
click at [264, 383] on button "-L8-PC-BF-SC 97-3/4" X 58-1/2"" at bounding box center [277, 385] width 154 height 18
click at [260, 390] on div "-L8-PC-BF-SC 97-3/4" X 58-1/2"" at bounding box center [232, 385] width 92 height 49
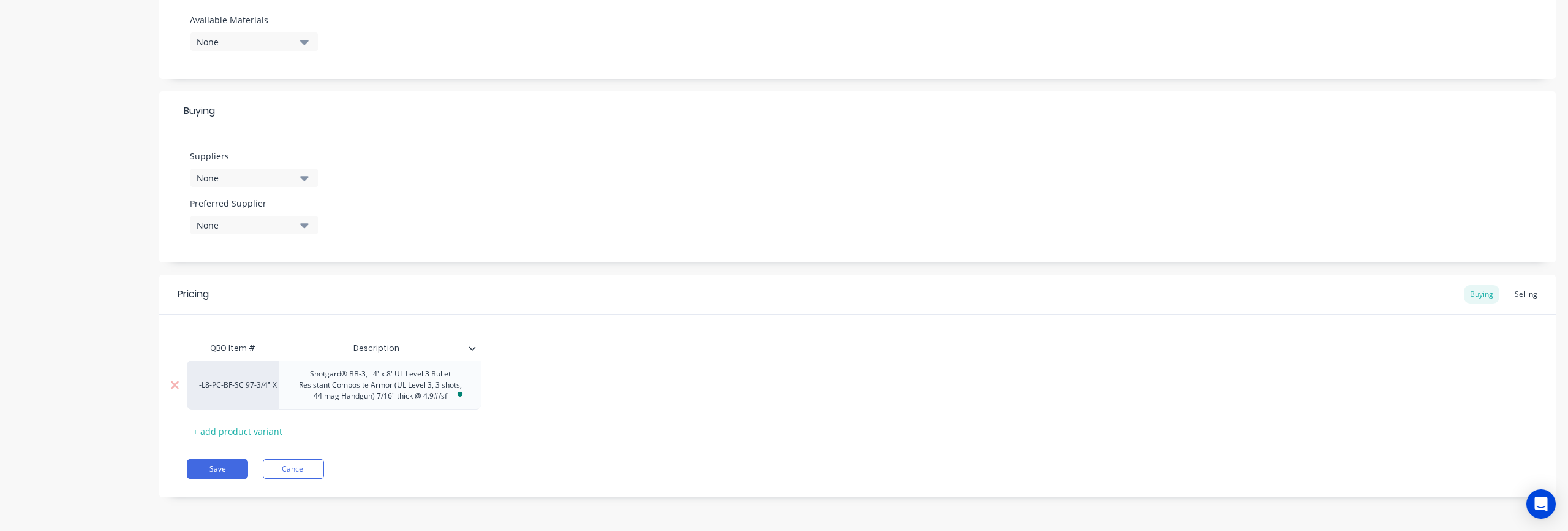
click at [257, 386] on div "-L8-PC-BF-SC 97-3/4" X 58-1/2"" at bounding box center [232, 385] width 67 height 11
type textarea "x"
click at [250, 385] on div "-L8-PC-BF-SC 97-3/4" X 58-1/2"" at bounding box center [232, 385] width 67 height 11
click at [233, 385] on input "shotgard-l3-48x96" at bounding box center [232, 386] width 67 height 12
type input "shotgard-l3-48x96"
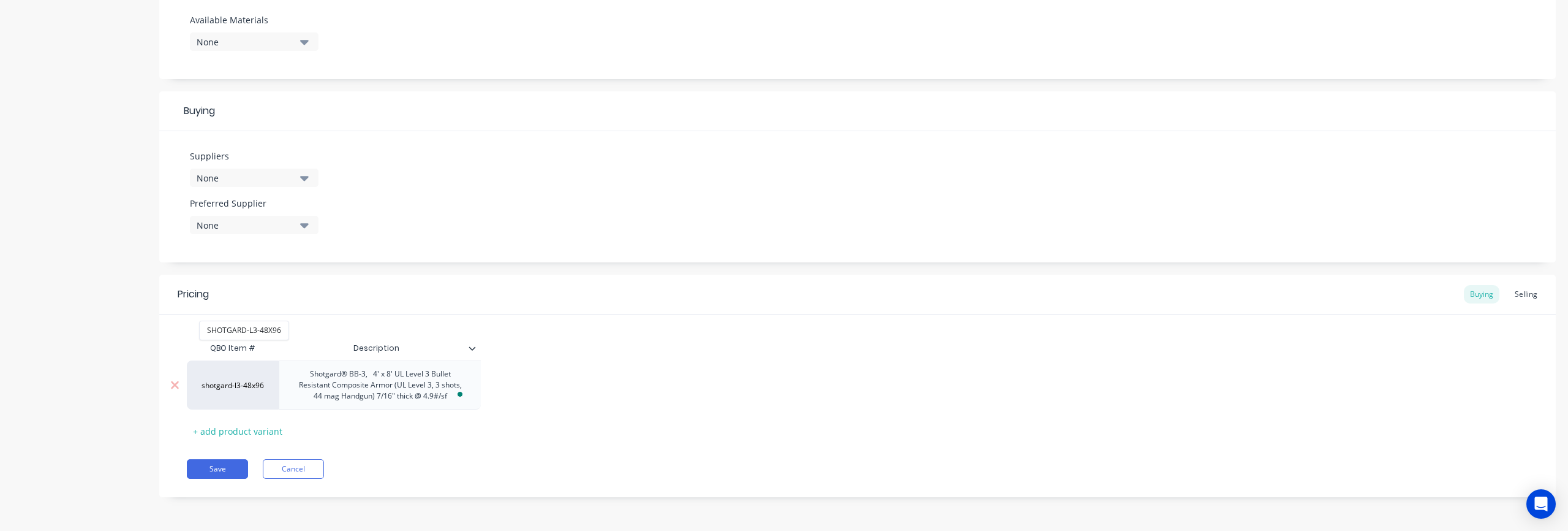
click at [244, 387] on input "shotgard-l3-48x96" at bounding box center [232, 386] width 67 height 12
drag, startPoint x: 202, startPoint y: 386, endPoint x: 268, endPoint y: 388, distance: 66.0
click at [268, 388] on div "-L8-PC-BF-SC 97-3/4" X 58-1/2" shotgard-l3-48x96 SHOTGARD-L3-48X96" at bounding box center [232, 385] width 92 height 49
click at [217, 388] on div "-L8-PC-BF-SC 97-3/4" X 58-1/2"" at bounding box center [232, 385] width 67 height 11
click at [250, 405] on button "SHOTGARD-L3-48X96" at bounding box center [244, 403] width 89 height 18
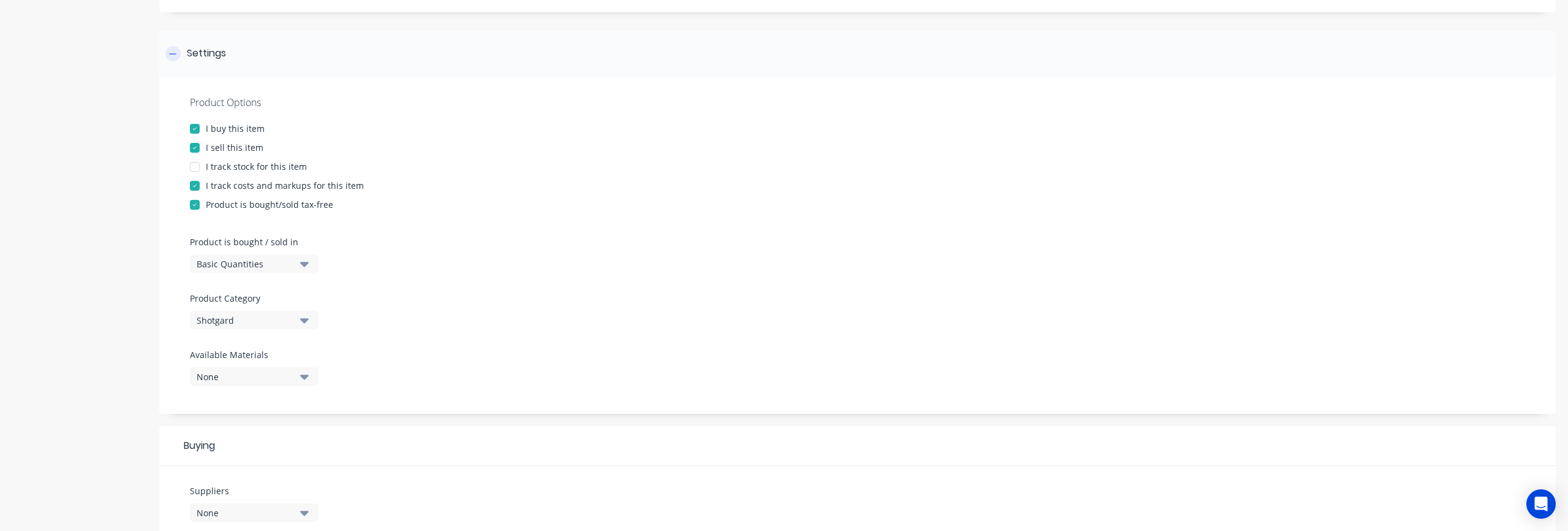
scroll to position [0, 0]
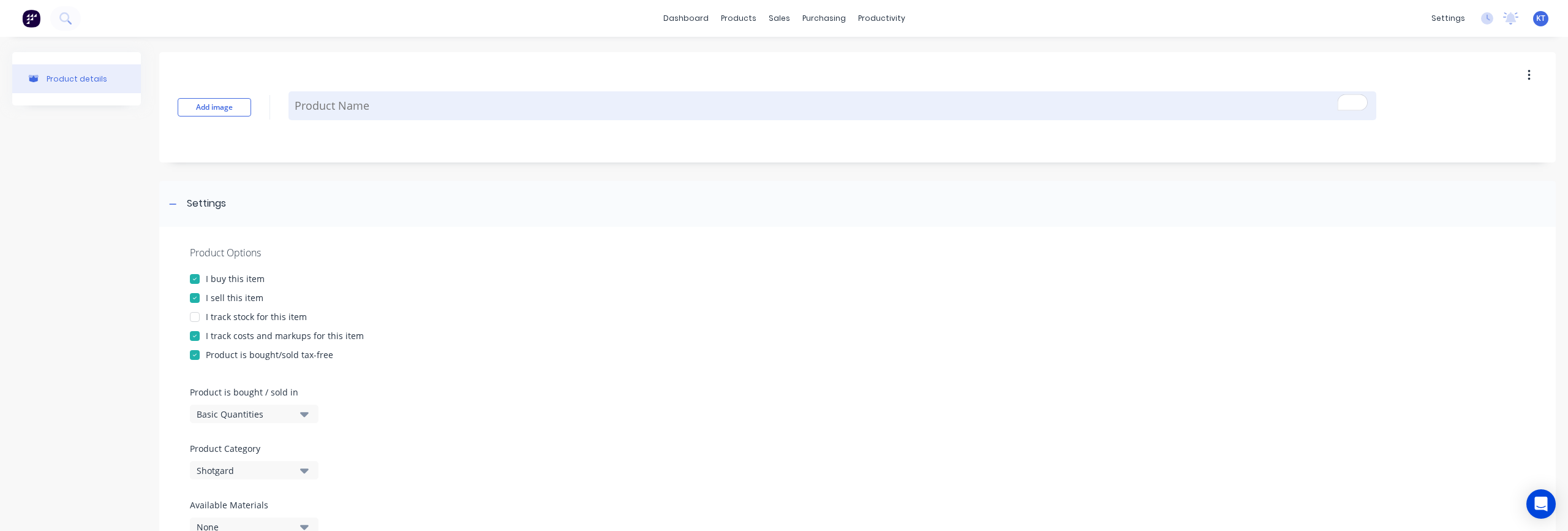
click at [327, 109] on textarea "To enrich screen reader interactions, please activate Accessibility in Grammarl…" at bounding box center [832, 106] width 1088 height 29
type textarea "x"
type textarea "S"
type textarea "x"
type textarea "Sh"
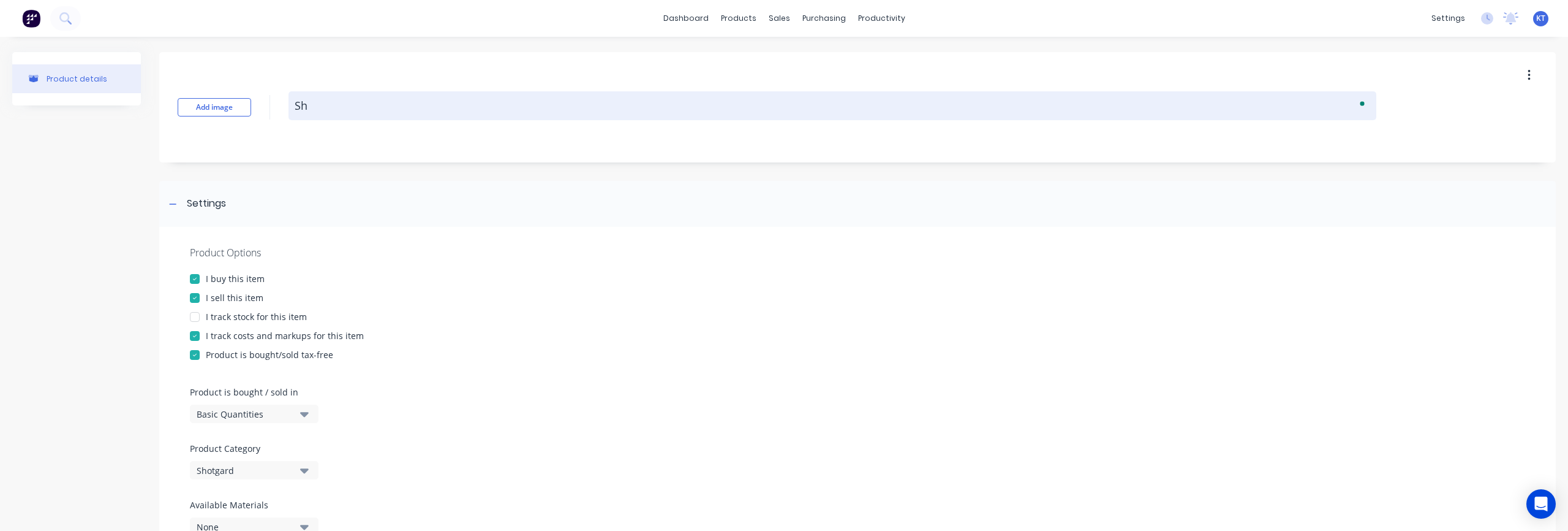
type textarea "x"
type textarea "Sho"
type textarea "x"
type textarea "Shot"
type textarea "x"
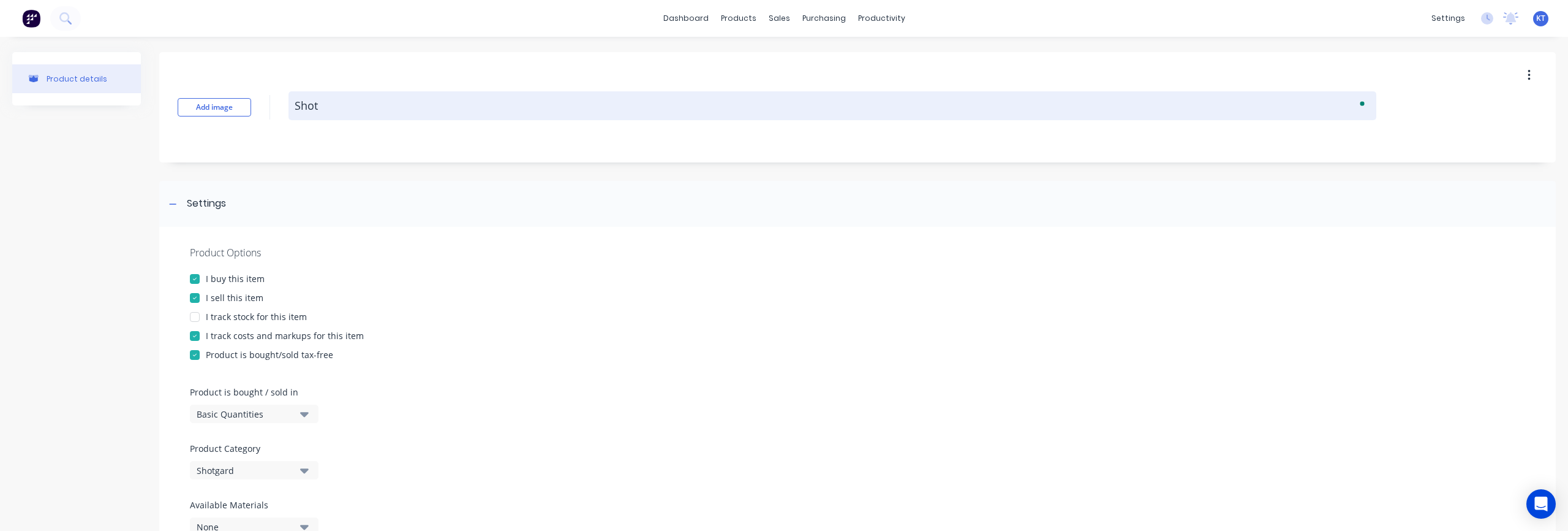
type textarea "Shotg"
type textarea "x"
type textarea "Shotga"
type textarea "x"
type textarea "Shotgar"
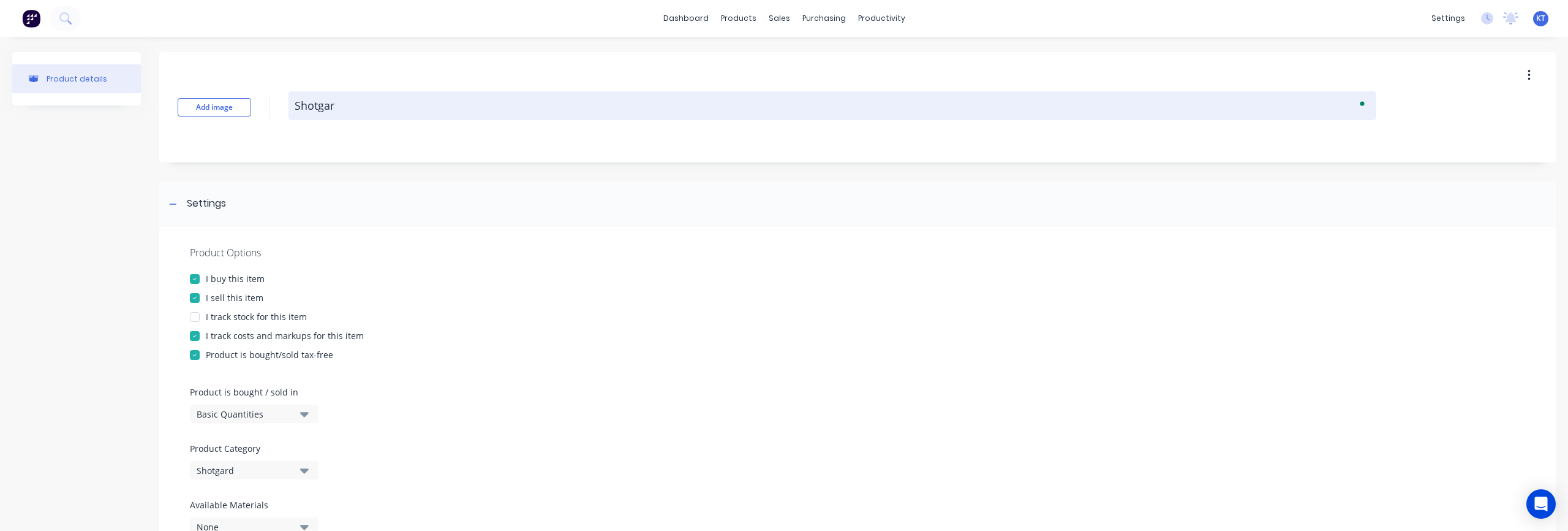
type textarea "x"
type textarea "Shotgard"
type textarea "x"
type textarea "Shotgard-"
type textarea "x"
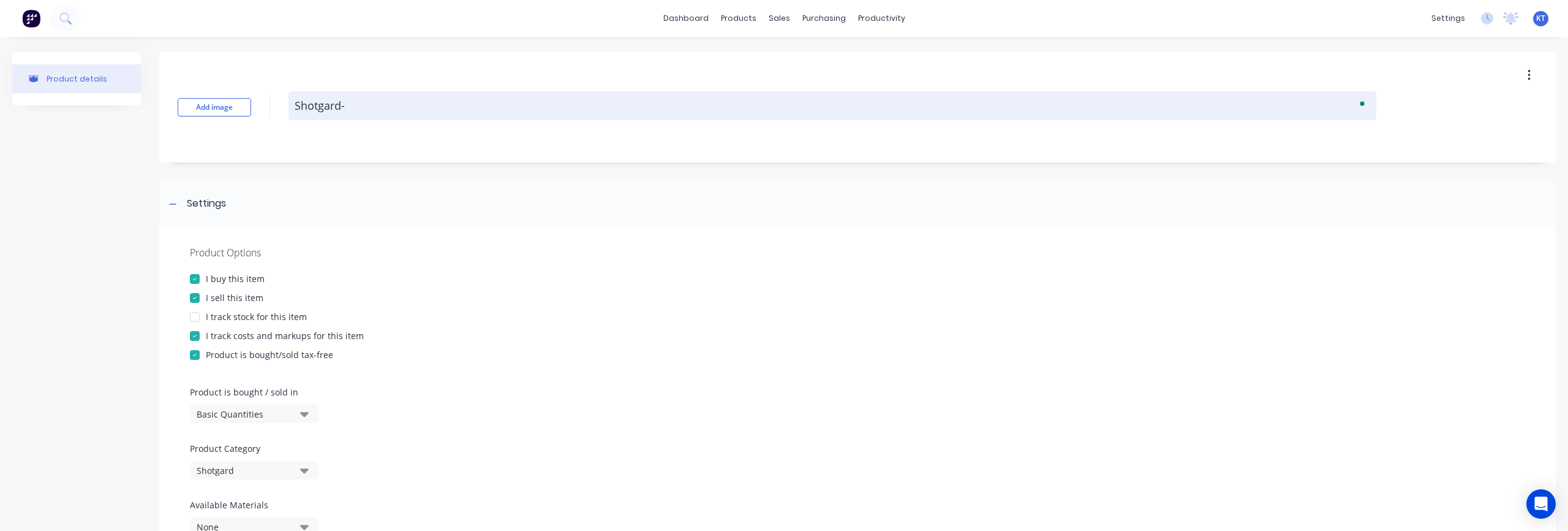
type textarea "Shotgard-l"
type textarea "x"
type textarea "Shotgard-l4"
type textarea "x"
type textarea "Shotgard-l"
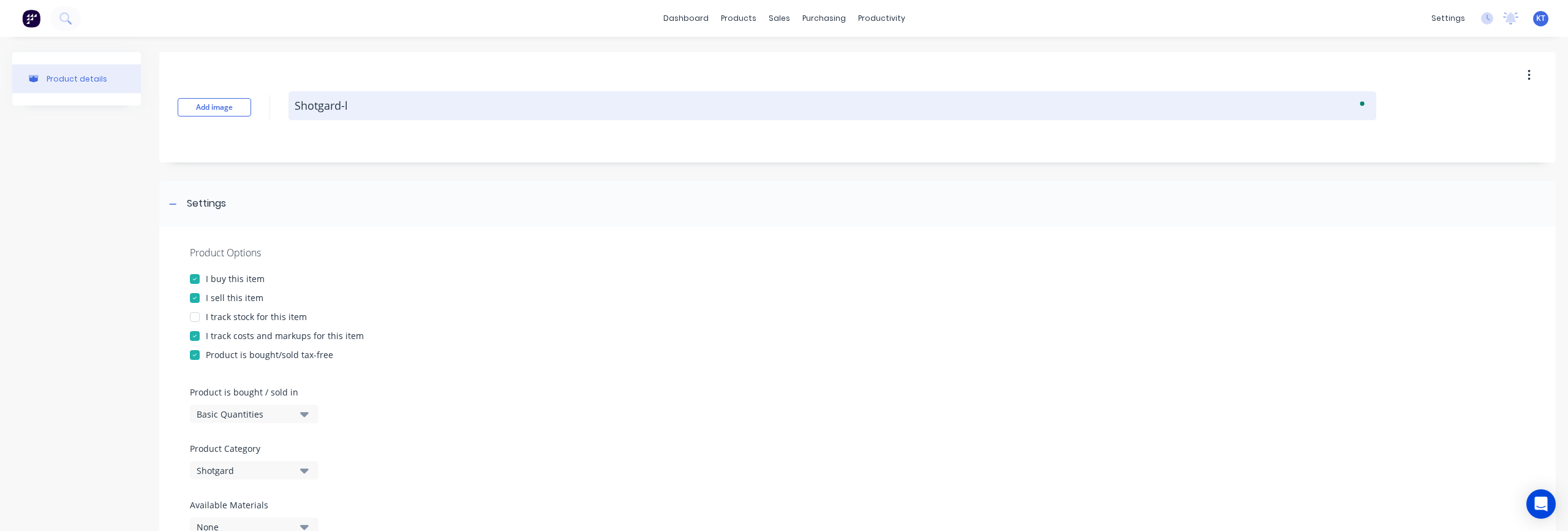
type textarea "x"
type textarea "Shotgard-l3"
type textarea "x"
type textarea "Shotgard-l"
type textarea "x"
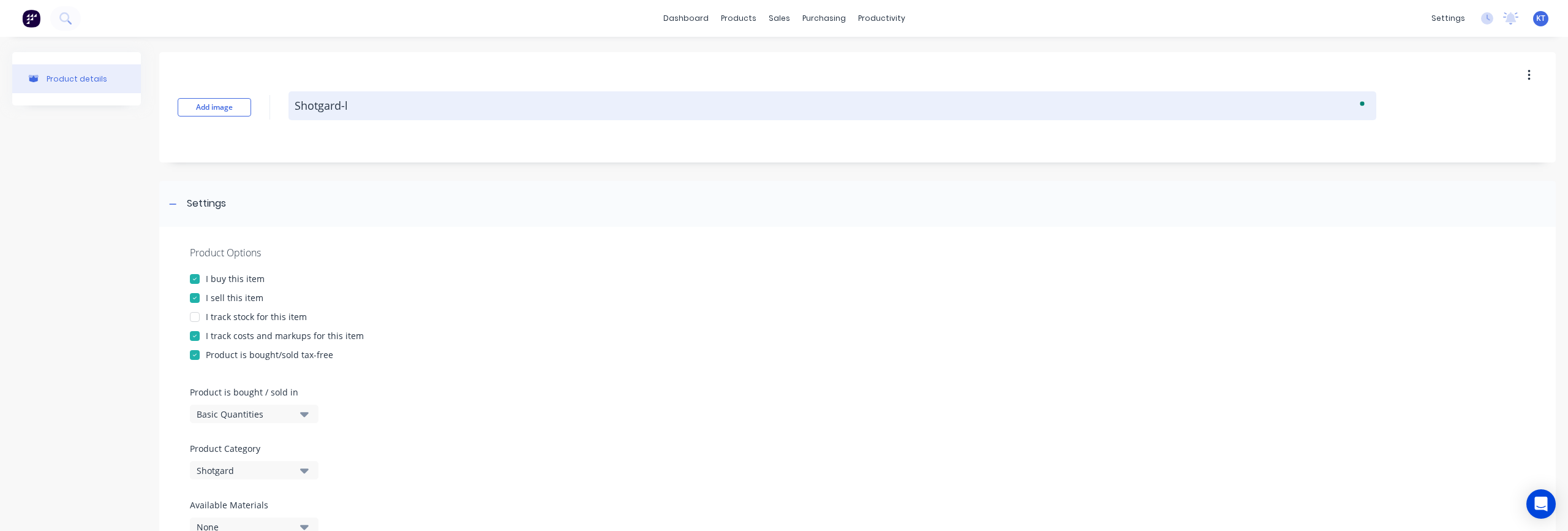
type textarea "Shotgard-"
type textarea "x"
type textarea "Shotgard-L"
type textarea "x"
type textarea "Shotgard-L3"
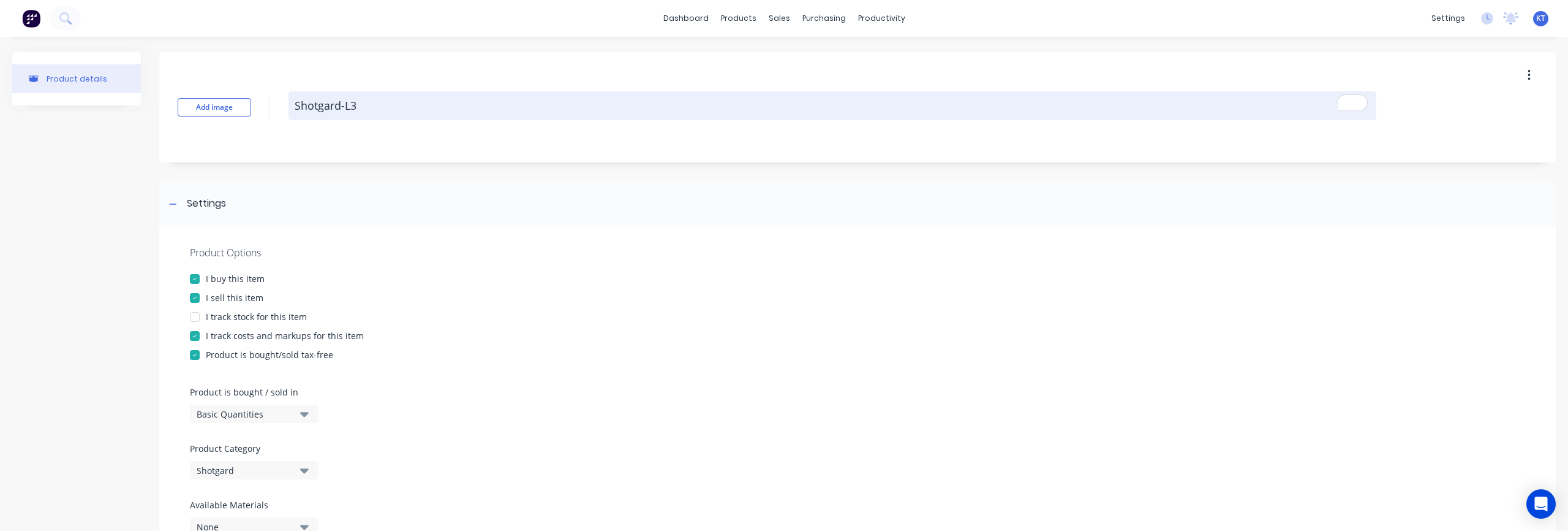
type textarea "x"
type textarea "Shotgard-L3-"
type textarea "x"
type textarea "Shotgard-L3-4"
type textarea "x"
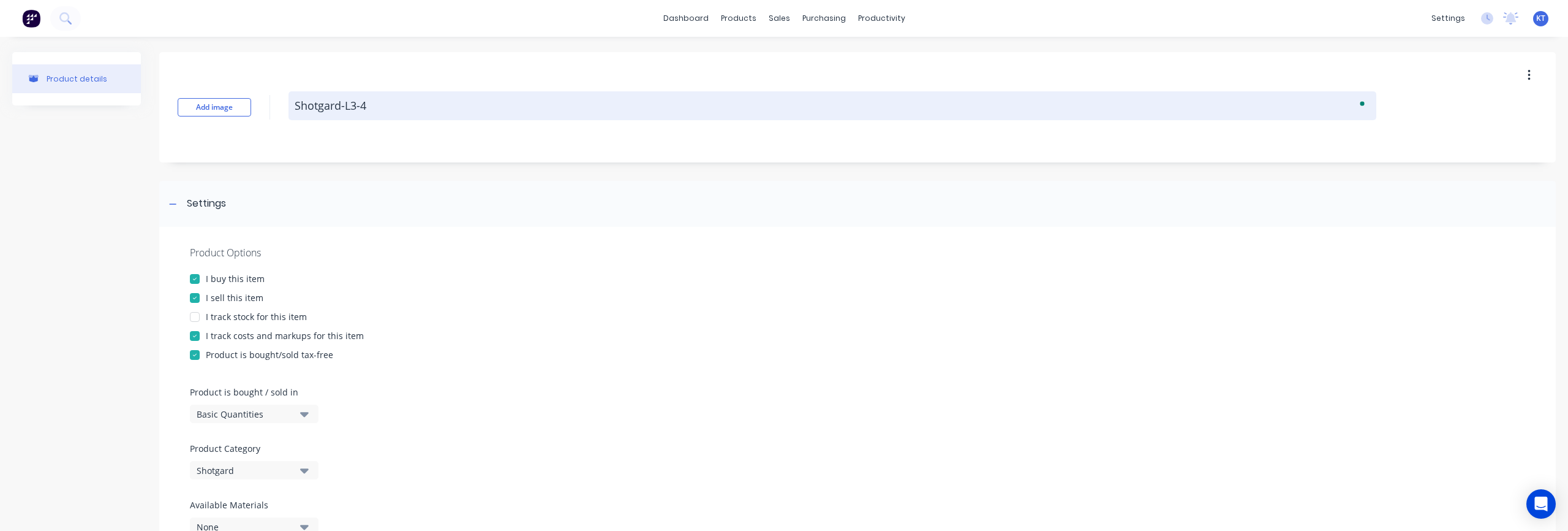
type textarea "Shotgard-L3-48"
type textarea "x"
type textarea "Shotgard-L3-48X"
type textarea "x"
type textarea "Shotgard-L3-48X9"
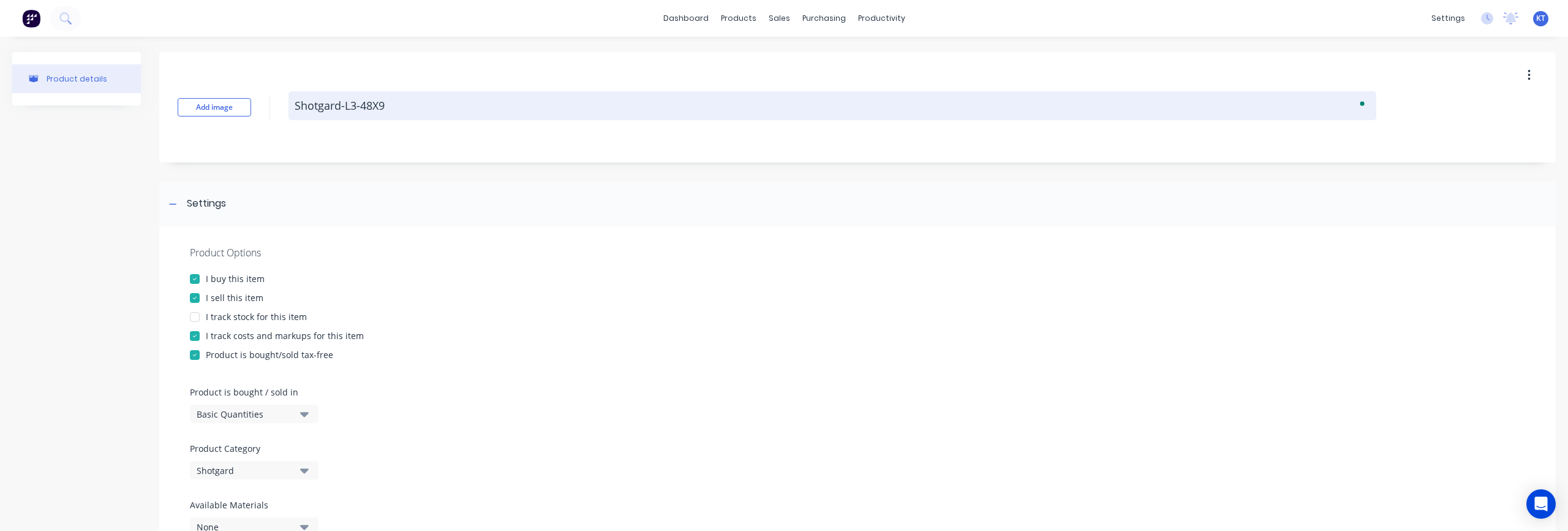
type textarea "x"
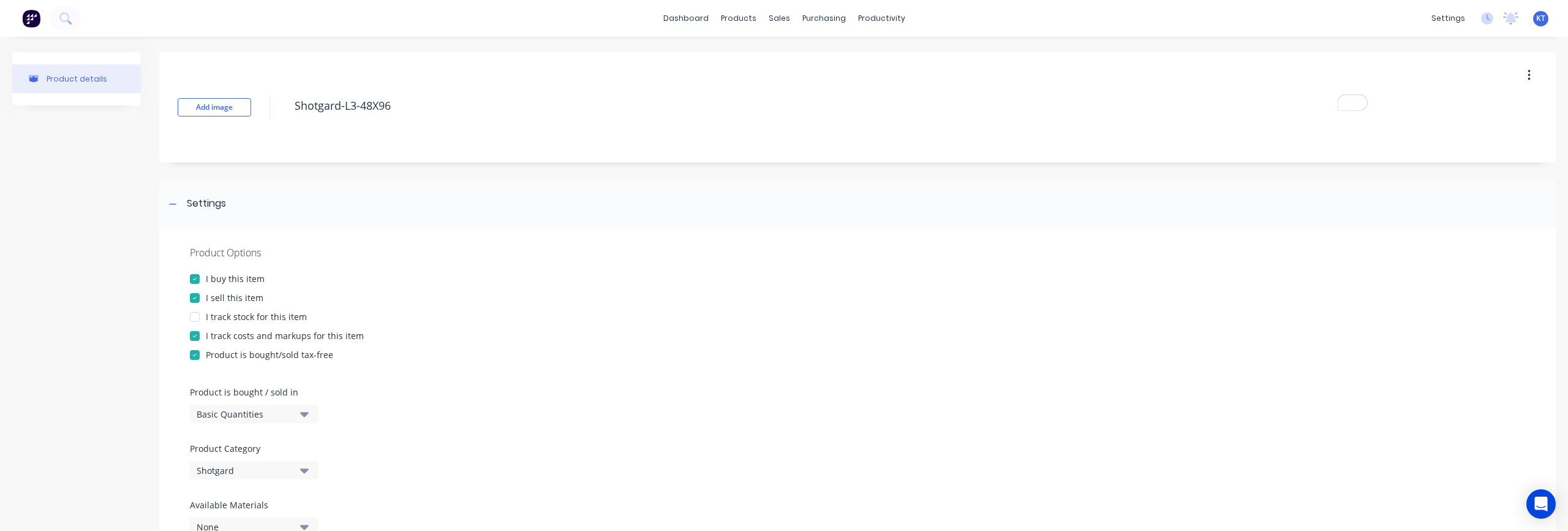
type textarea "Shotgard-L3-48X96"
type textarea "x"
type textarea "Shotgard-L3-48X96"
drag, startPoint x: 981, startPoint y: 360, endPoint x: 1044, endPoint y: 323, distance: 73.1
click at [982, 359] on div "Product is bought/sold tax-free" at bounding box center [858, 355] width 1336 height 13
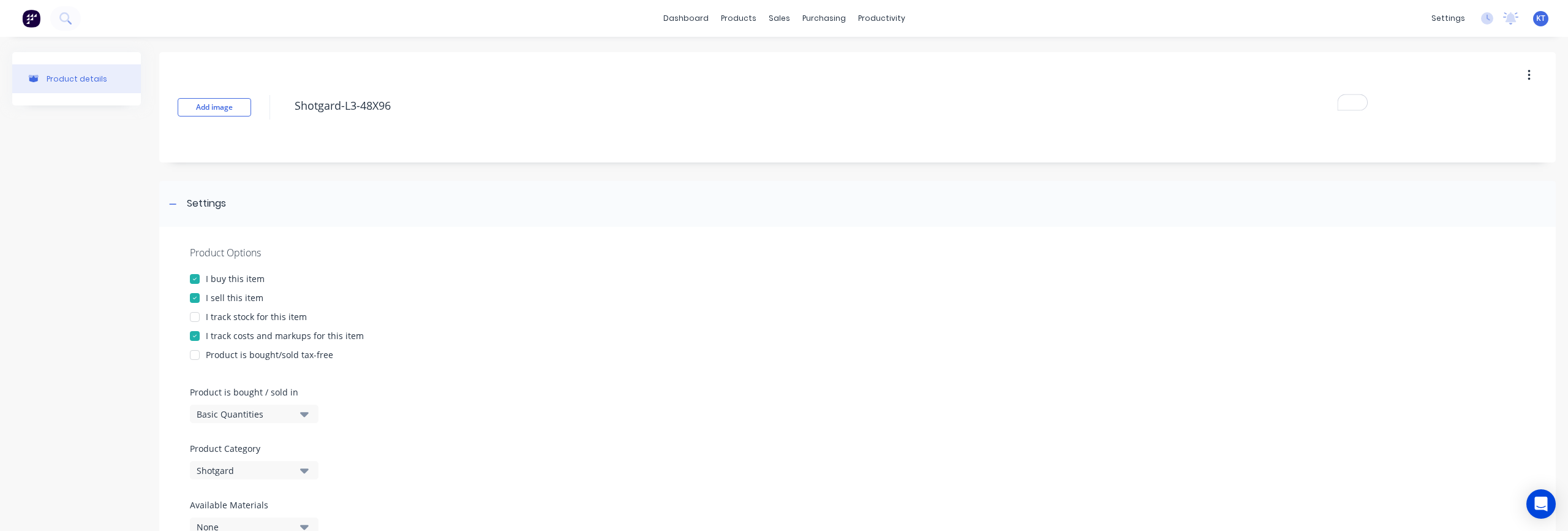
click at [1535, 77] on button "button" at bounding box center [1529, 75] width 29 height 22
click at [1530, 75] on button "button" at bounding box center [1529, 75] width 29 height 22
click at [1121, 370] on div at bounding box center [858, 376] width 1336 height 18
click at [170, 203] on icon at bounding box center [173, 204] width 7 height 9
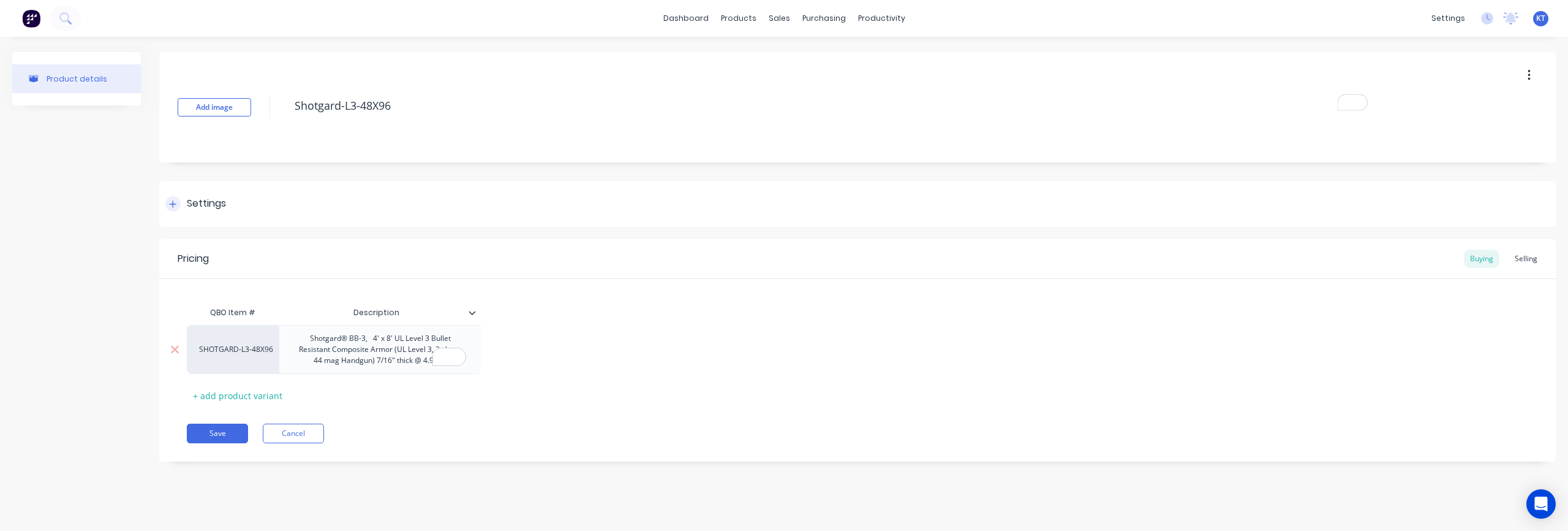
click at [173, 203] on icon at bounding box center [173, 204] width 7 height 7
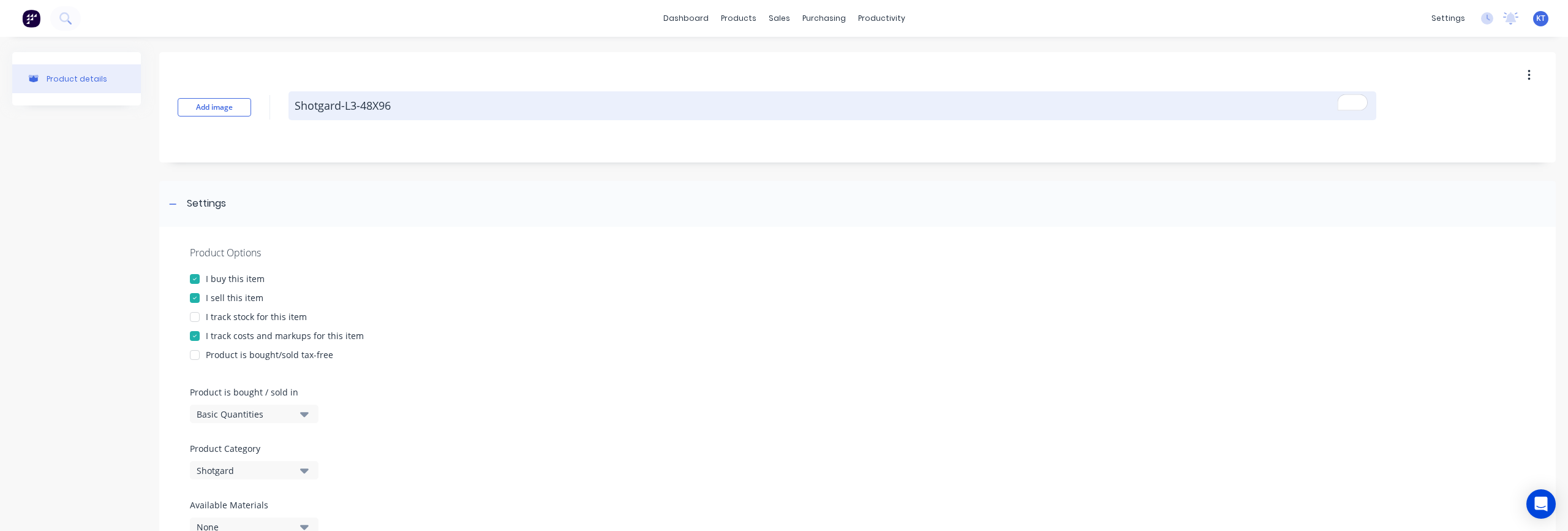
click at [379, 108] on textarea "Shotgard-L3-48X96" at bounding box center [832, 106] width 1088 height 29
drag, startPoint x: 396, startPoint y: 106, endPoint x: 435, endPoint y: 110, distance: 39.2
click at [396, 106] on textarea "Shotgard-L3-48X96" at bounding box center [832, 106] width 1088 height 29
type textarea "x"
type textarea "Shotgard-L3-48X96"
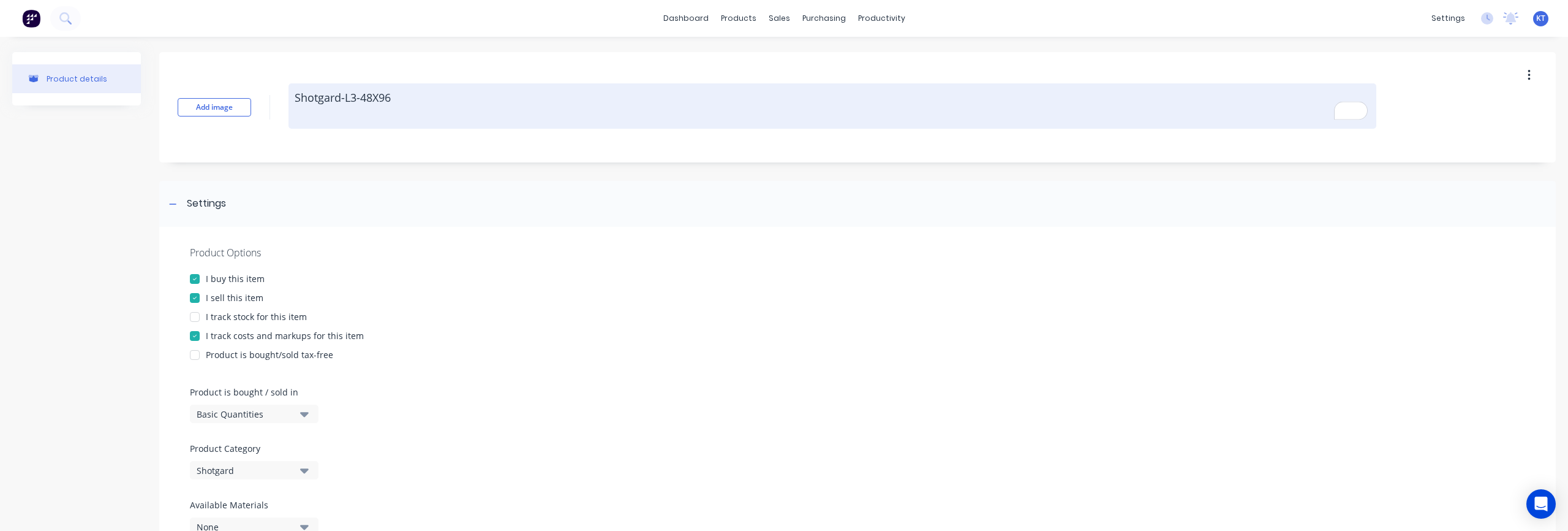
type textarea "x"
type textarea "Shotgard-L3-48X96"
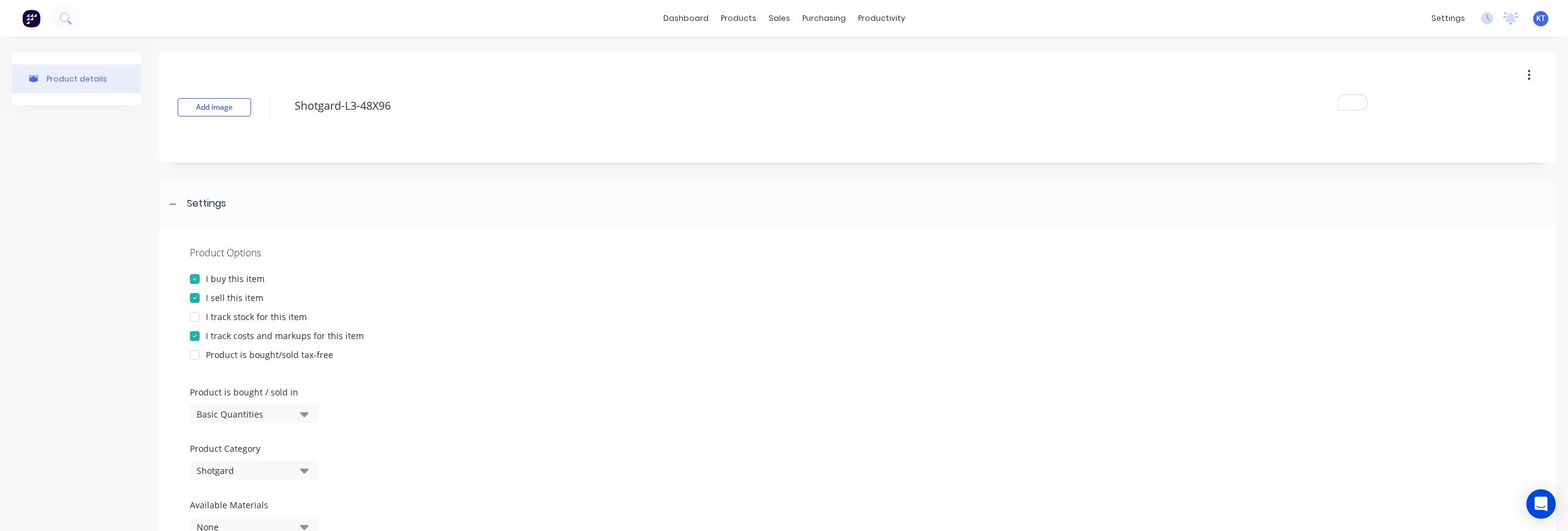
click at [402, 139] on div "Add image Shotgard-L3-48X96" at bounding box center [858, 107] width 1397 height 110
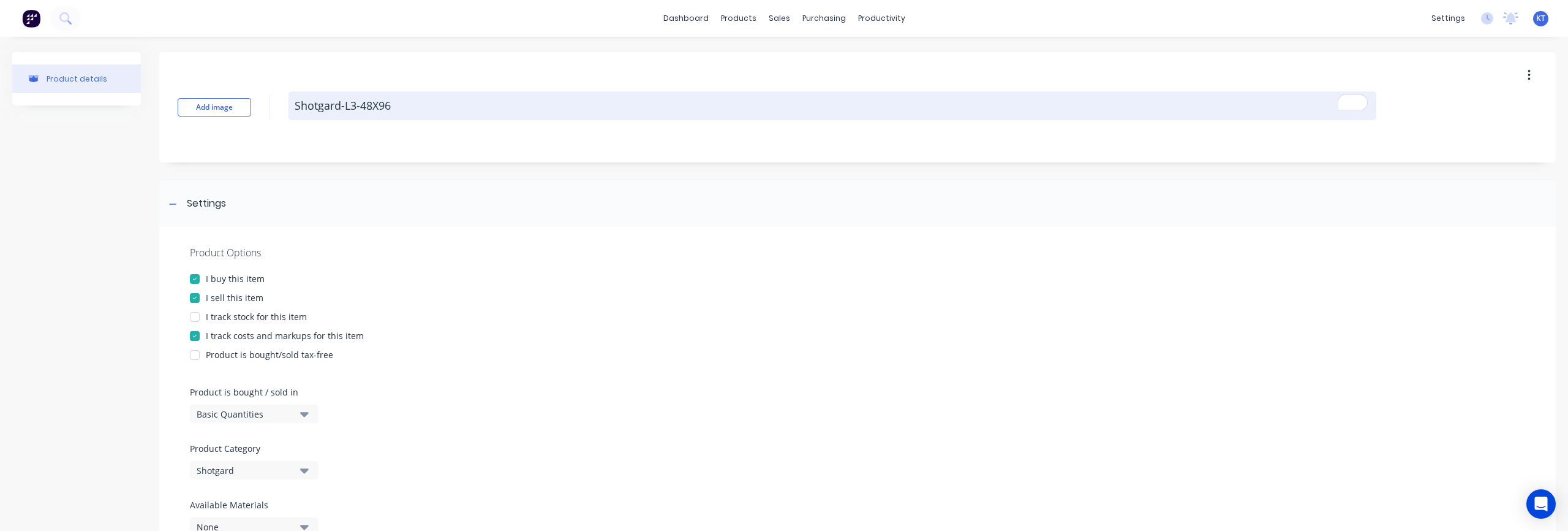
click at [411, 105] on textarea "Shotgard-L3-48X96" at bounding box center [832, 106] width 1088 height 29
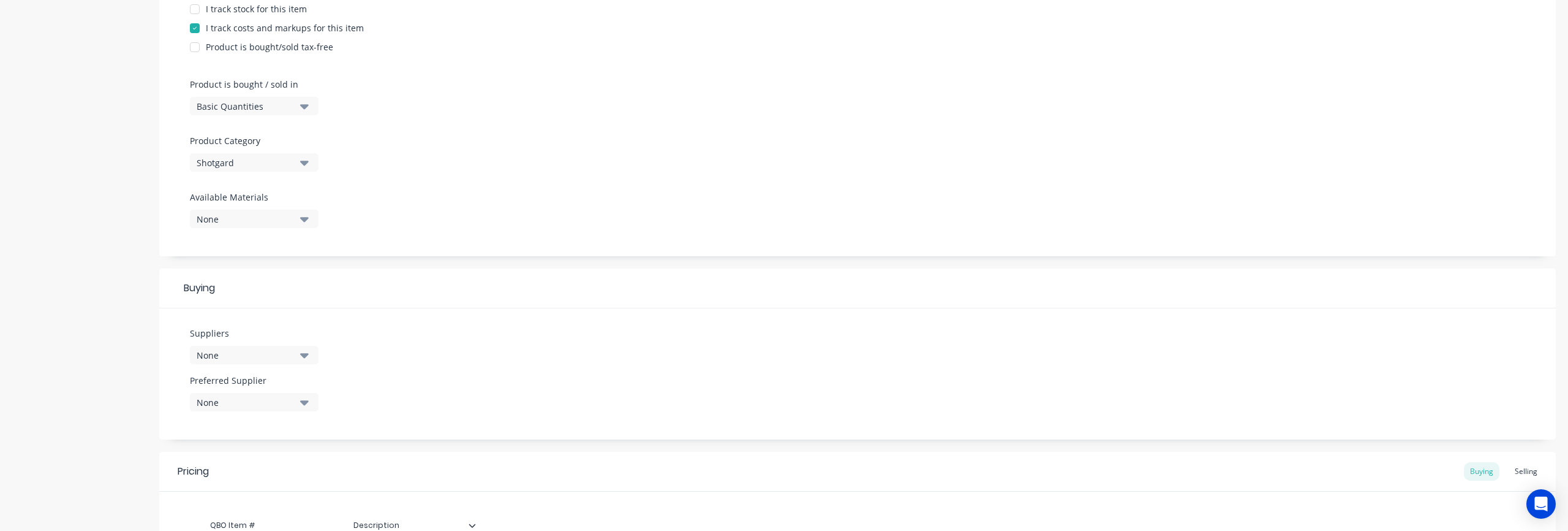
scroll to position [485, 0]
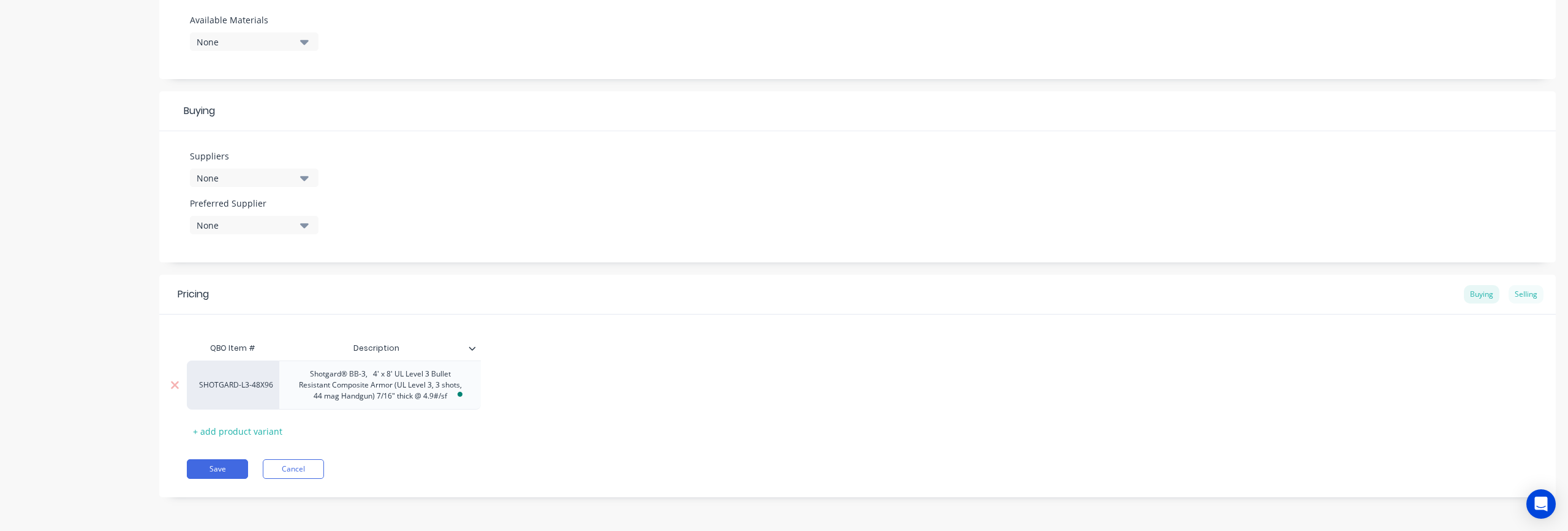
click at [1529, 298] on div "Selling" at bounding box center [1526, 293] width 35 height 18
click at [1480, 298] on div "Buying" at bounding box center [1482, 293] width 36 height 18
click at [1530, 299] on div "Selling" at bounding box center [1526, 293] width 35 height 18
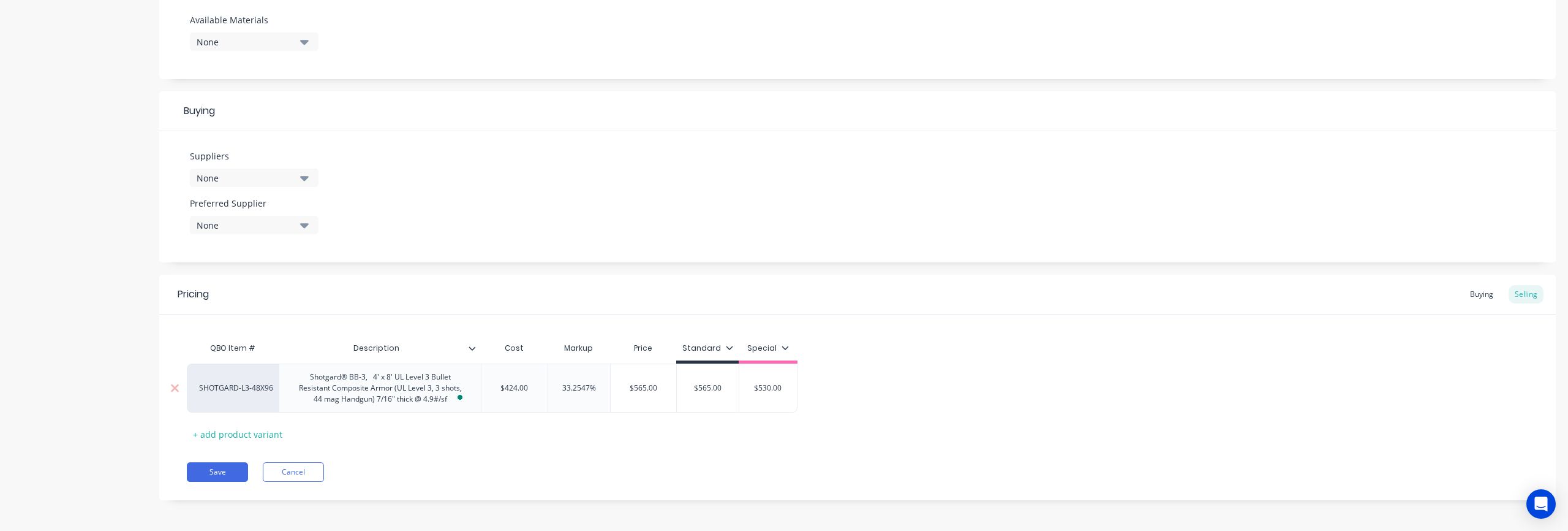
click at [565, 464] on div "Save Cancel" at bounding box center [871, 472] width 1369 height 19
click at [218, 472] on button "Save" at bounding box center [217, 472] width 61 height 19
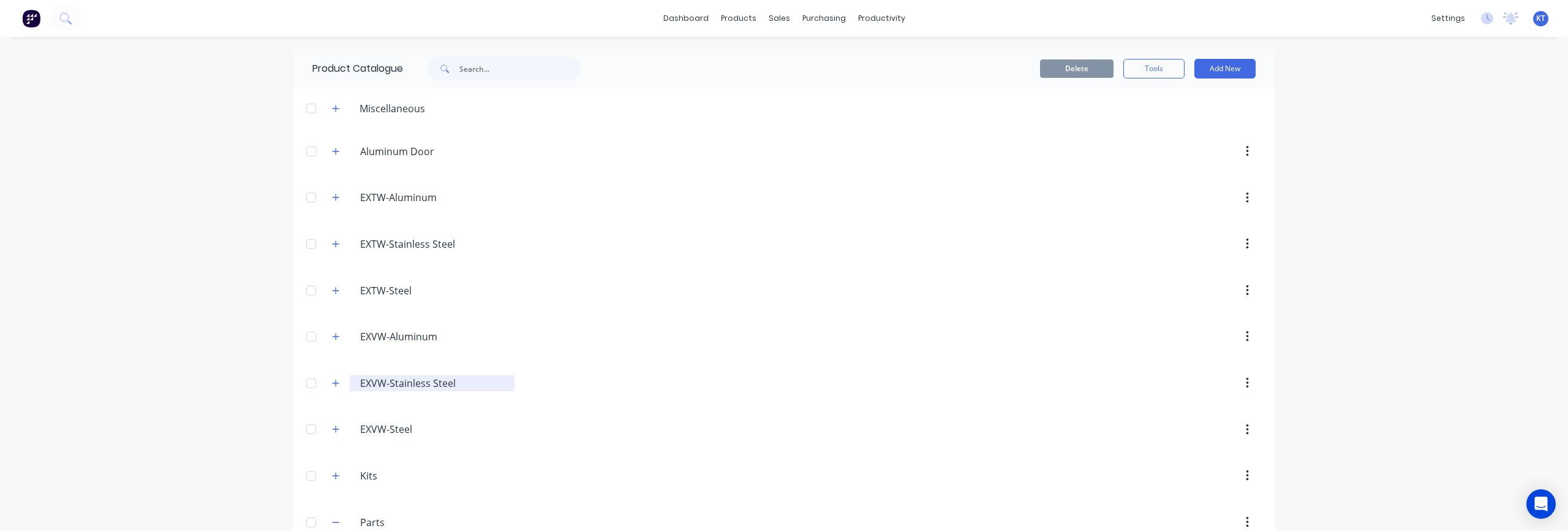
scroll to position [209, 0]
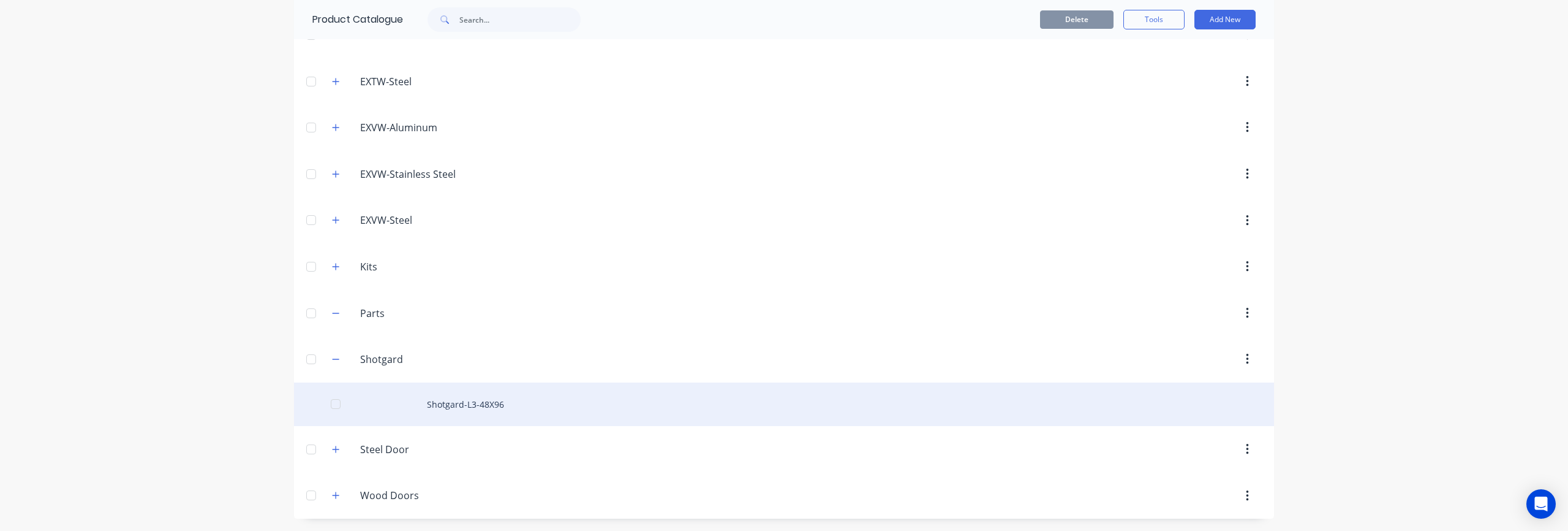
click at [471, 411] on div "Shotgard-L3-48X96" at bounding box center [784, 404] width 980 height 44
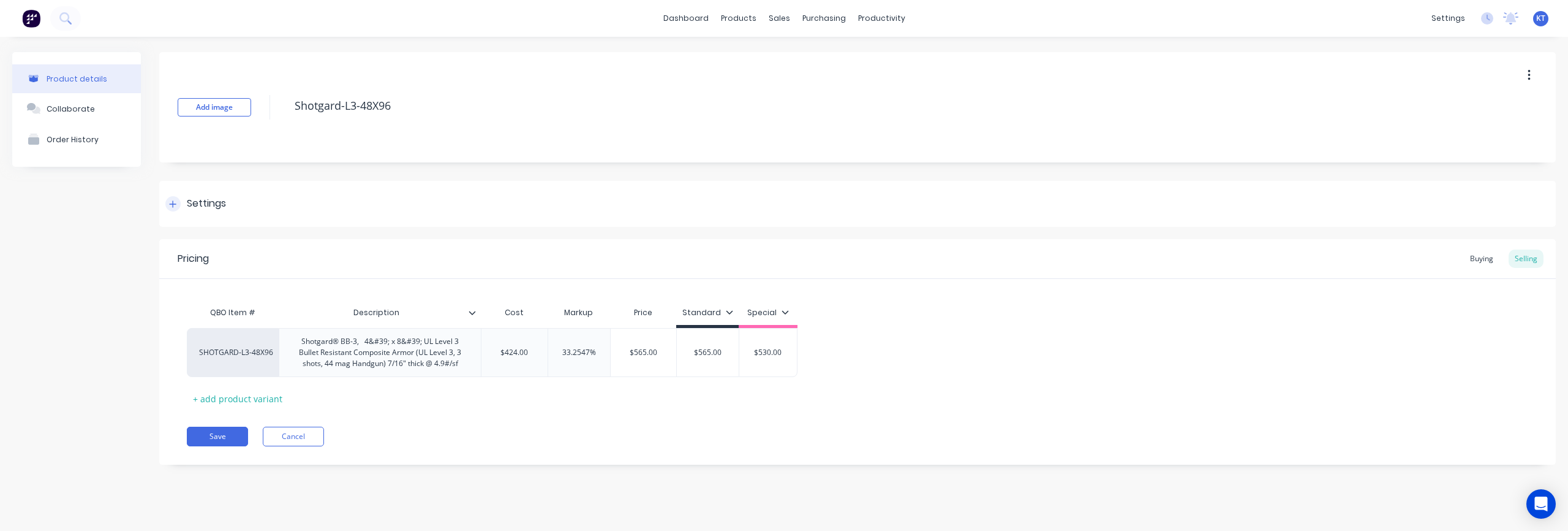
click at [175, 203] on icon at bounding box center [173, 204] width 7 height 9
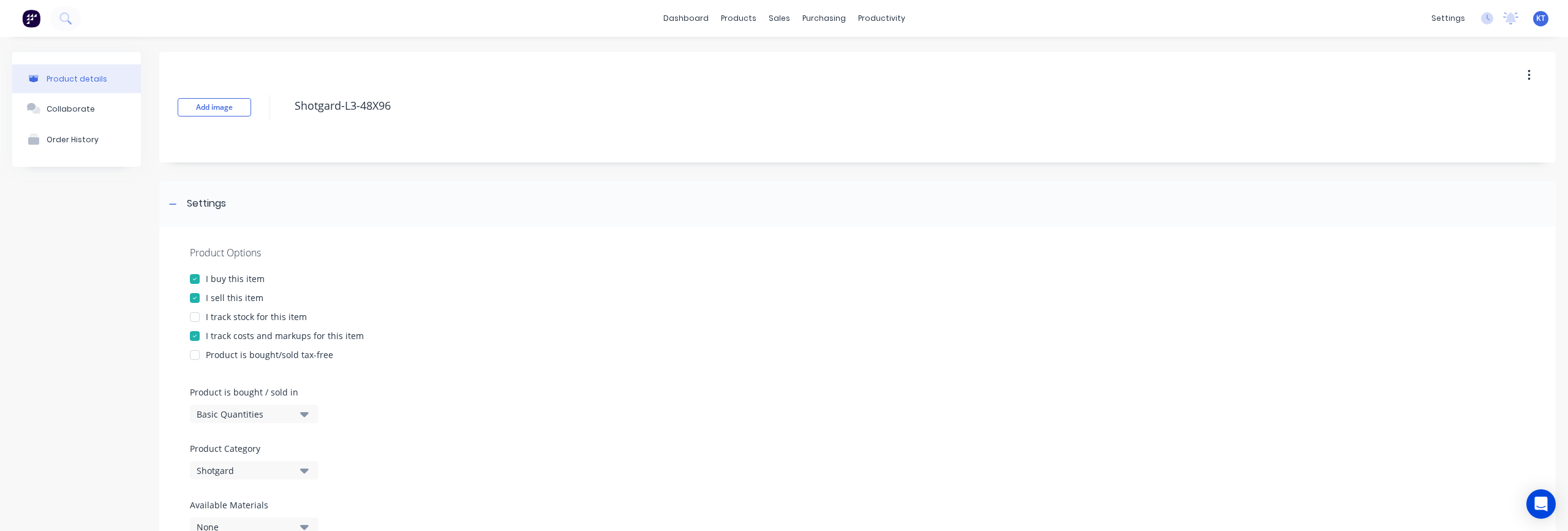
scroll to position [128, 0]
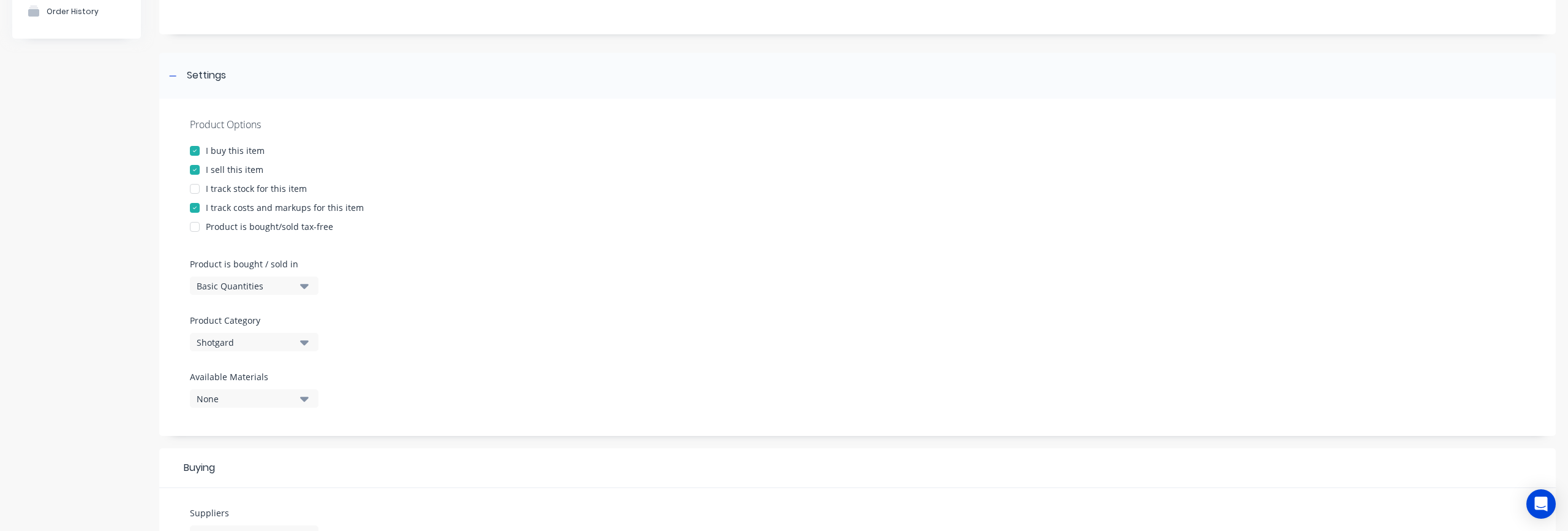
click at [195, 227] on div at bounding box center [195, 227] width 24 height 24
click at [618, 279] on div "Product Options I buy this item I sell this item I track stock for this item I …" at bounding box center [858, 267] width 1397 height 337
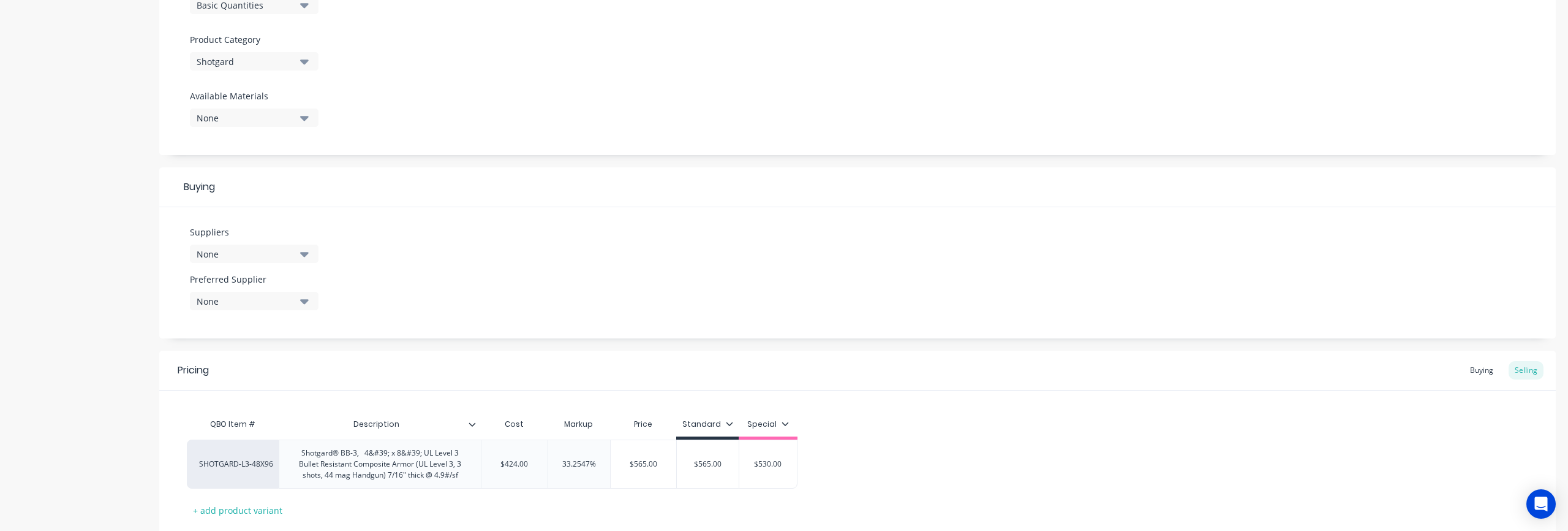
scroll to position [488, 0]
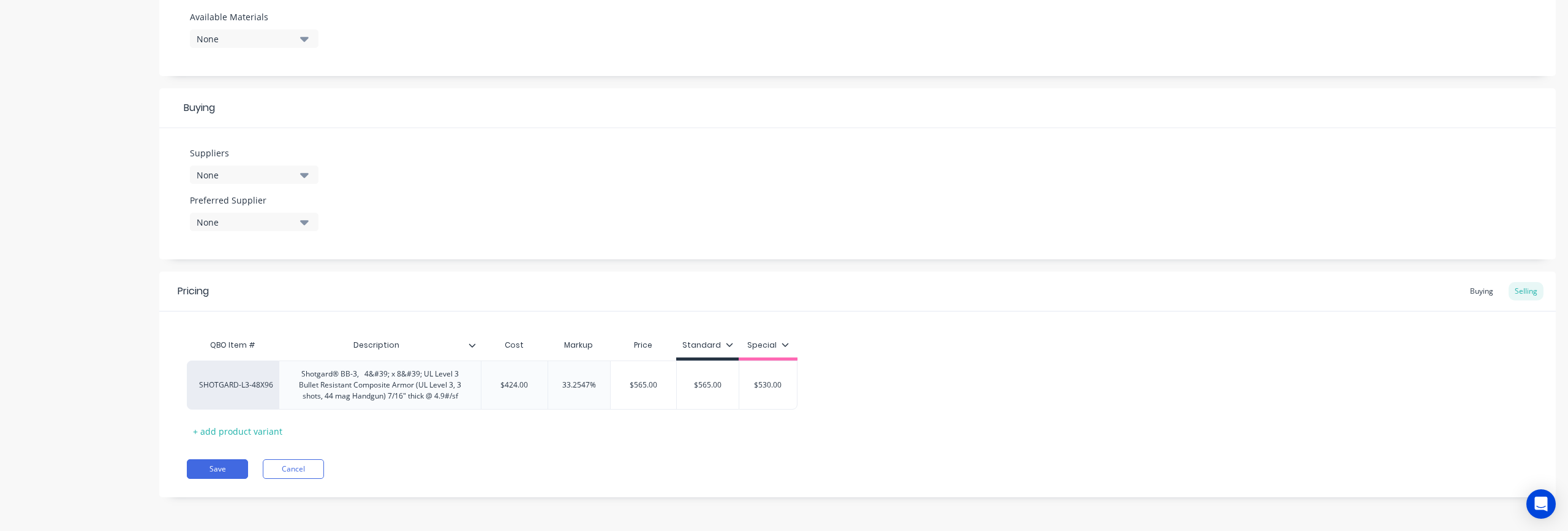
click at [307, 176] on icon "button" at bounding box center [305, 174] width 9 height 13
click at [538, 183] on div "Suppliers None Preferred Supplier None No options..." at bounding box center [858, 194] width 1397 height 131
click at [223, 472] on button "Save" at bounding box center [217, 469] width 61 height 19
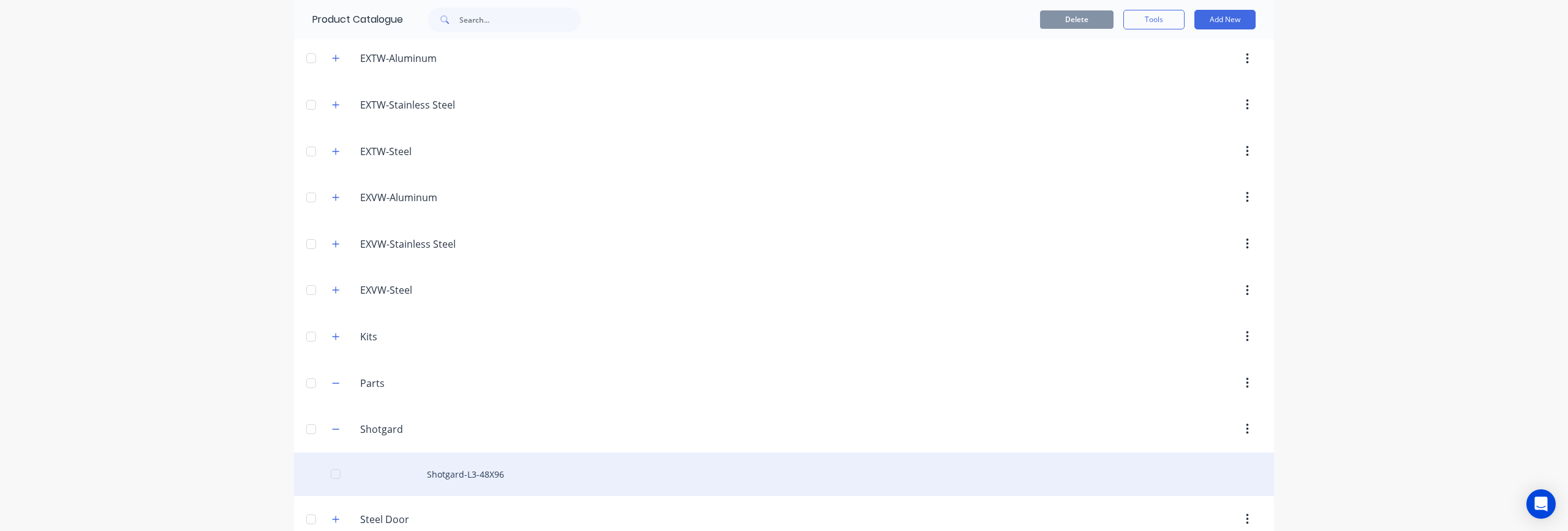
scroll to position [209, 0]
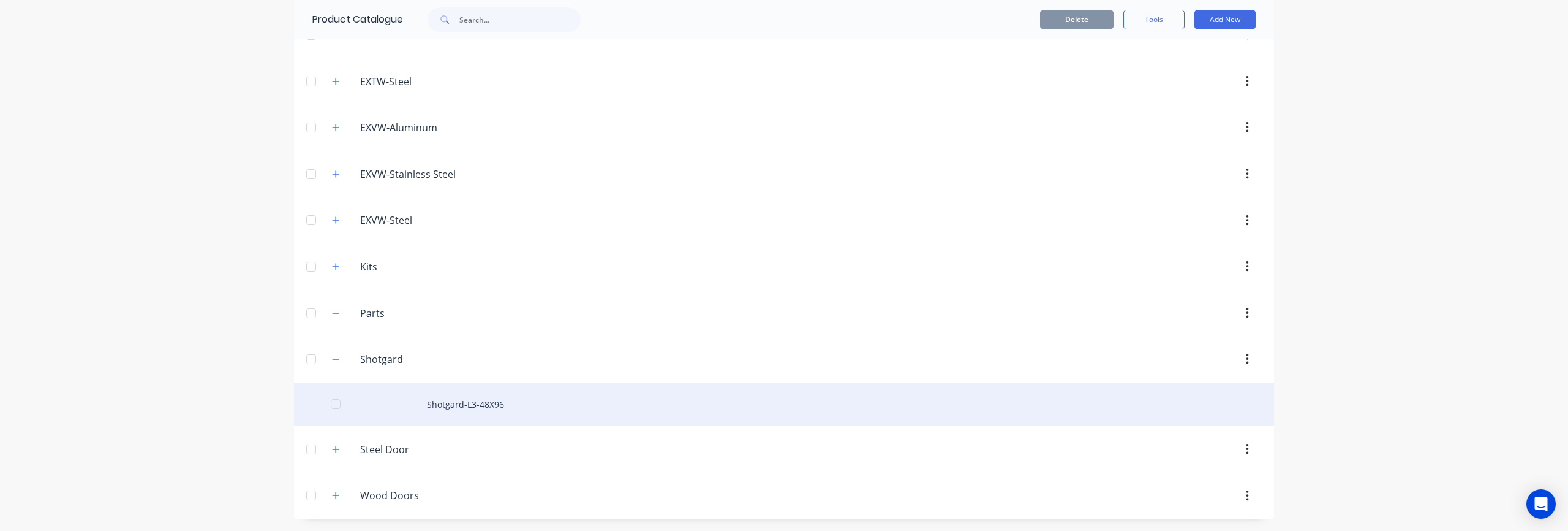
click at [440, 409] on div "Shotgard-L3-48X96" at bounding box center [784, 404] width 980 height 44
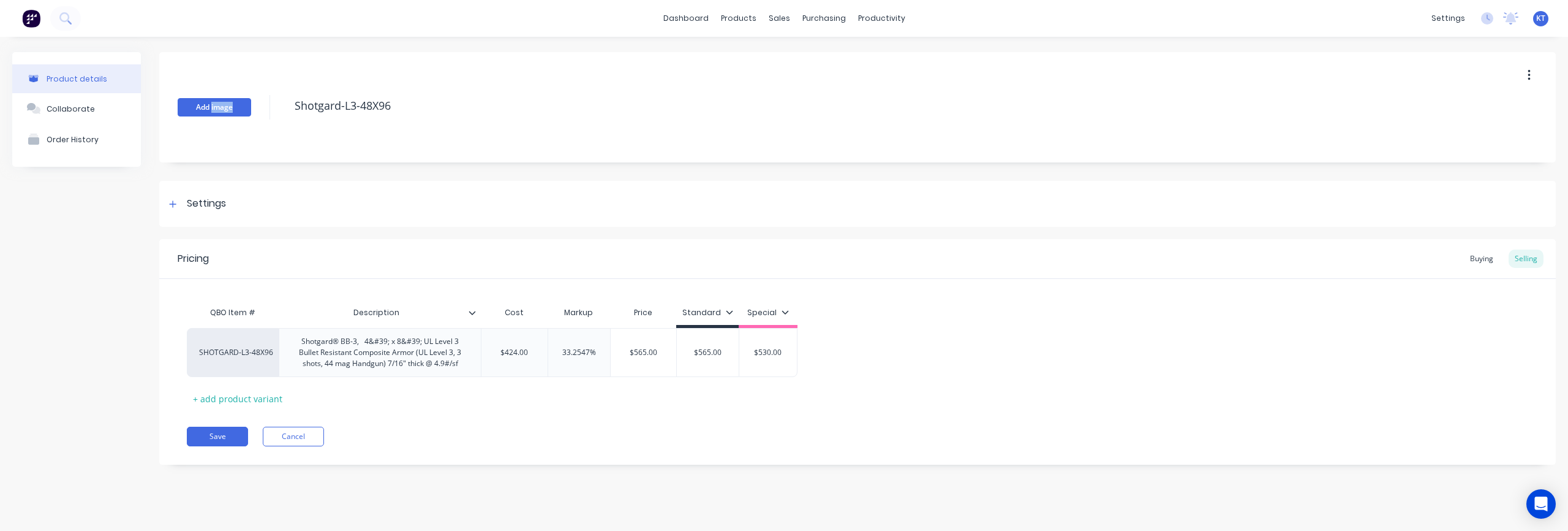
click at [217, 107] on button "Add image" at bounding box center [215, 107] width 73 height 18
click at [213, 110] on button "Add image" at bounding box center [215, 107] width 73 height 18
click at [203, 436] on button "Save" at bounding box center [217, 437] width 61 height 19
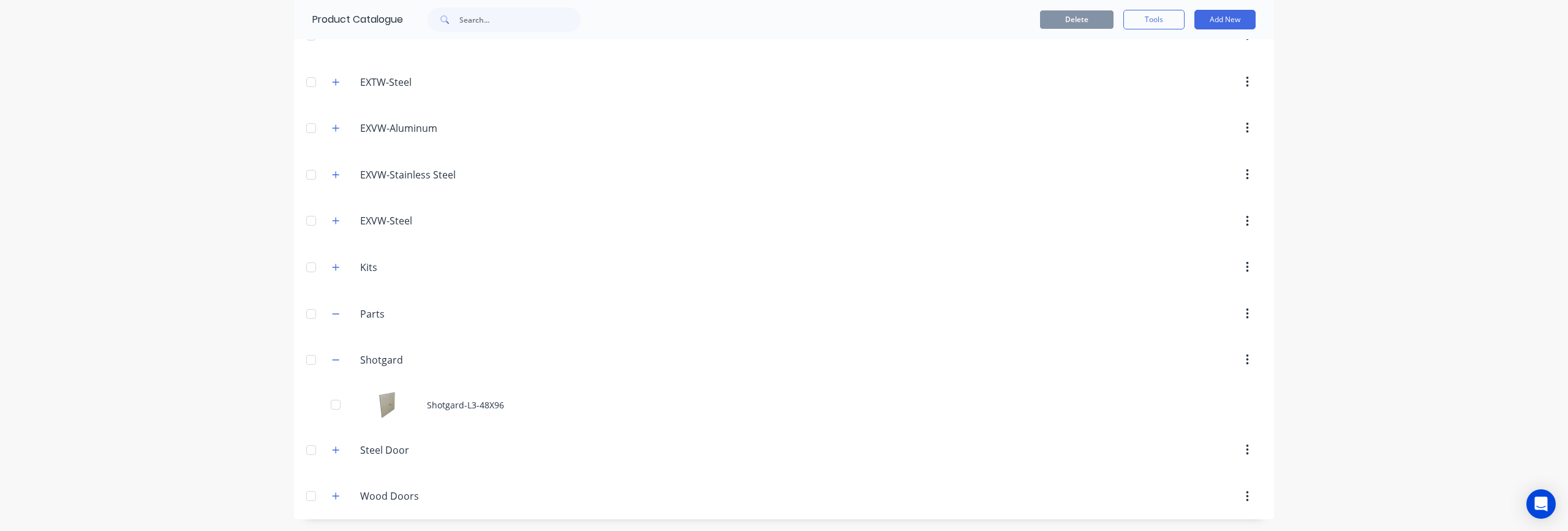
scroll to position [209, 0]
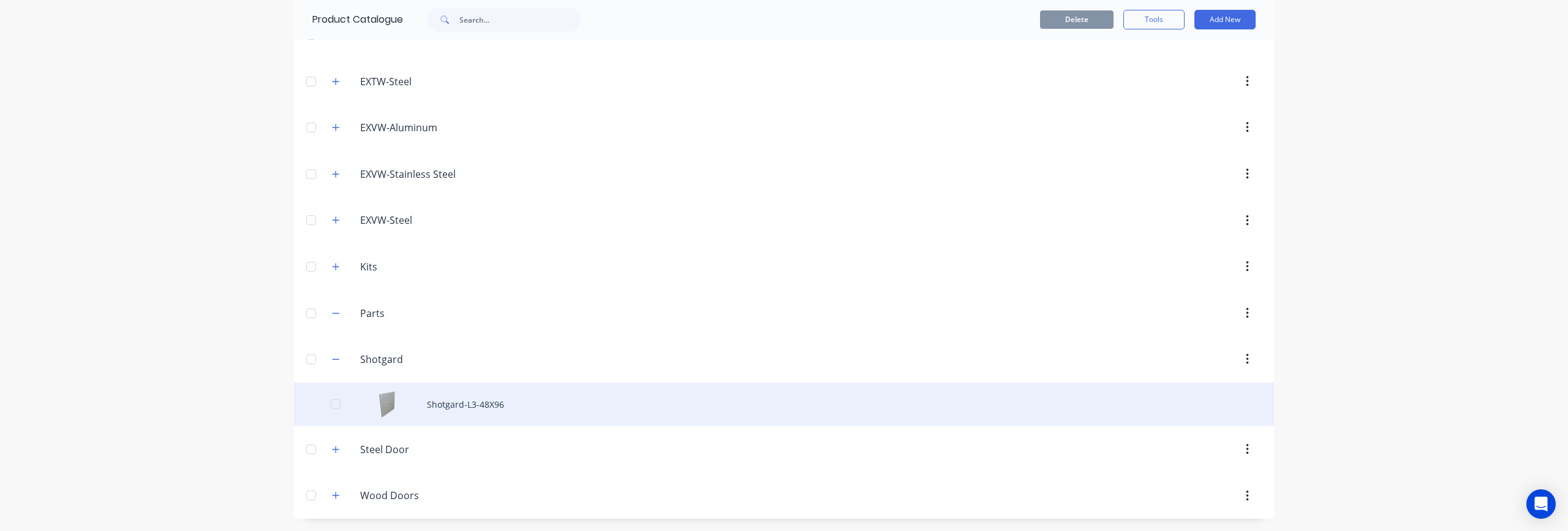
click at [507, 408] on div "Shotgard-L3-48X96" at bounding box center [784, 404] width 980 height 44
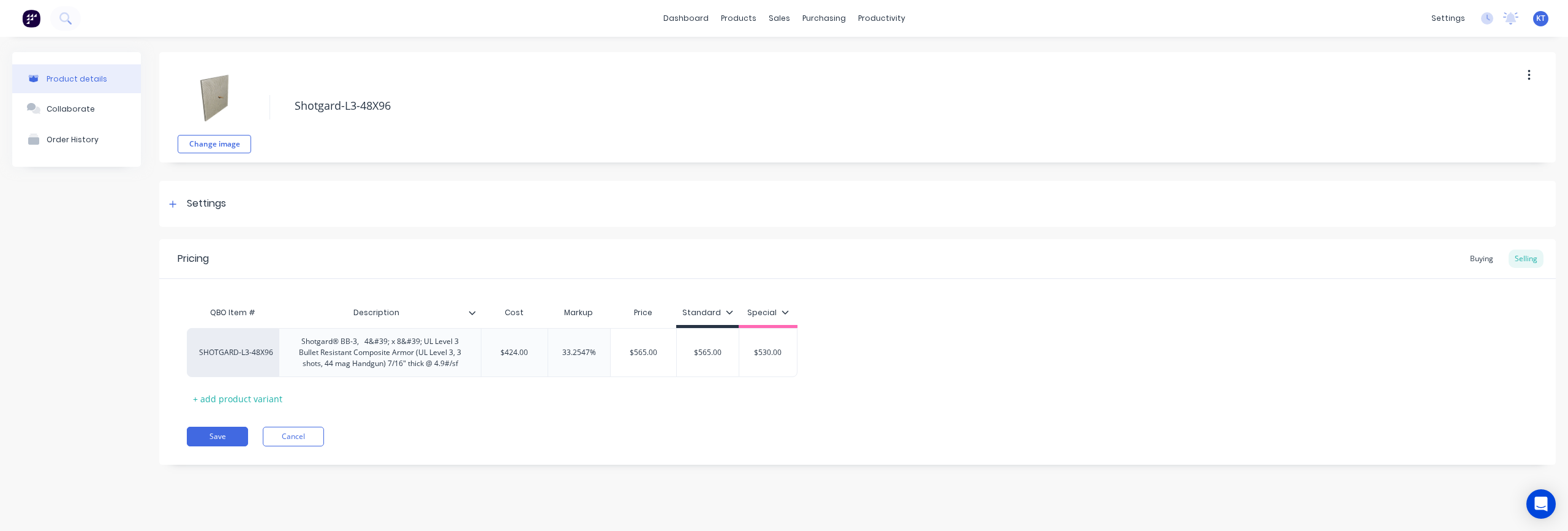
type textarea "x"
click at [177, 202] on div at bounding box center [174, 204] width 16 height 16
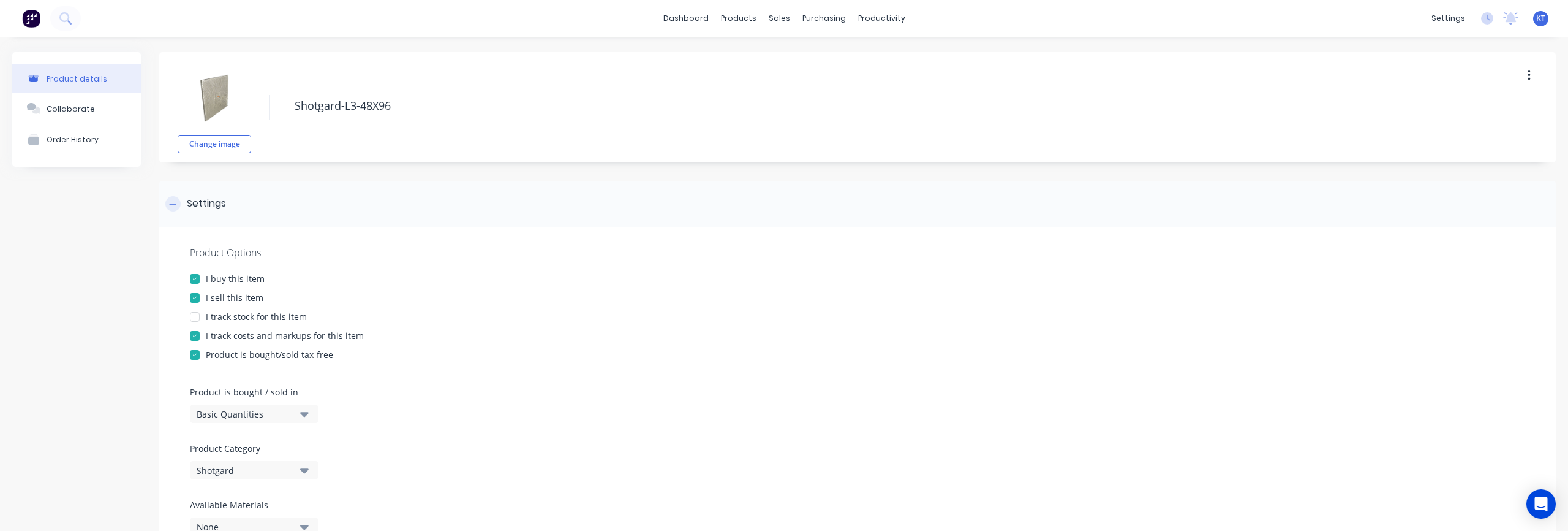
click at [172, 200] on icon at bounding box center [173, 204] width 7 height 9
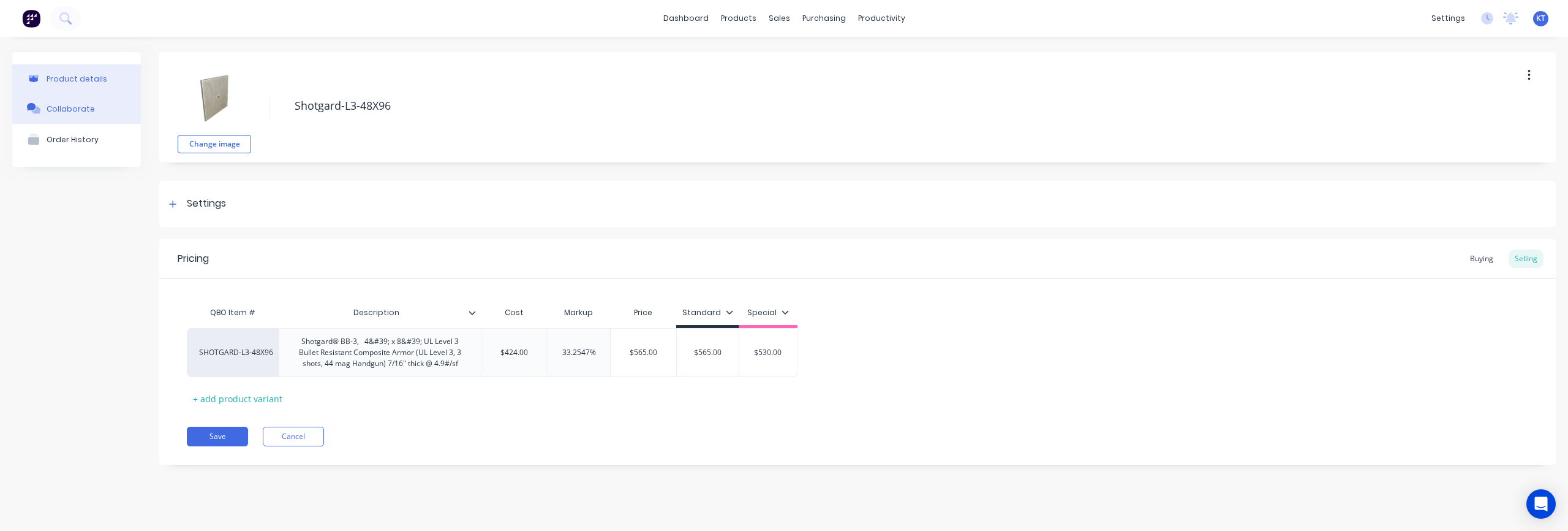
click at [63, 111] on div "Collaborate" at bounding box center [70, 108] width 48 height 10
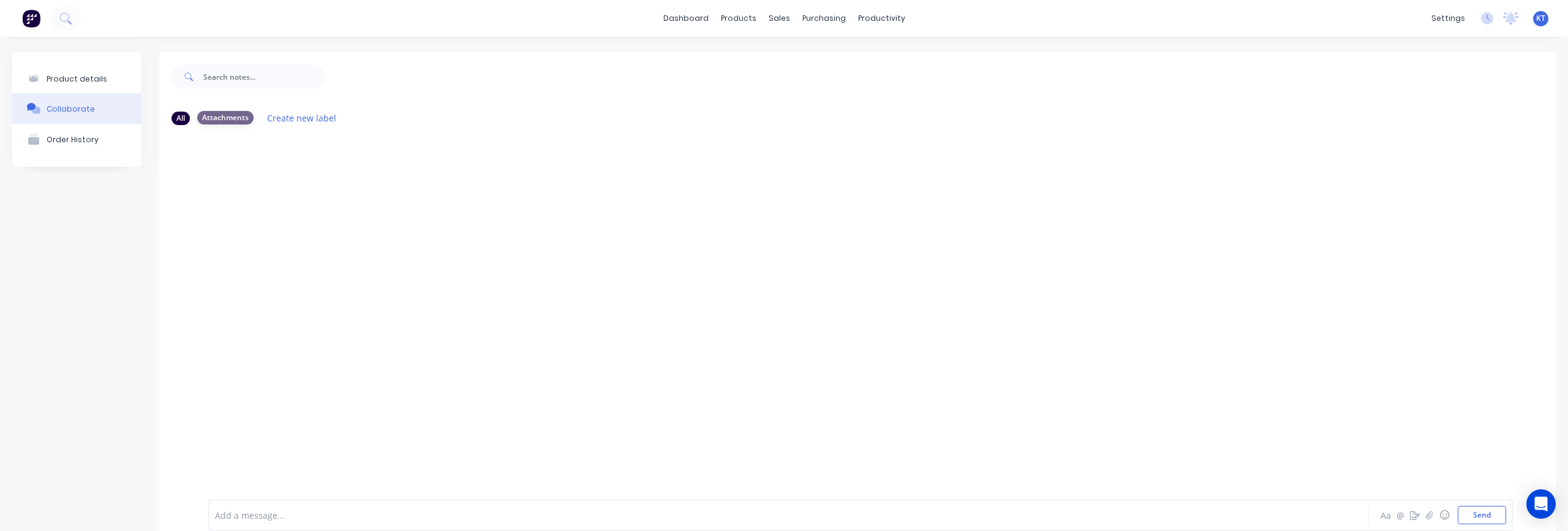
click at [218, 118] on div "Attachments" at bounding box center [225, 117] width 57 height 13
click at [222, 121] on div "Attachments" at bounding box center [225, 117] width 57 height 13
click at [179, 118] on div "All" at bounding box center [181, 117] width 18 height 13
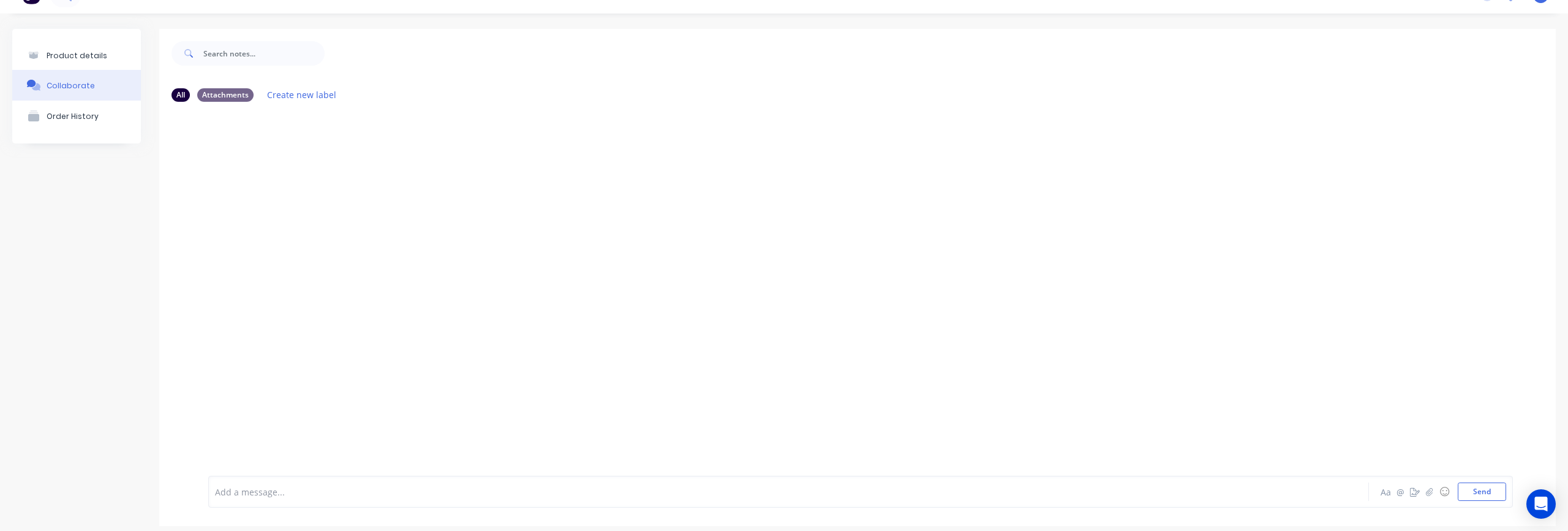
scroll to position [34, 0]
click at [1434, 482] on button "button" at bounding box center [1429, 481] width 15 height 15
